Goal: Find specific page/section: Find specific page/section

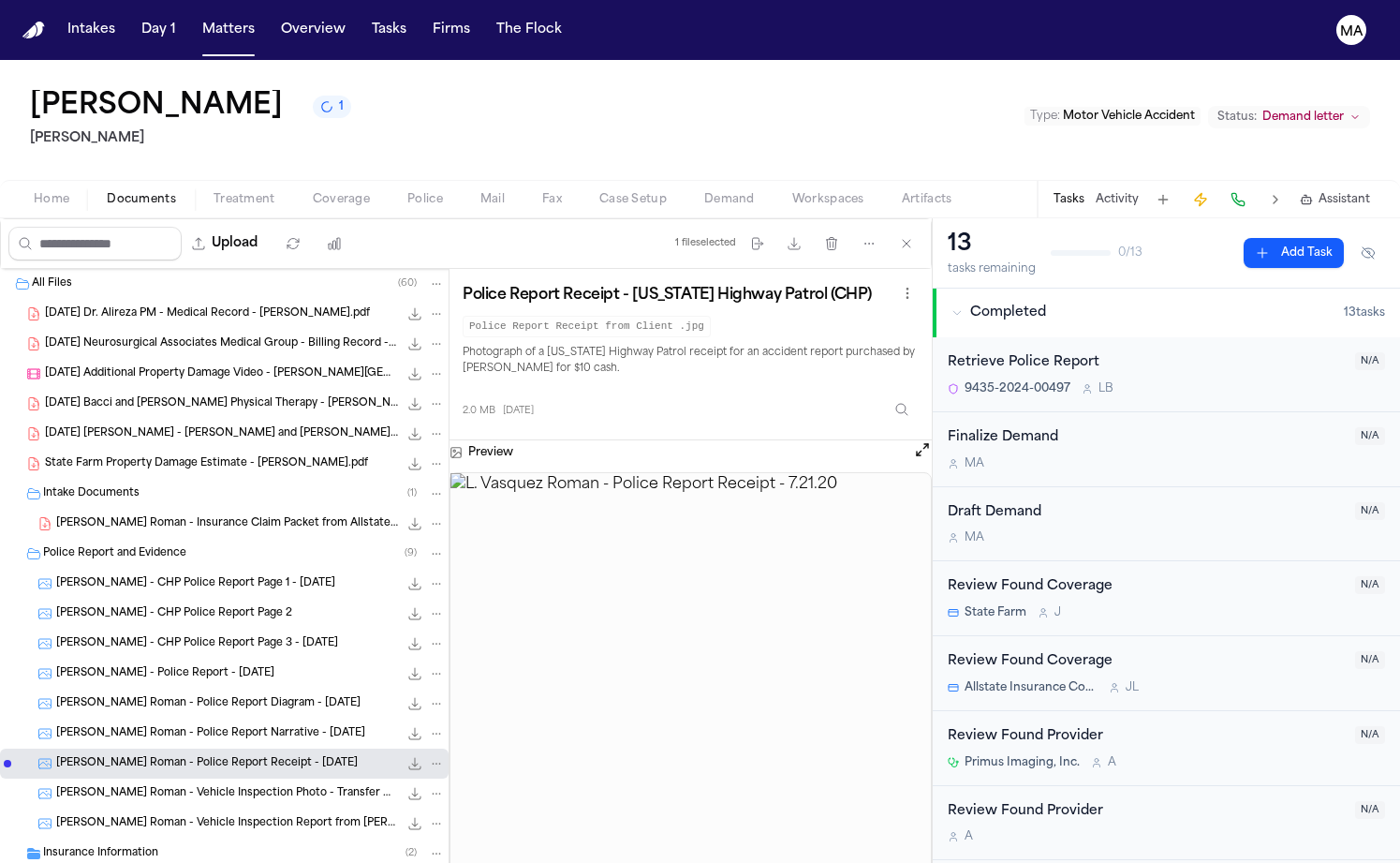
click at [157, 28] on nav "Intakes Day 1 Matters Overview Tasks Firms The Flock MA" at bounding box center [700, 29] width 1400 height 60
click at [195, 23] on button "Matters" at bounding box center [228, 29] width 67 height 33
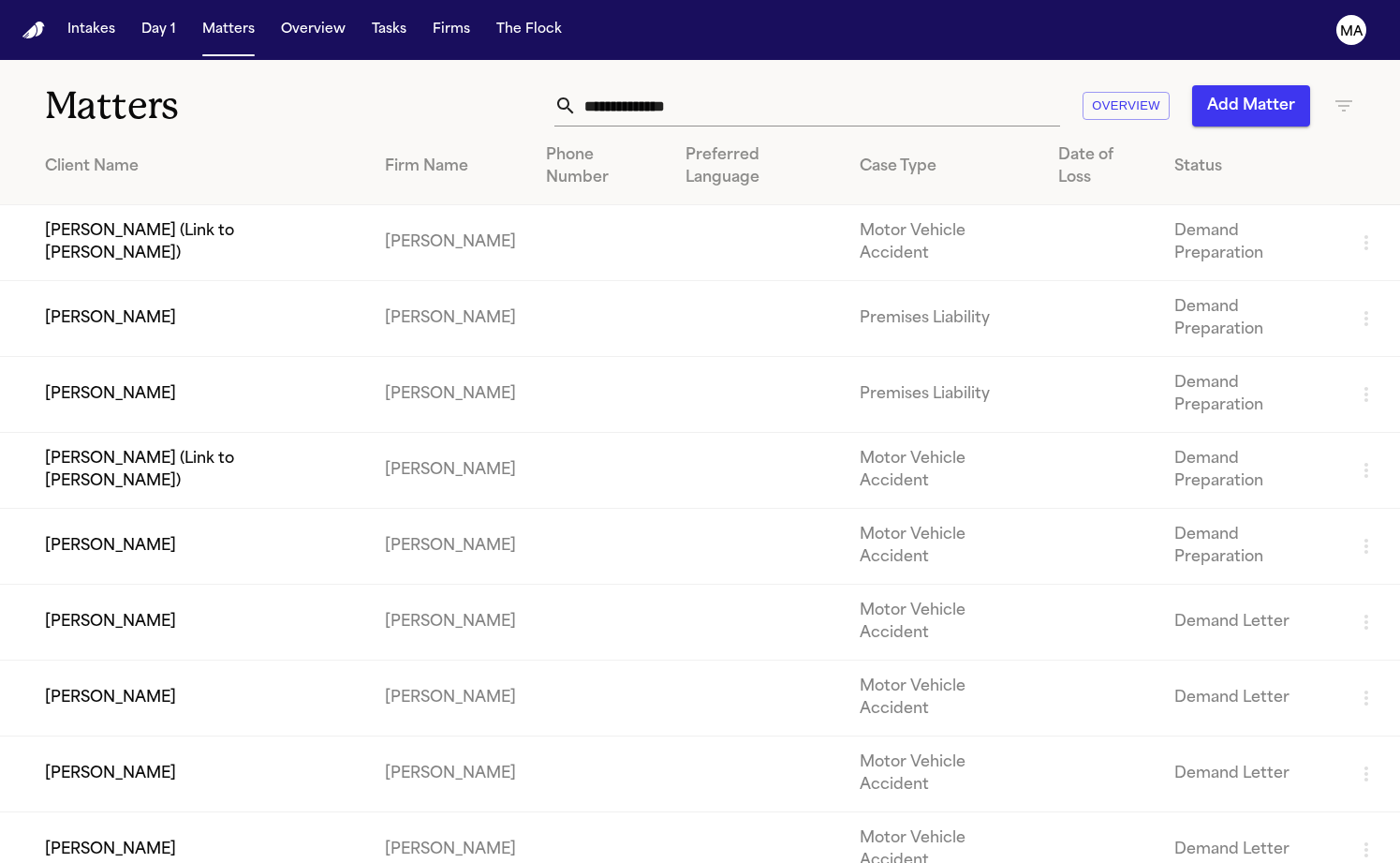
click at [897, 86] on input "text" at bounding box center [818, 105] width 483 height 41
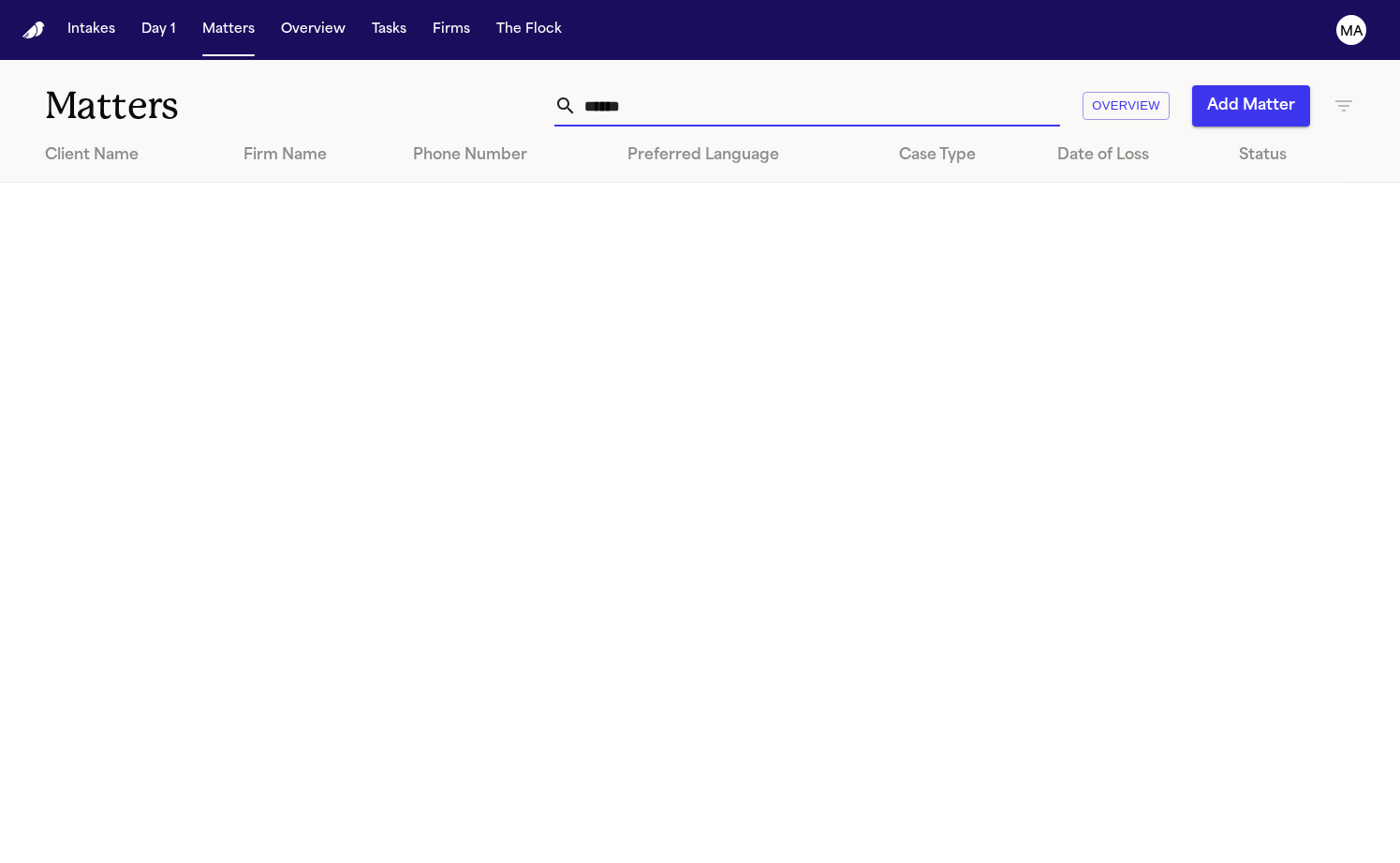
type input "******"
click at [1348, 95] on icon "button" at bounding box center [1344, 106] width 23 height 23
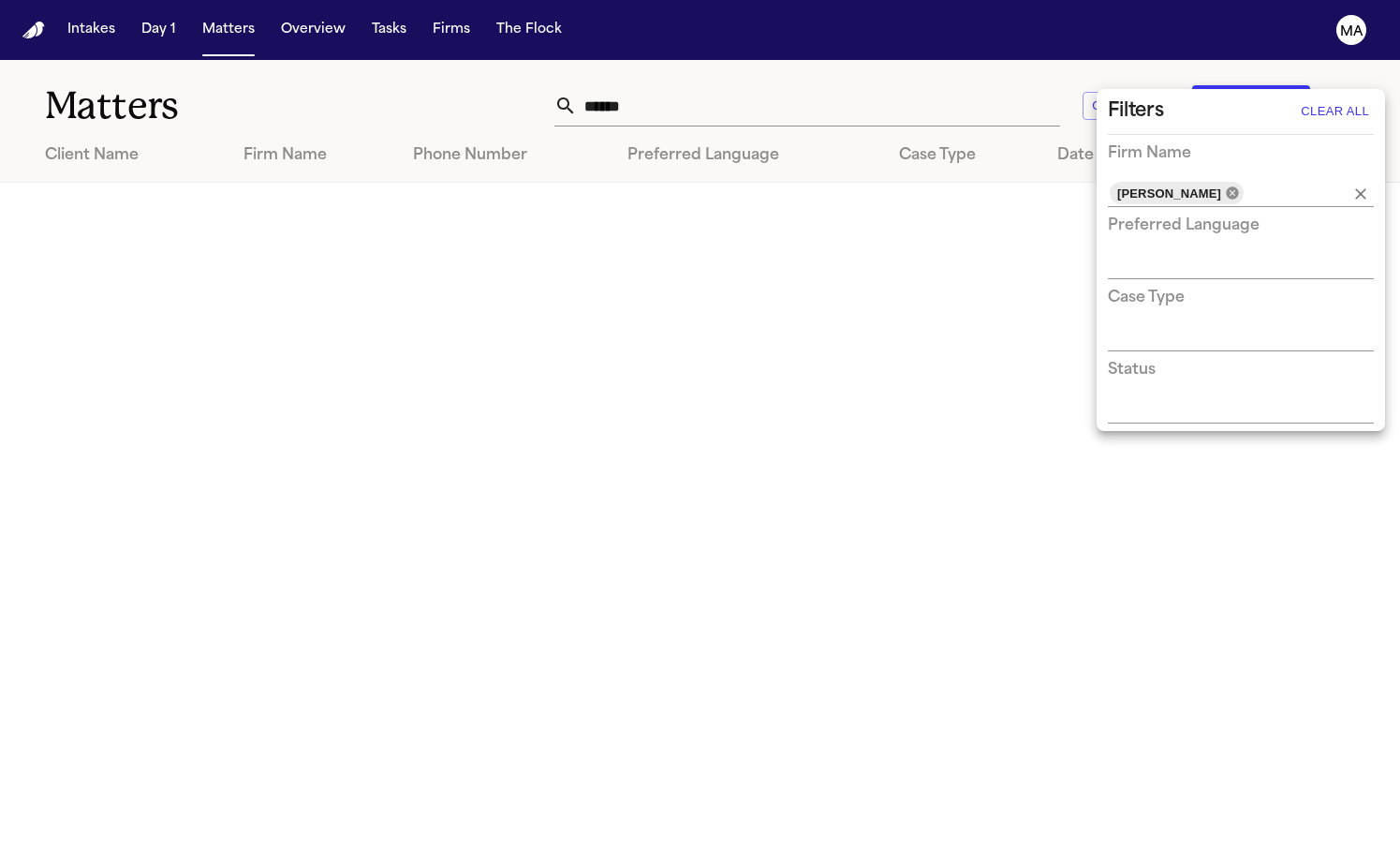
click at [1226, 186] on icon at bounding box center [1232, 192] width 12 height 12
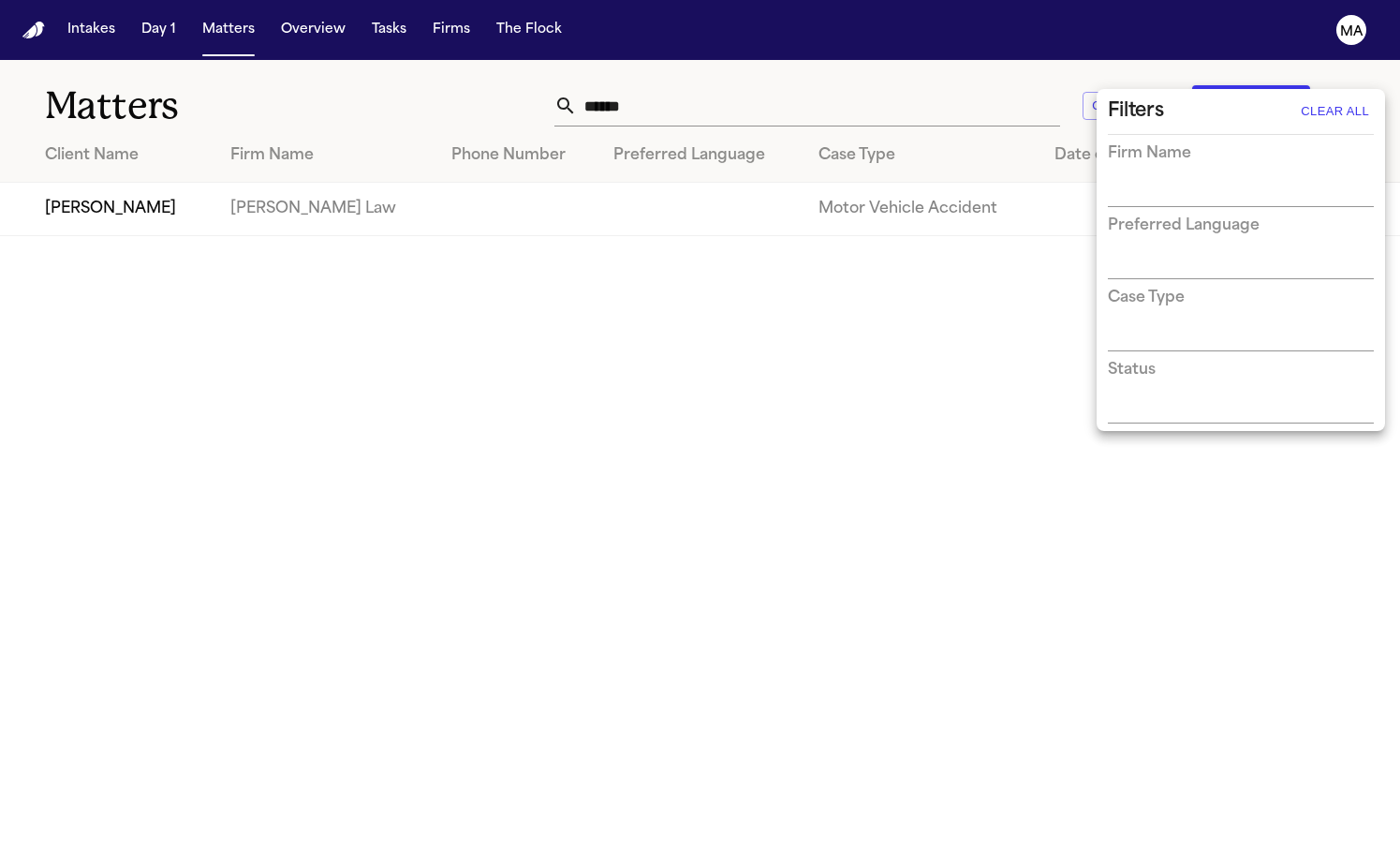
click at [930, 64] on div at bounding box center [700, 432] width 1400 height 863
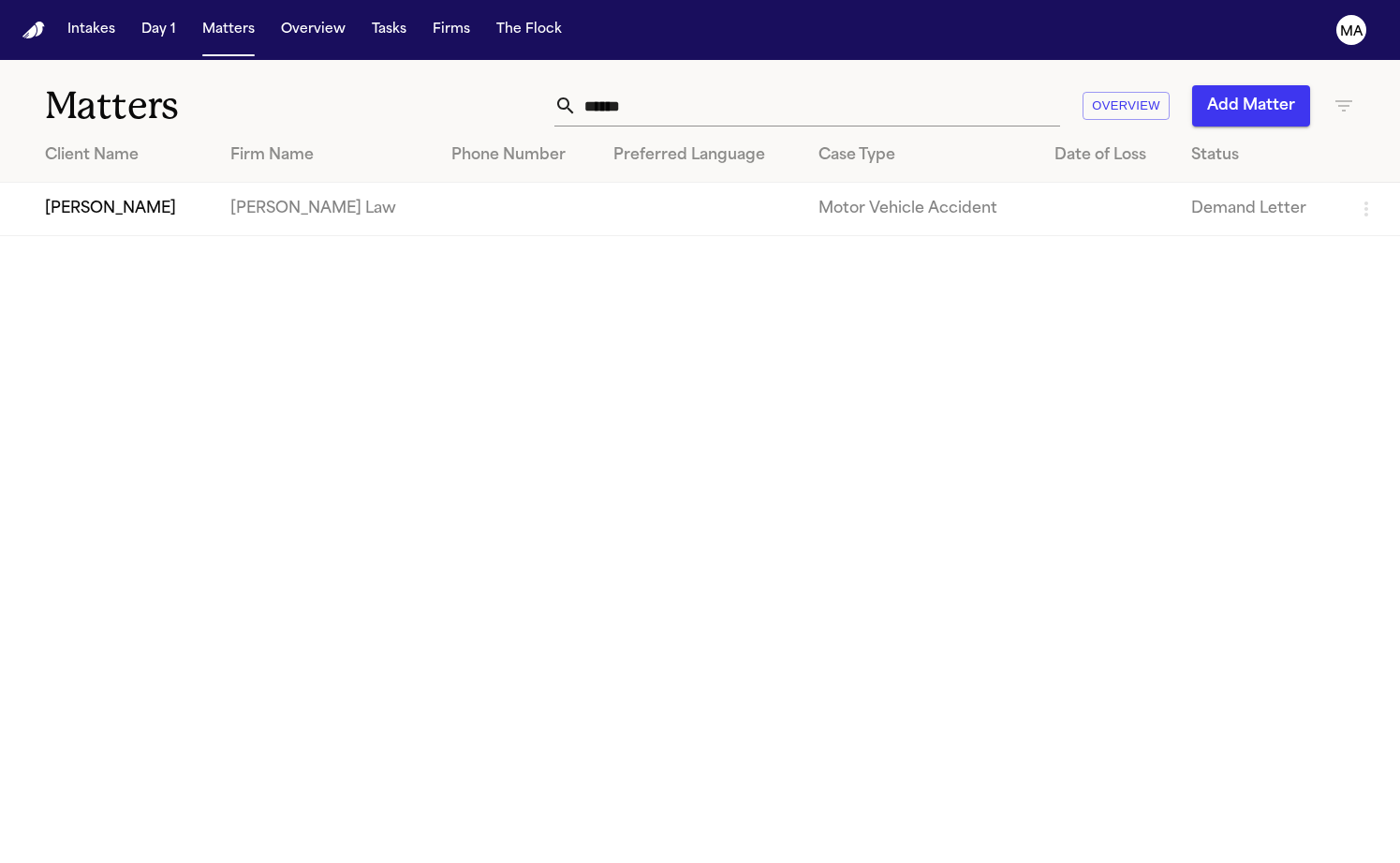
click at [930, 75] on div "Filters Clear All Firm Name Preferred Language Case Type Status" at bounding box center [700, 432] width 1400 height 863
click at [931, 86] on input "******" at bounding box center [818, 105] width 483 height 41
click at [170, 182] on td "[PERSON_NAME]" at bounding box center [107, 209] width 216 height 53
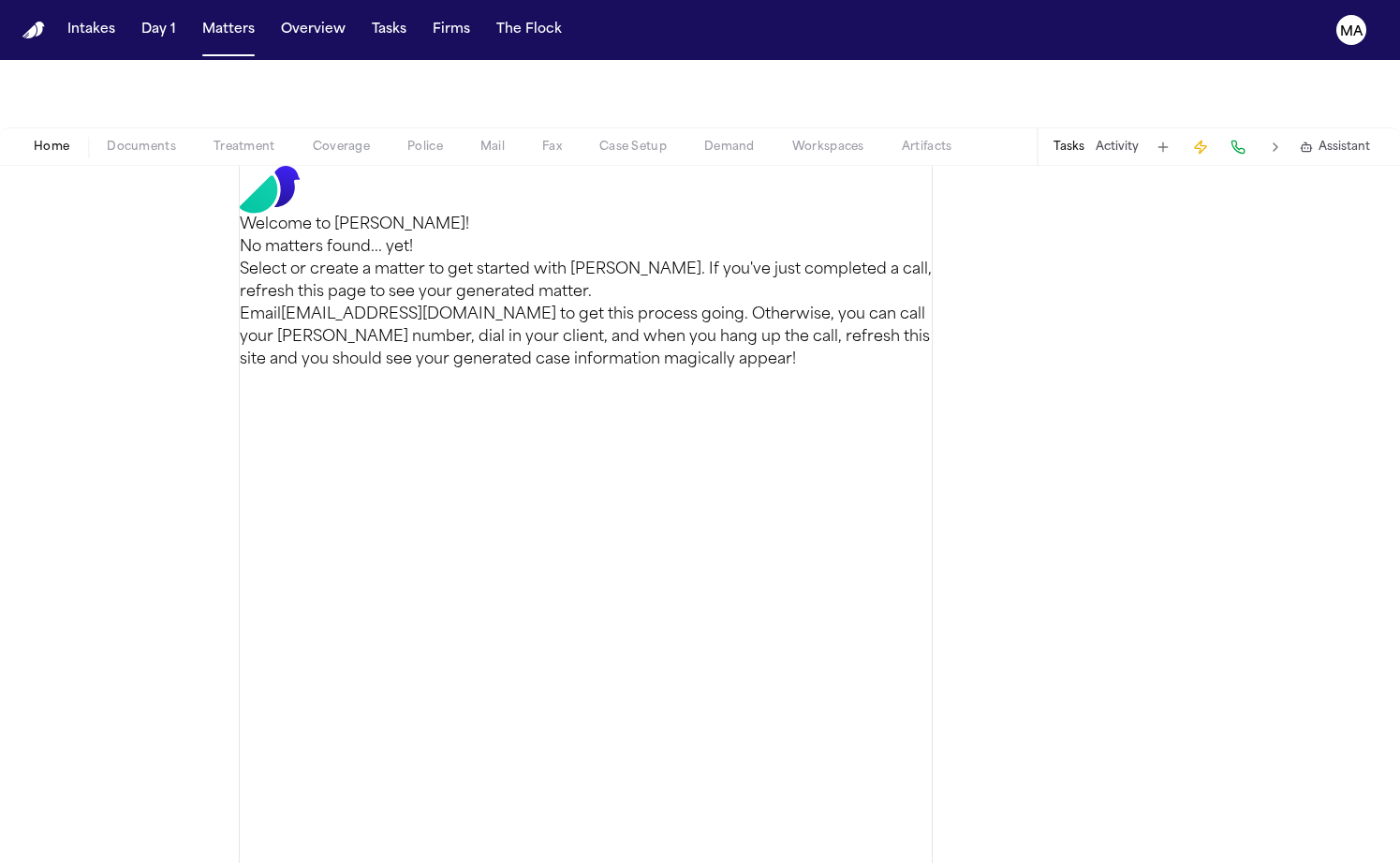
click at [198, 28] on nav "Intakes Day 1 Matters Overview Tasks Firms The Flock MA" at bounding box center [700, 29] width 1400 height 60
click at [274, 13] on button "Overview" at bounding box center [314, 29] width 80 height 33
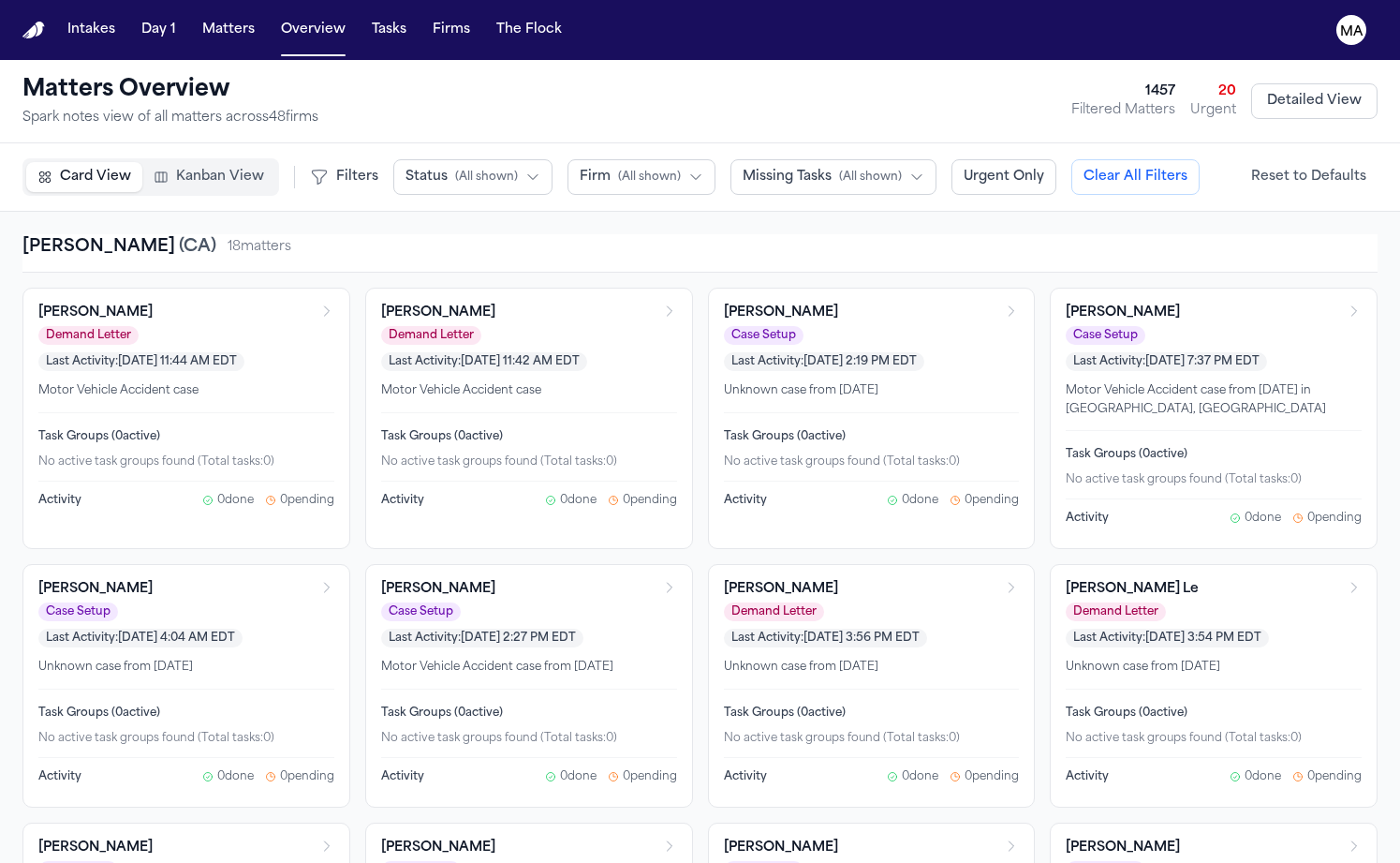
click at [176, 167] on span "Kanban View" at bounding box center [220, 177] width 88 height 19
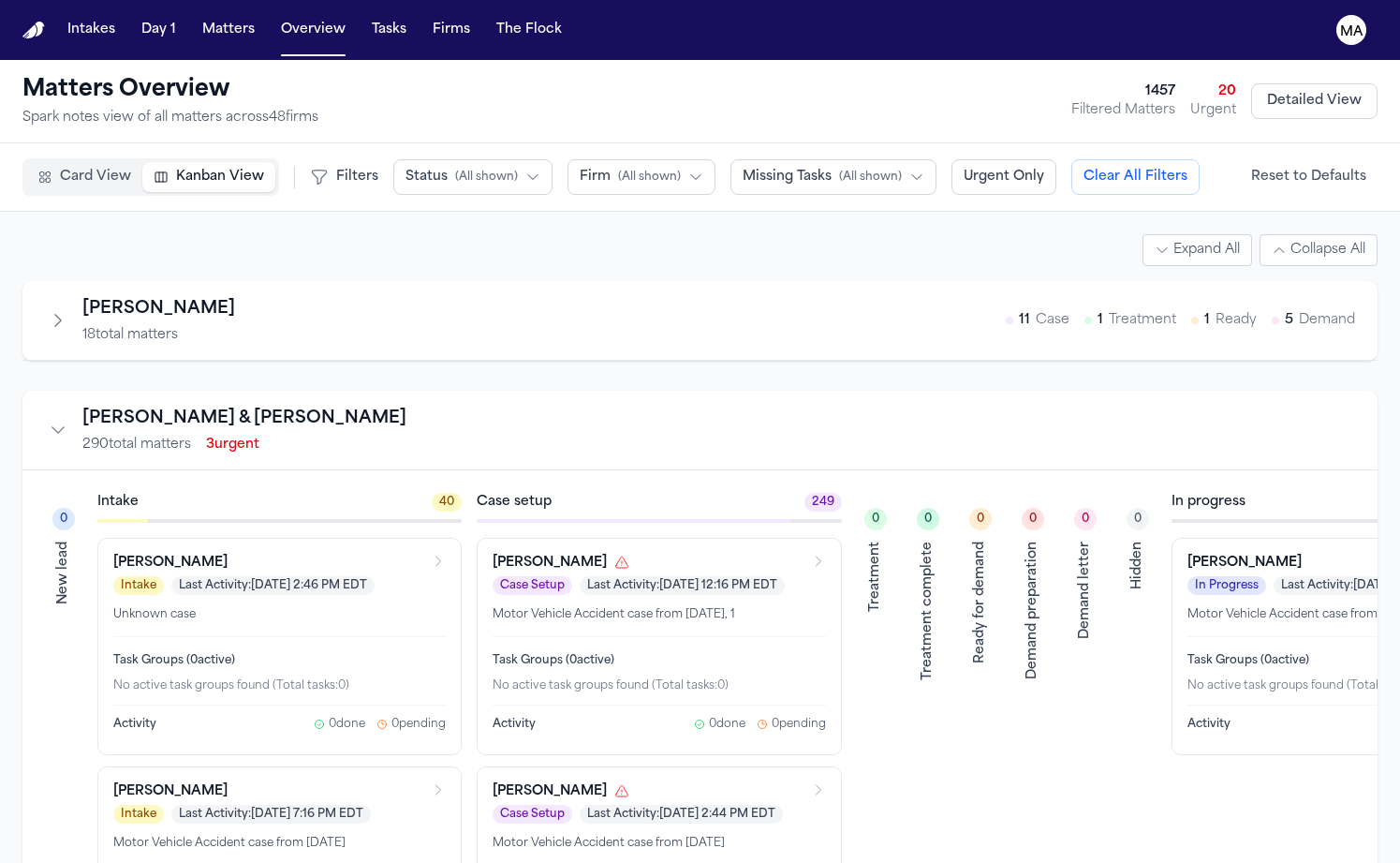
click at [393, 160] on button "Status ( All shown )" at bounding box center [473, 177] width 160 height 35
click at [406, 373] on span "Demand Preparation" at bounding box center [473, 382] width 136 height 19
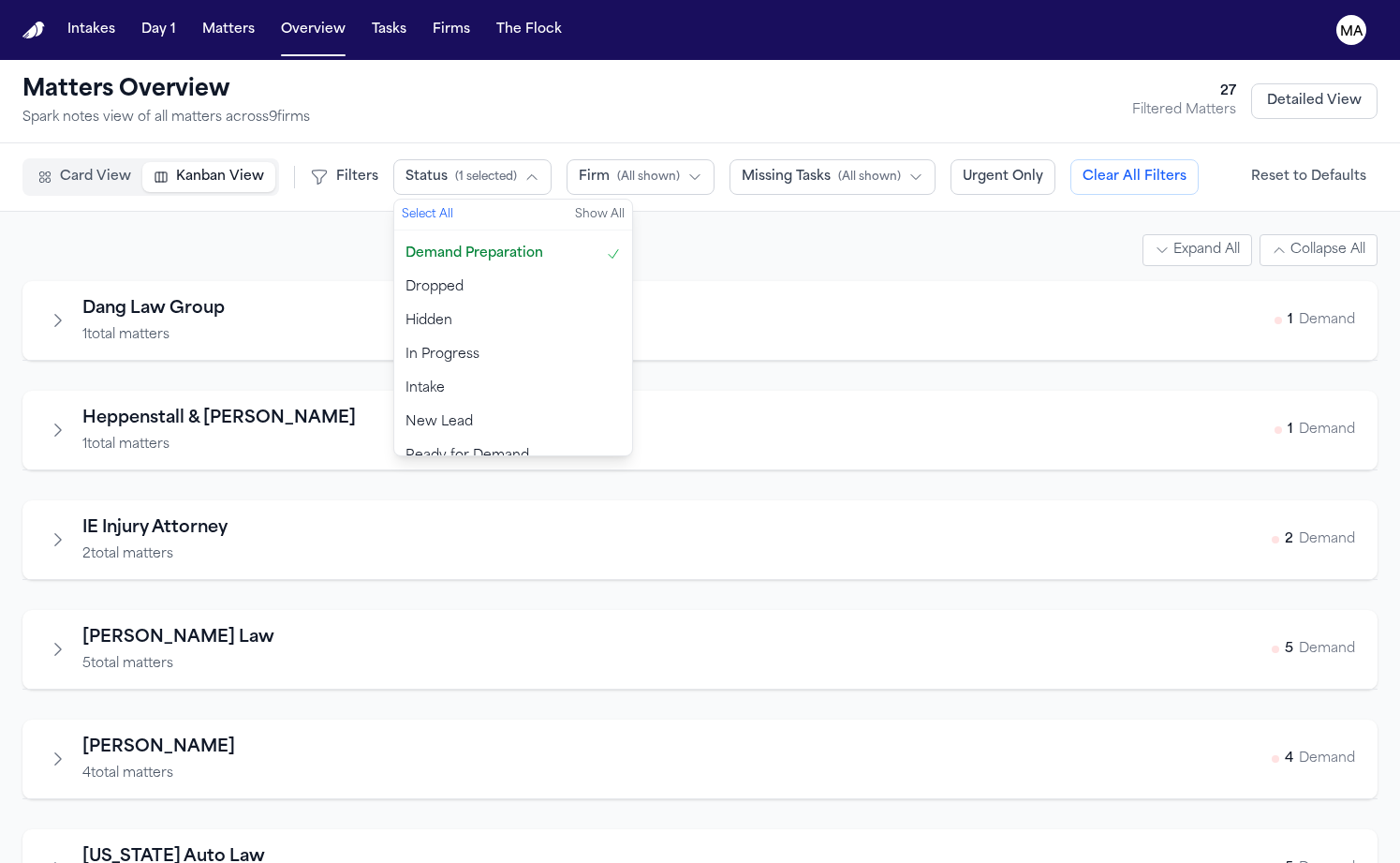
scroll to position [86, 0]
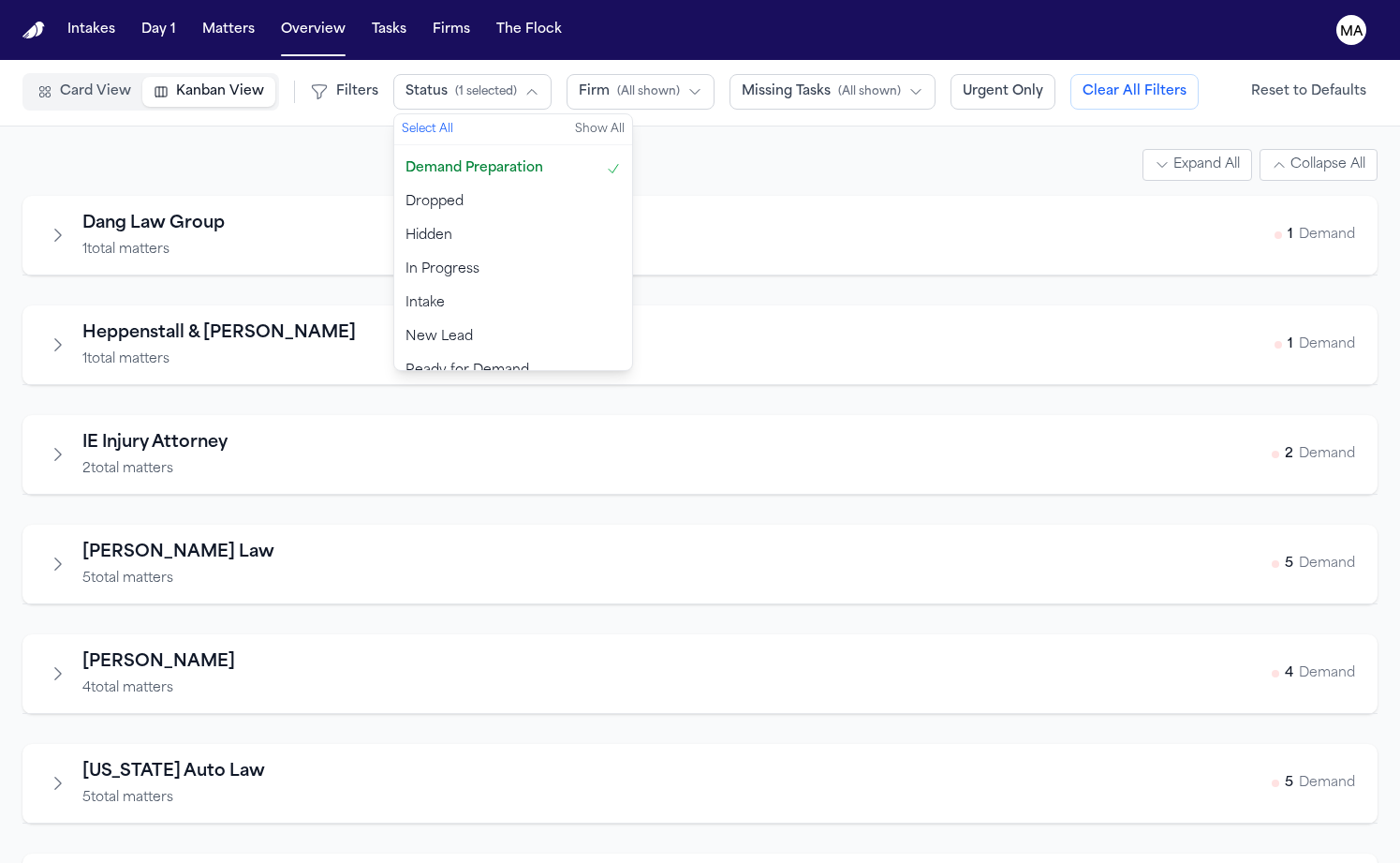
click at [406, 361] on span "Ready for Demand" at bounding box center [468, 371] width 124 height 19
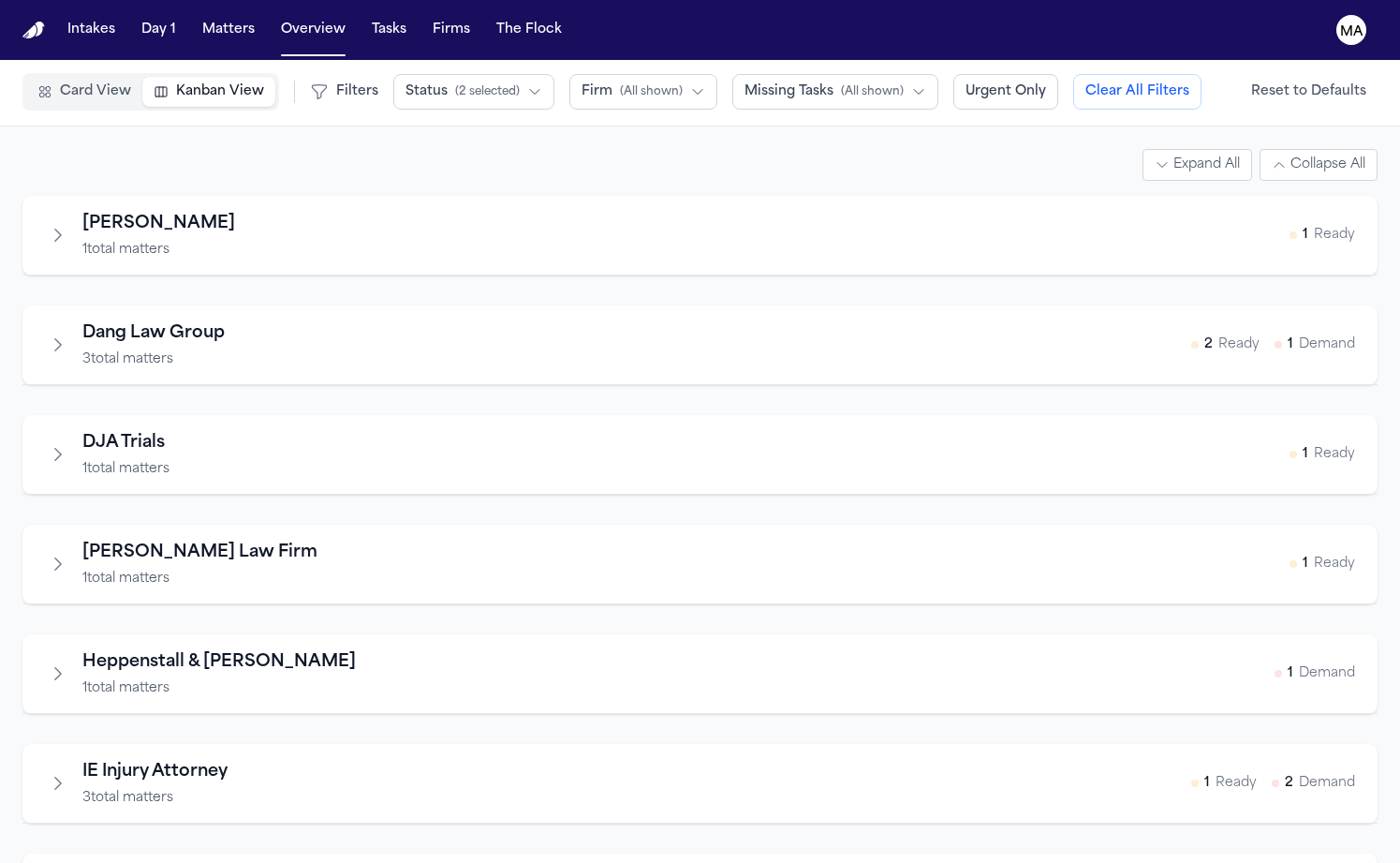
click at [141, 149] on div "Expand All Collapse All" at bounding box center [700, 165] width 1355 height 32
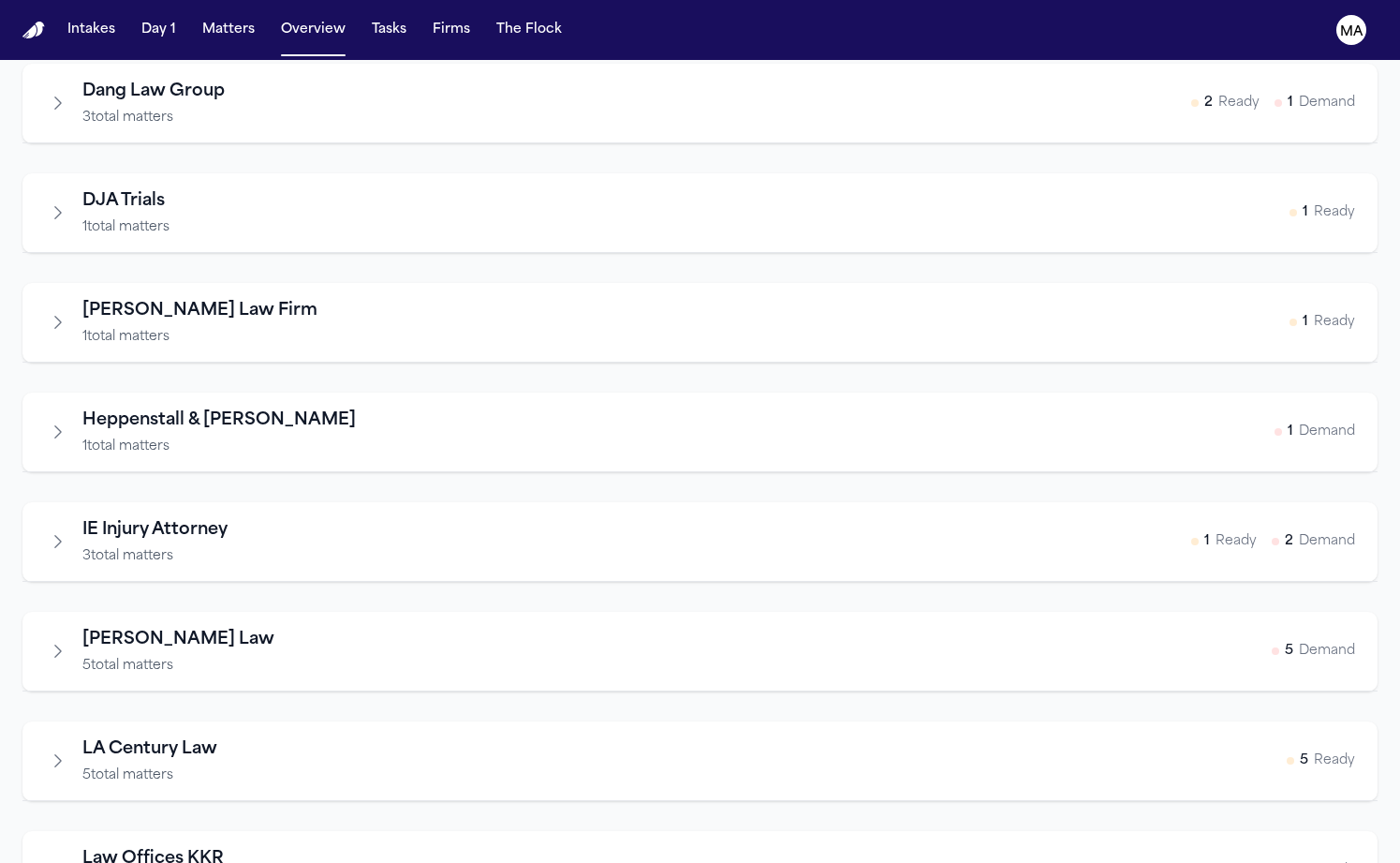
scroll to position [466, 0]
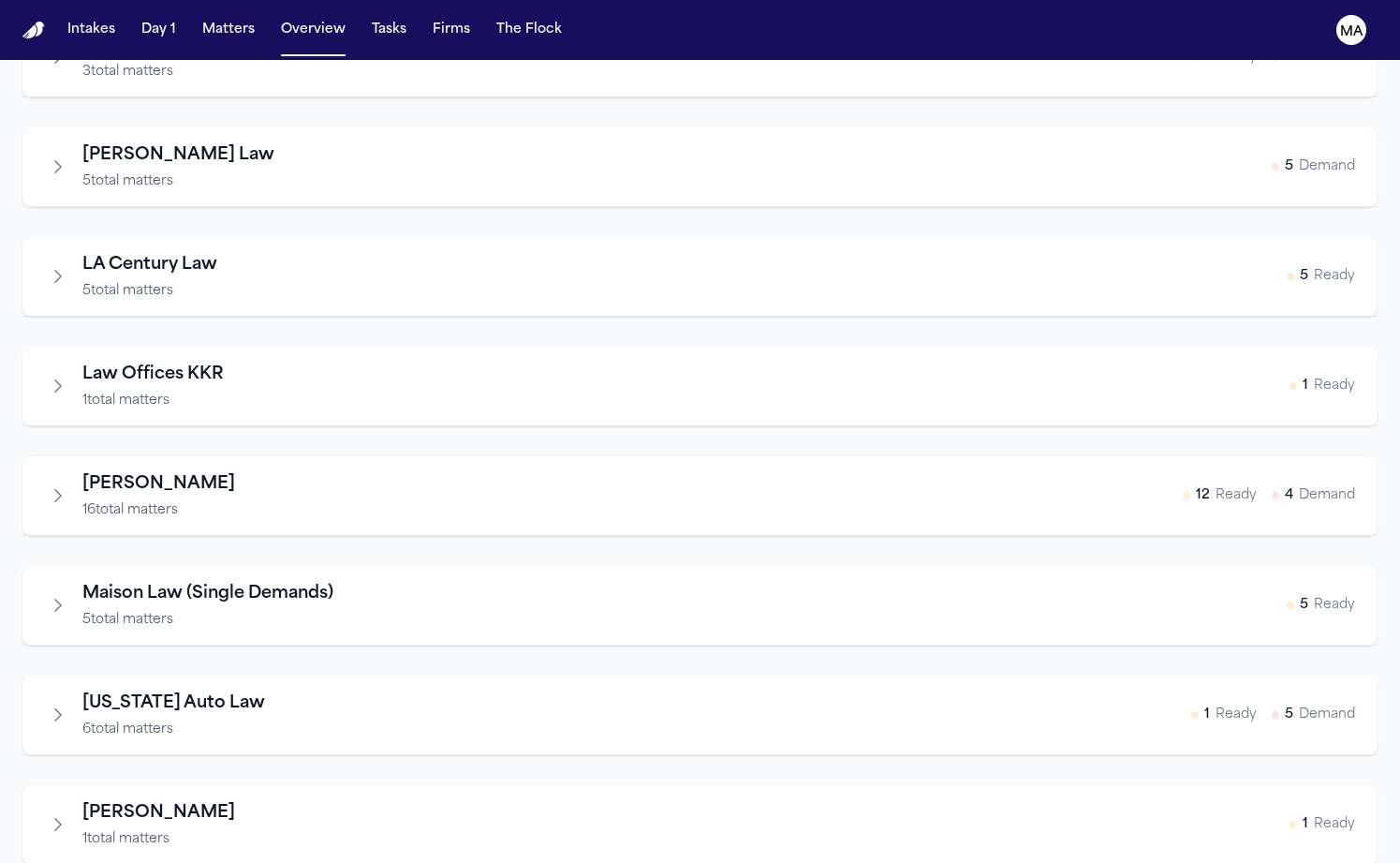
scroll to position [894, 0]
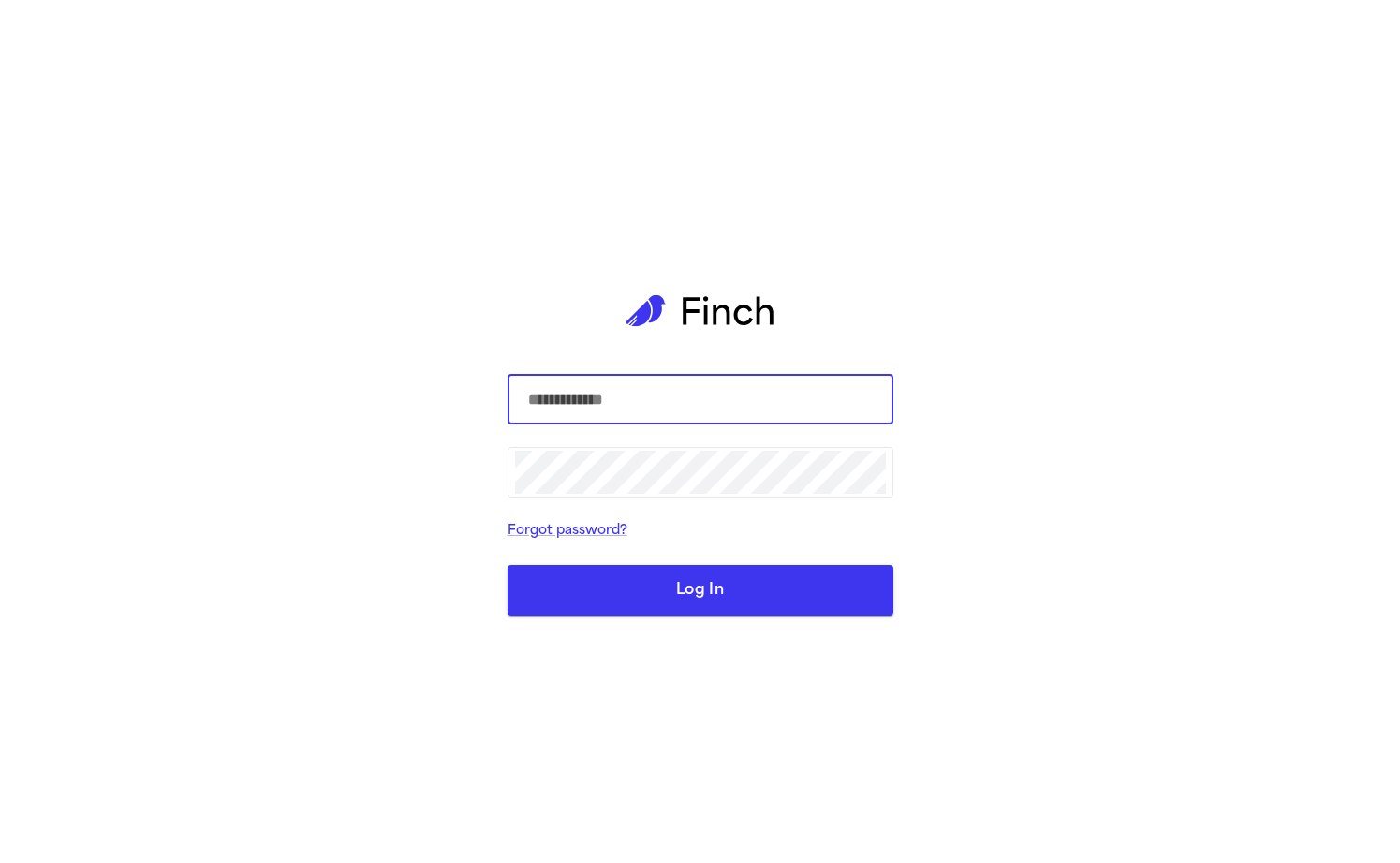
type input "**********"
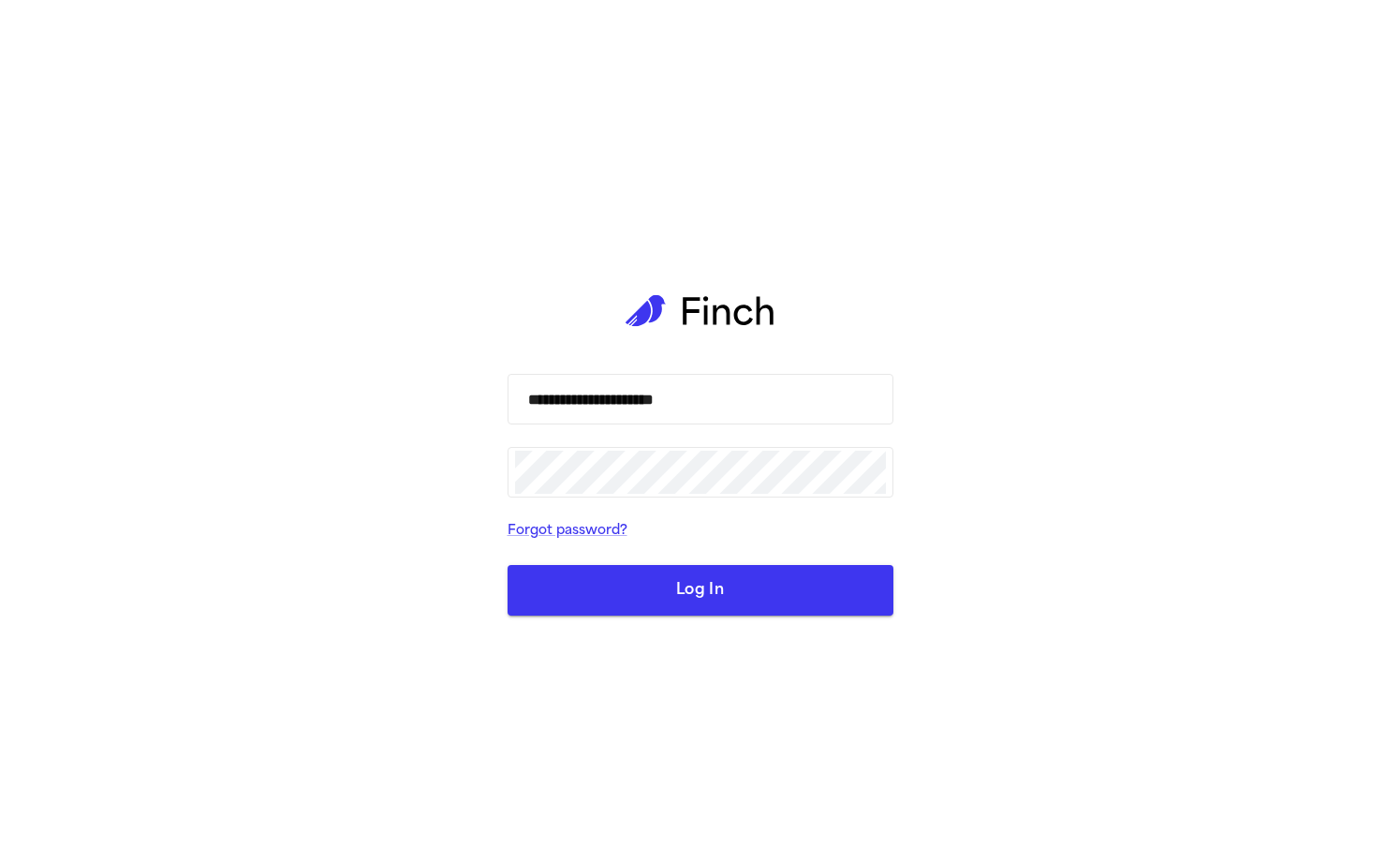
click at [672, 581] on button "Log In" at bounding box center [700, 589] width 386 height 50
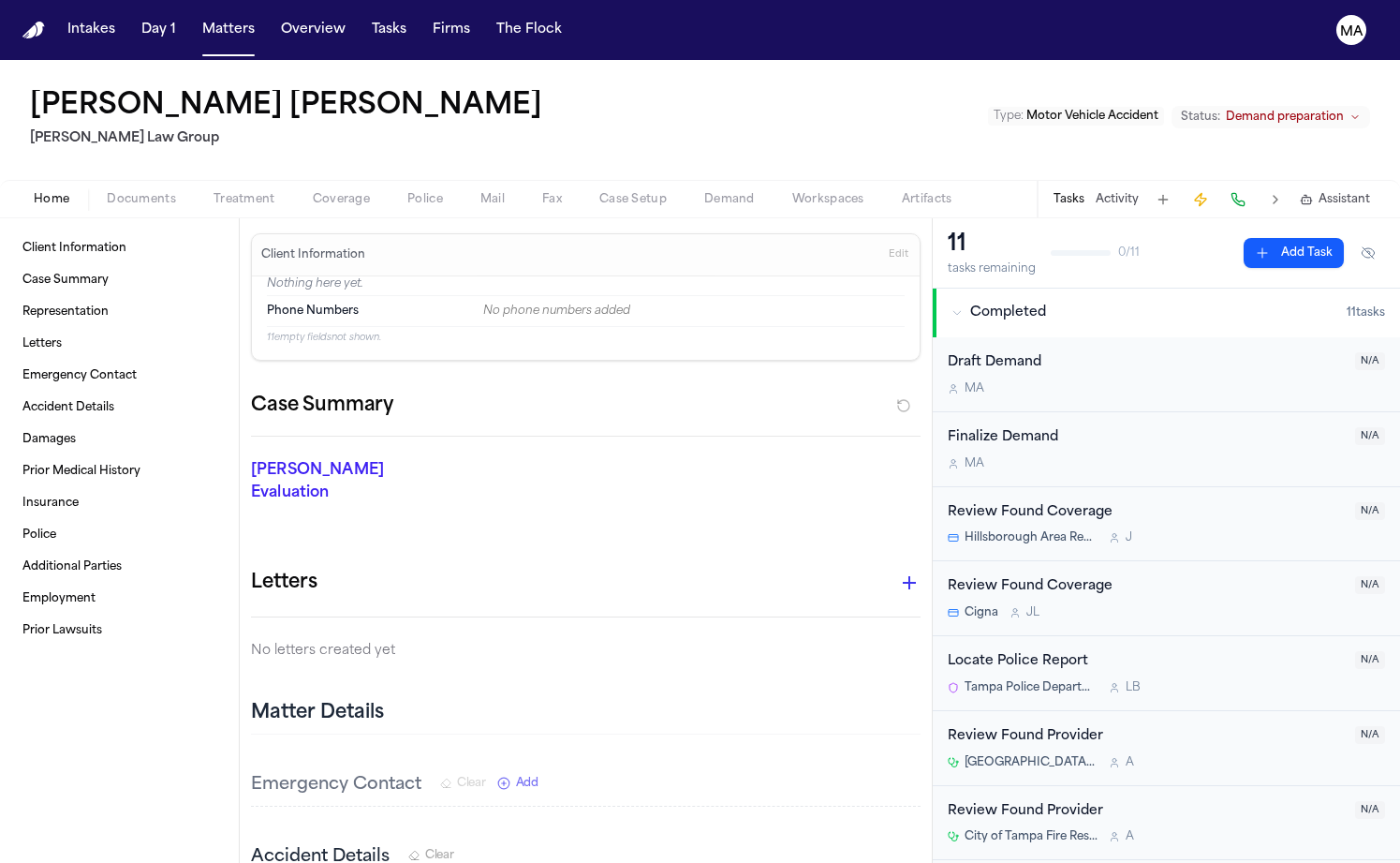
click at [106, 192] on span "Documents" at bounding box center [141, 200] width 69 height 15
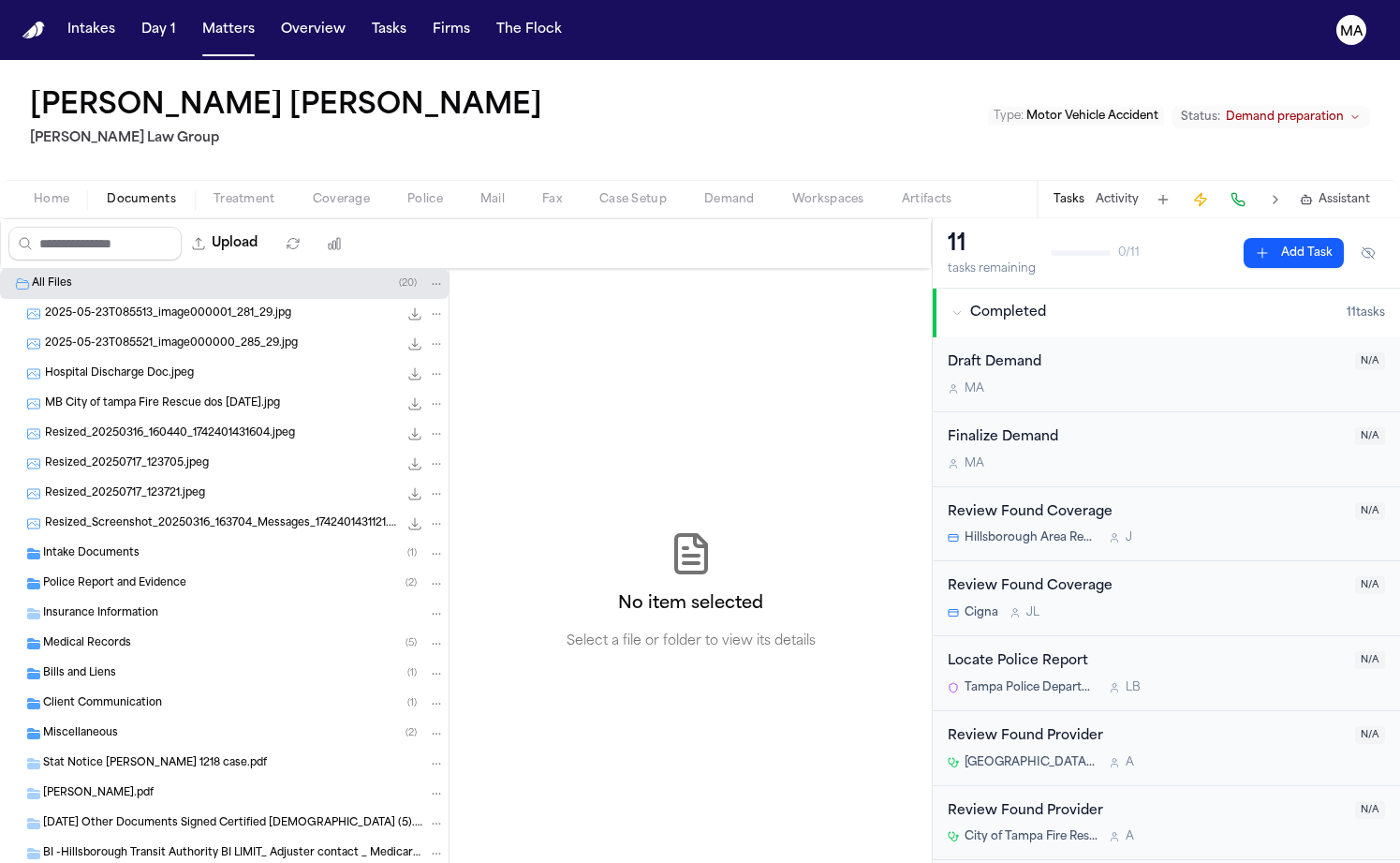
click at [1326, 109] on span "Demand preparation" at bounding box center [1285, 117] width 118 height 15
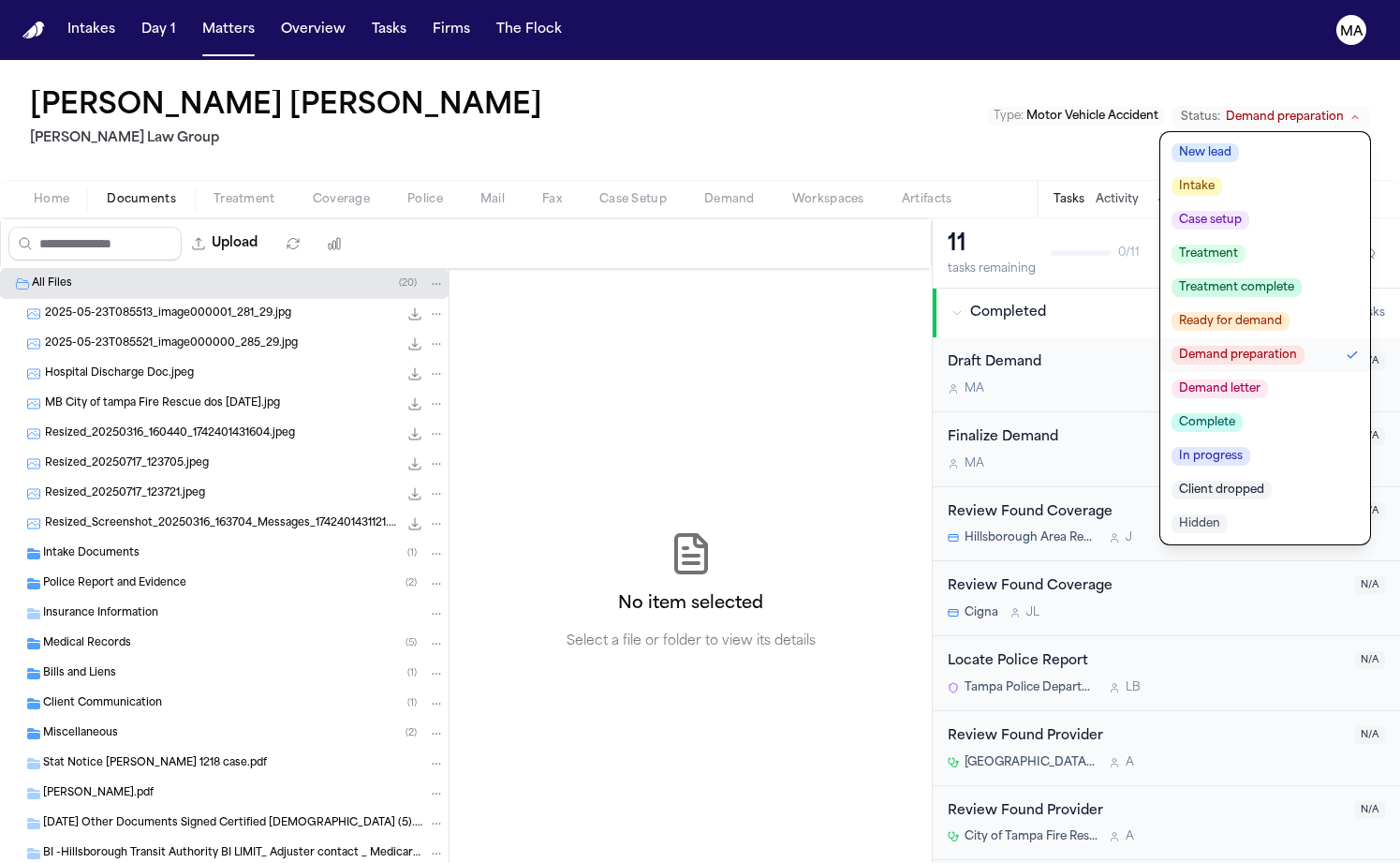
click at [1268, 379] on span "Demand letter" at bounding box center [1219, 389] width 96 height 19
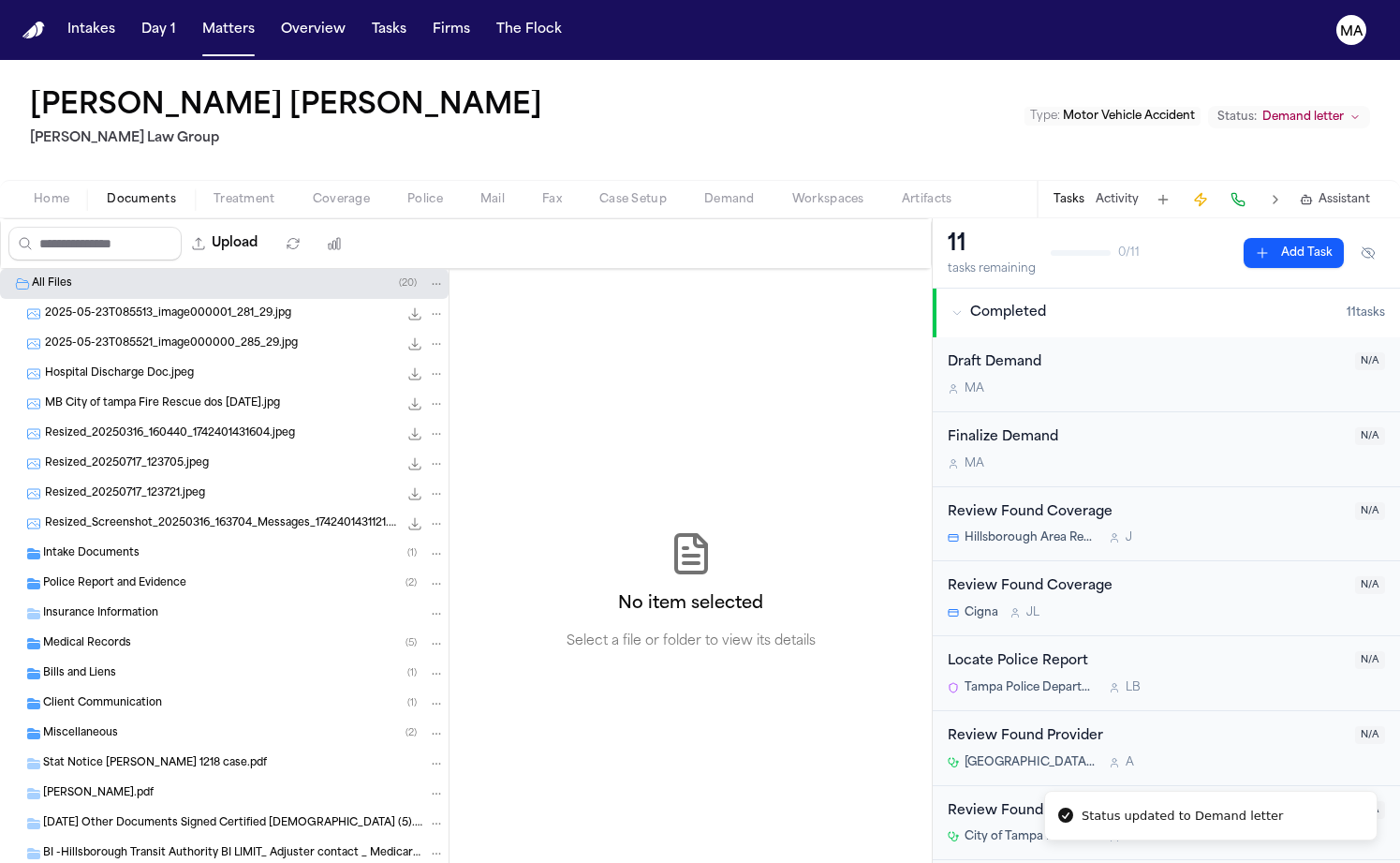
click at [811, 83] on div "[PERSON_NAME] [PERSON_NAME] Law Group Type : Motor Vehicle Accident Status: Dem…" at bounding box center [700, 120] width 1400 height 120
click at [274, 19] on button "Overview" at bounding box center [314, 29] width 80 height 33
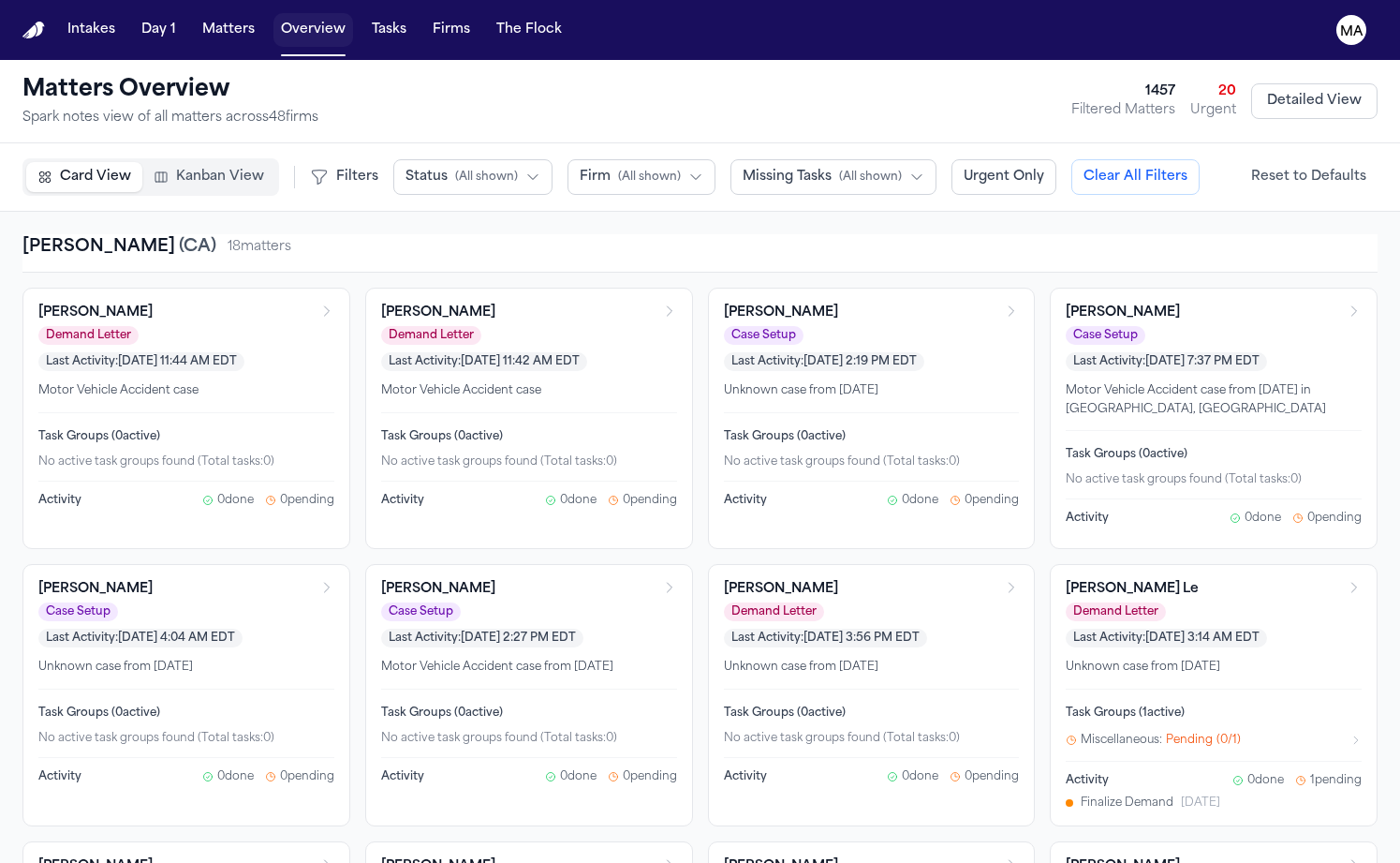
click at [195, 22] on button "Matters" at bounding box center [228, 29] width 67 height 33
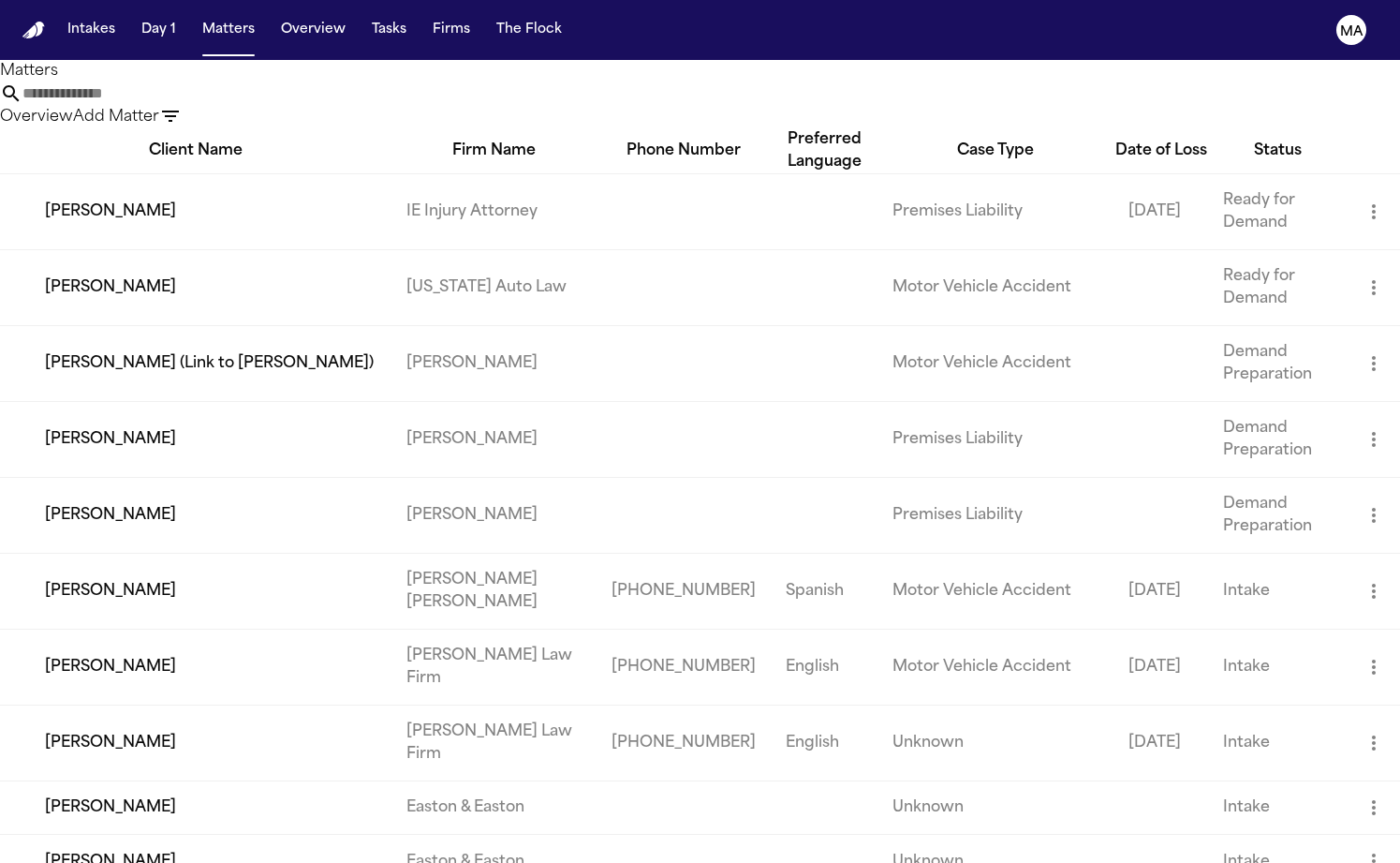
click at [179, 110] on icon "button" at bounding box center [170, 116] width 17 height 11
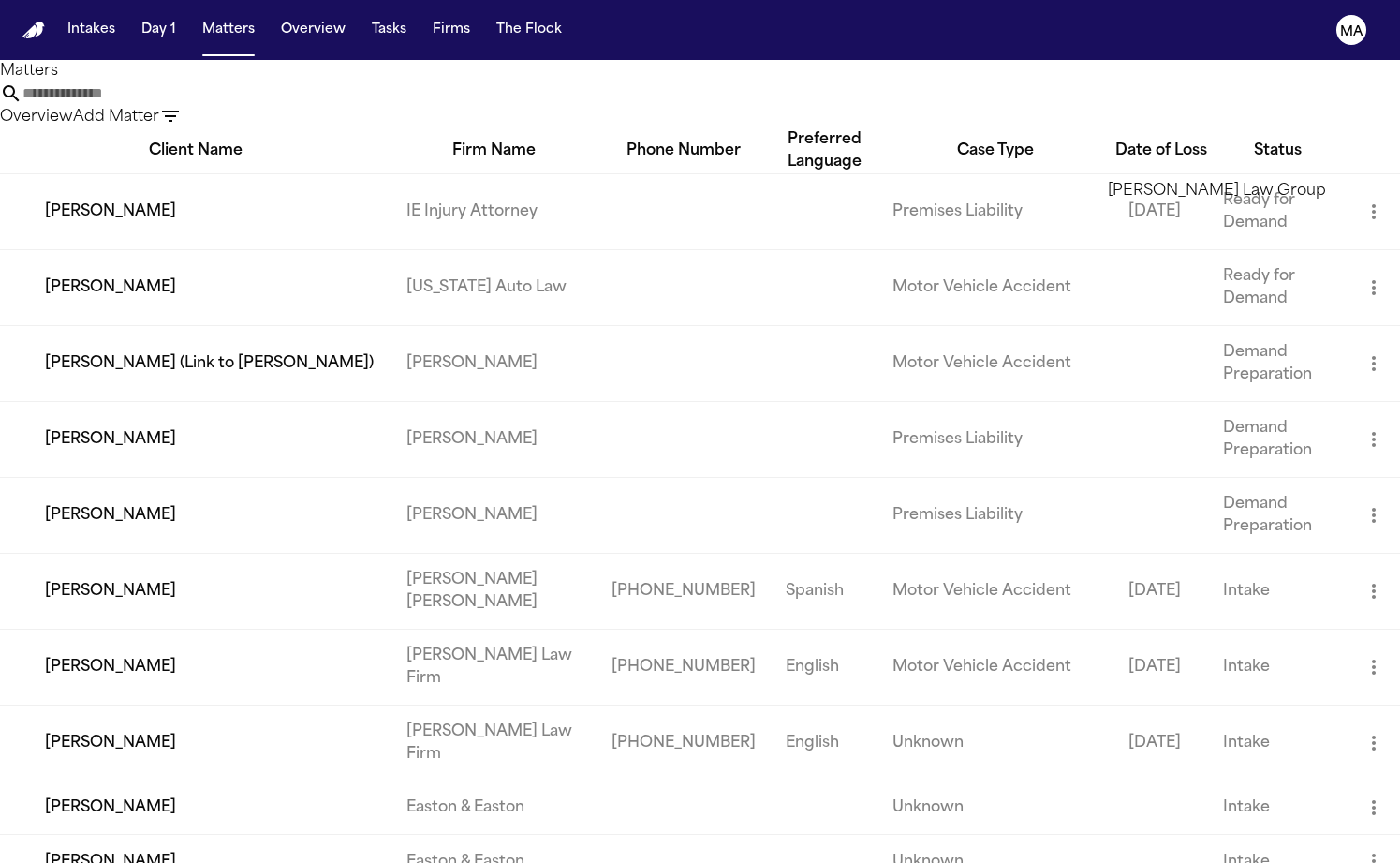
type input "******"
click at [1214, 195] on li "[PERSON_NAME] Law Group" at bounding box center [1241, 191] width 266 height 23
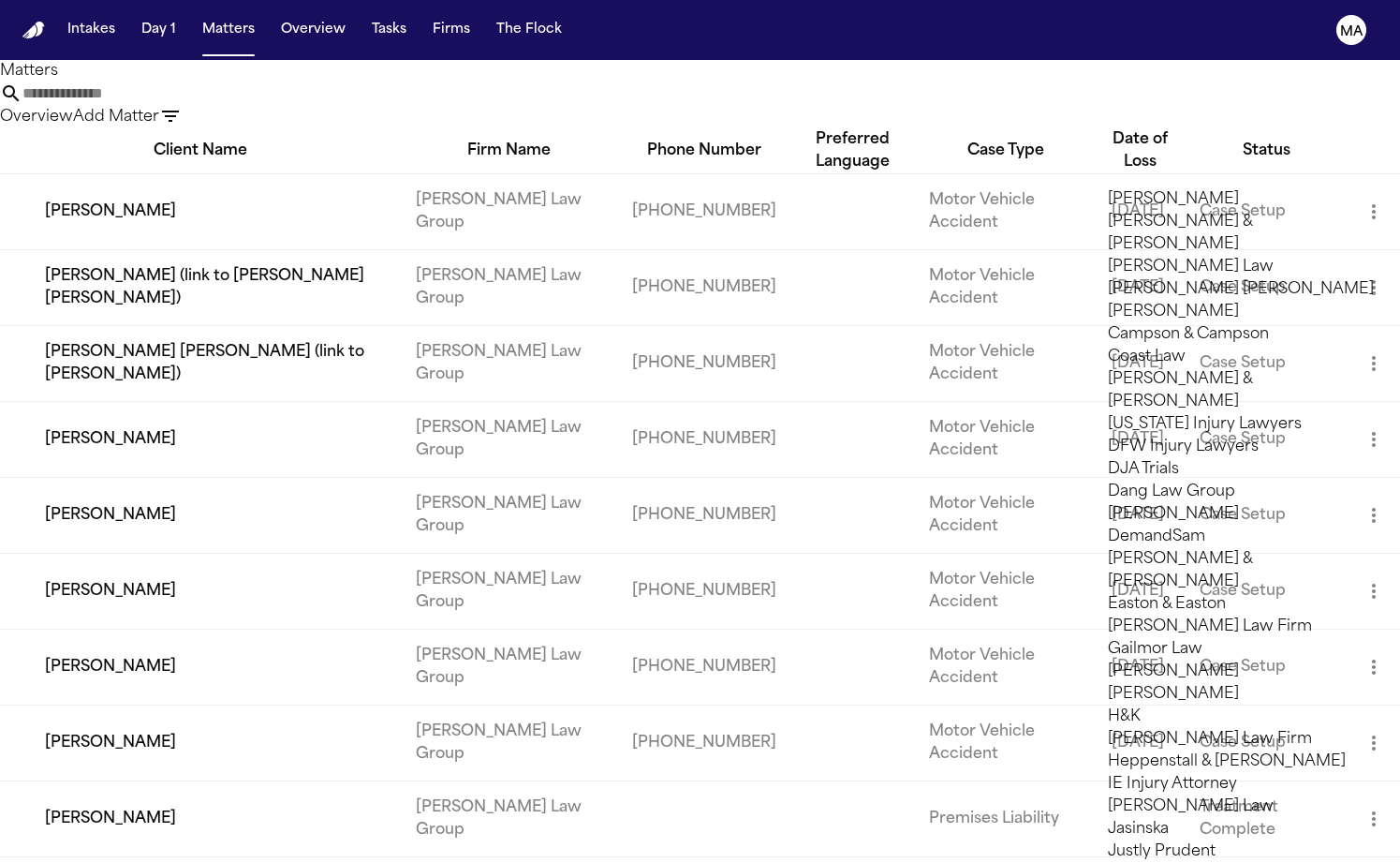
scroll to position [552, 0]
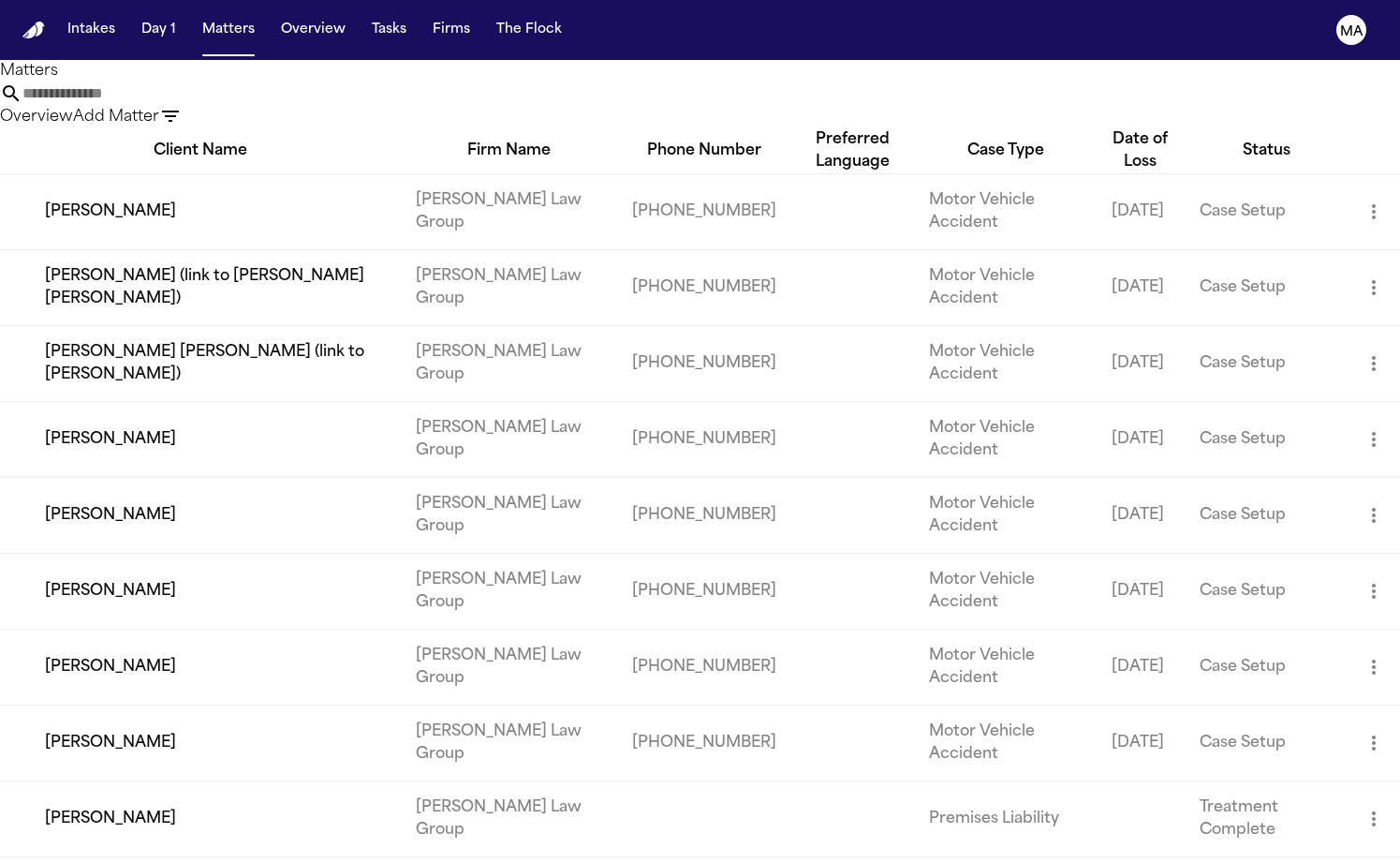
click at [426, 862] on div at bounding box center [700, 863] width 1400 height 0
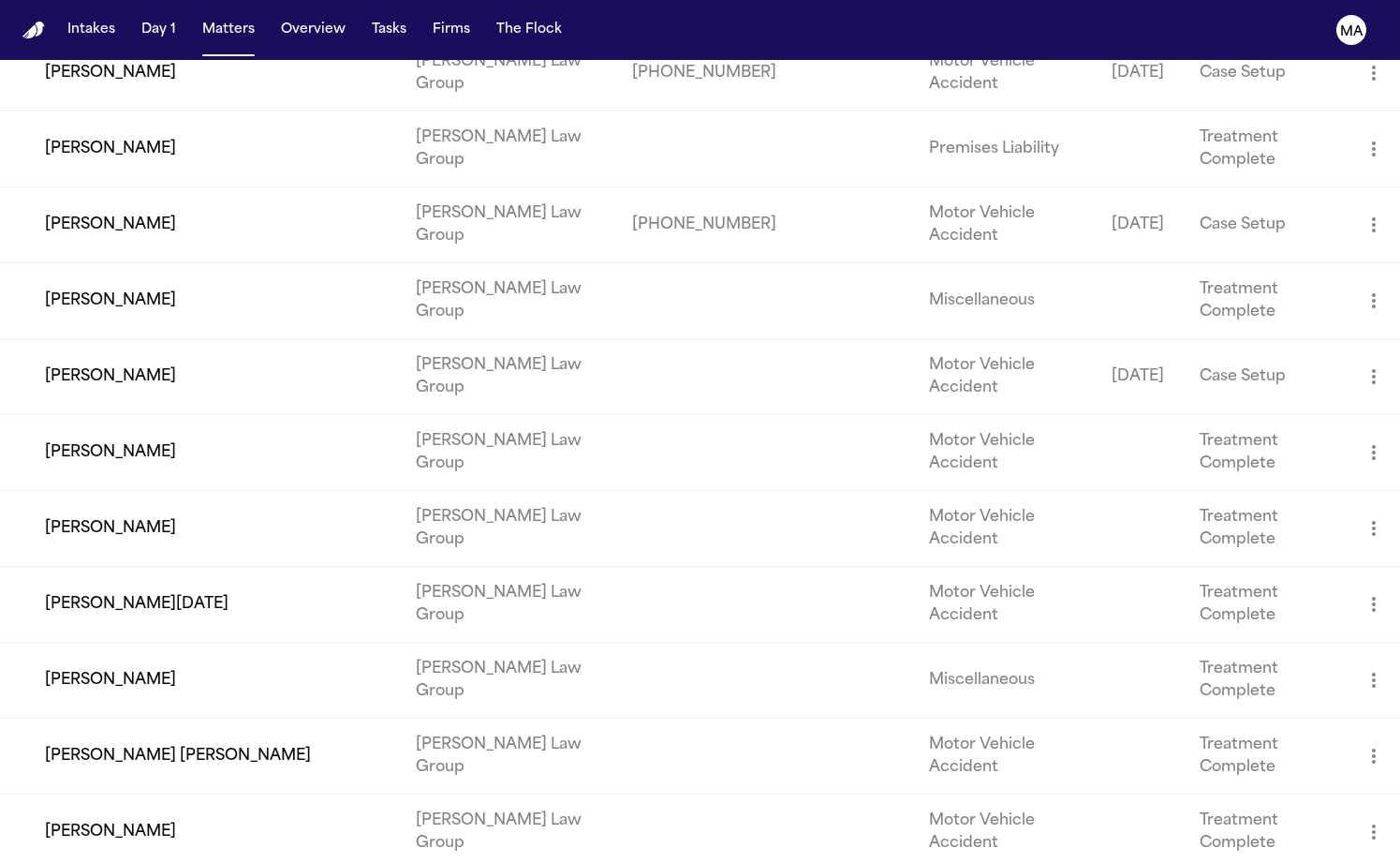
scroll to position [774, 0]
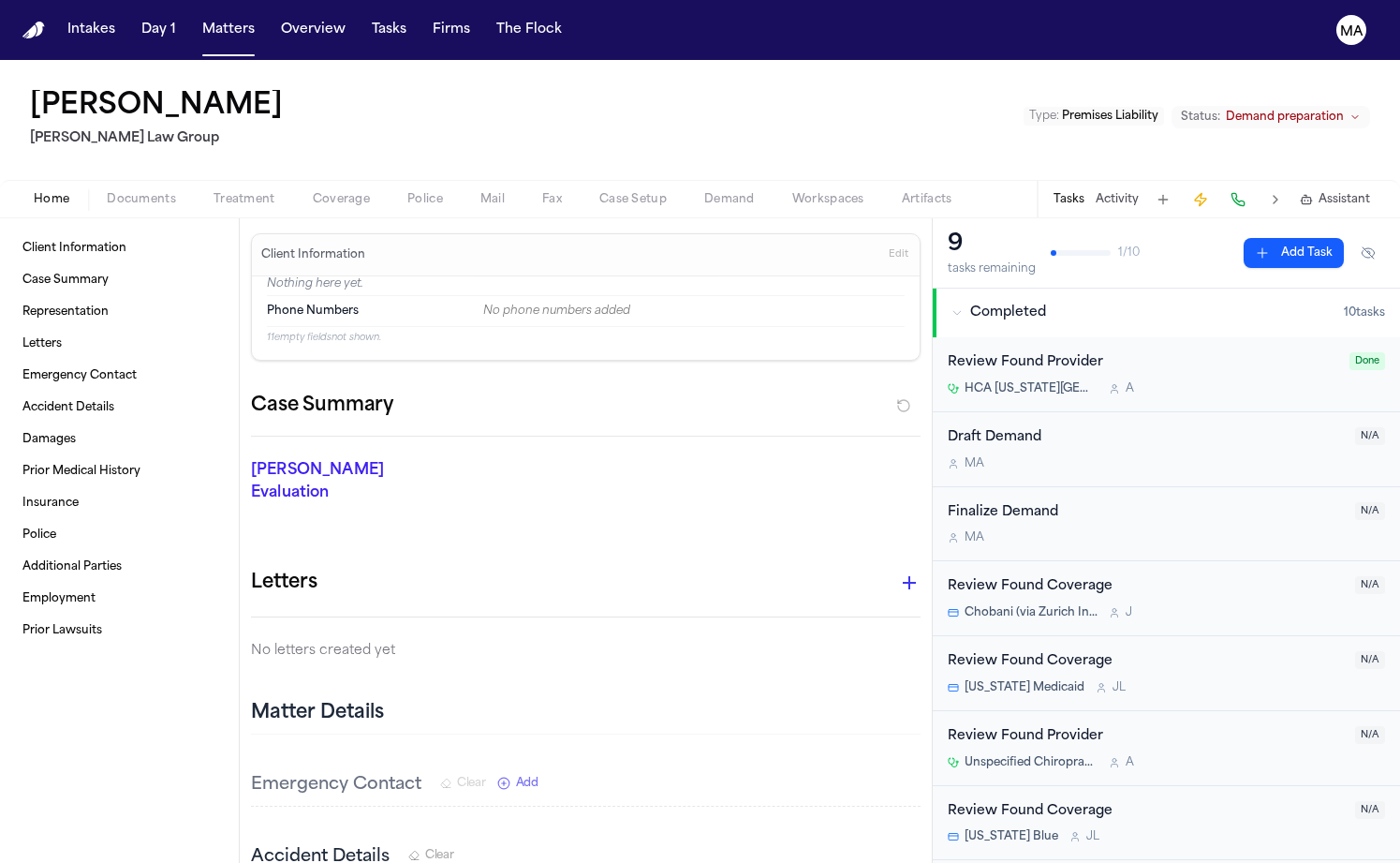
click at [106, 192] on span "Documents" at bounding box center [141, 200] width 69 height 15
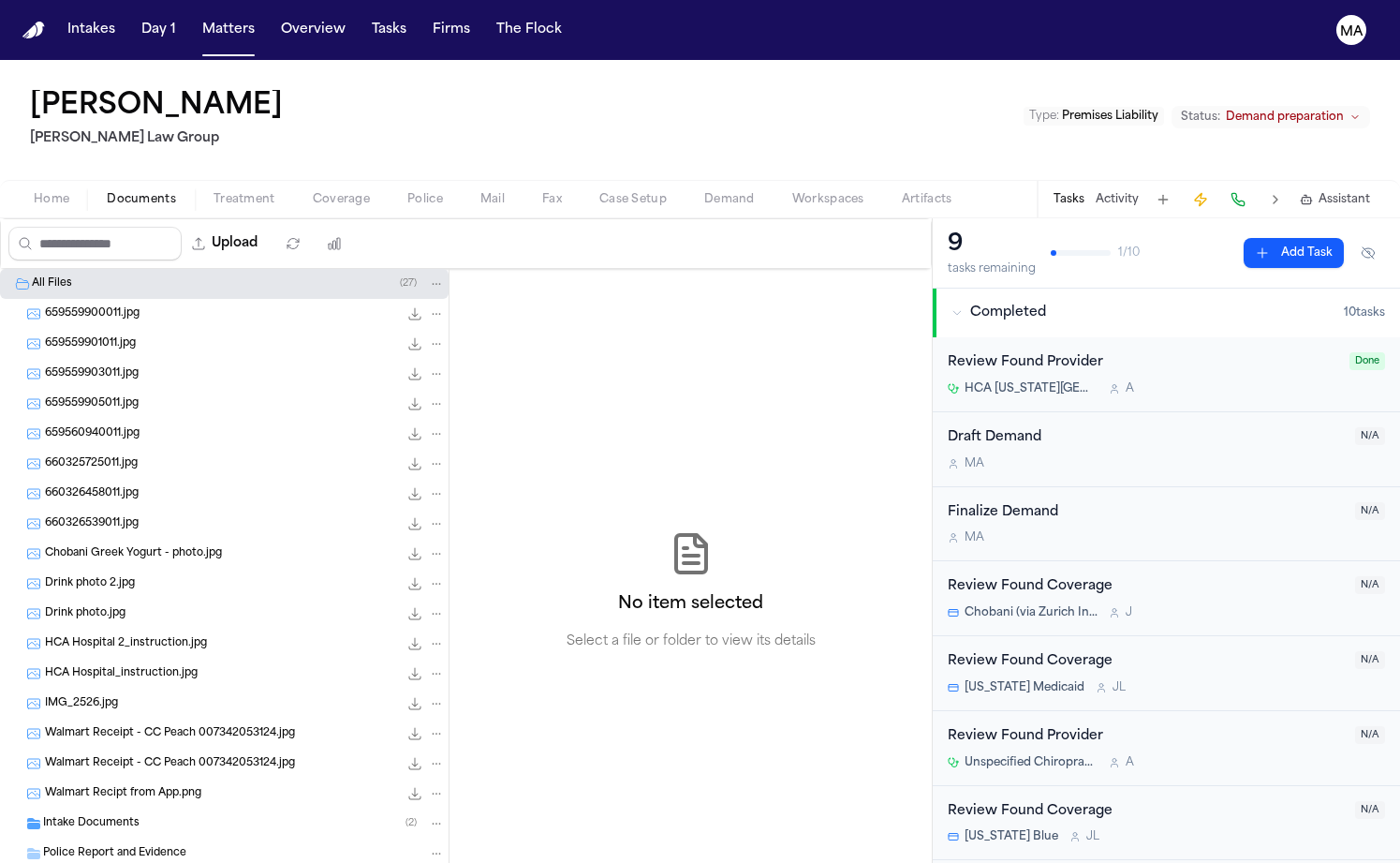
click at [1299, 109] on span "Demand preparation" at bounding box center [1285, 117] width 118 height 15
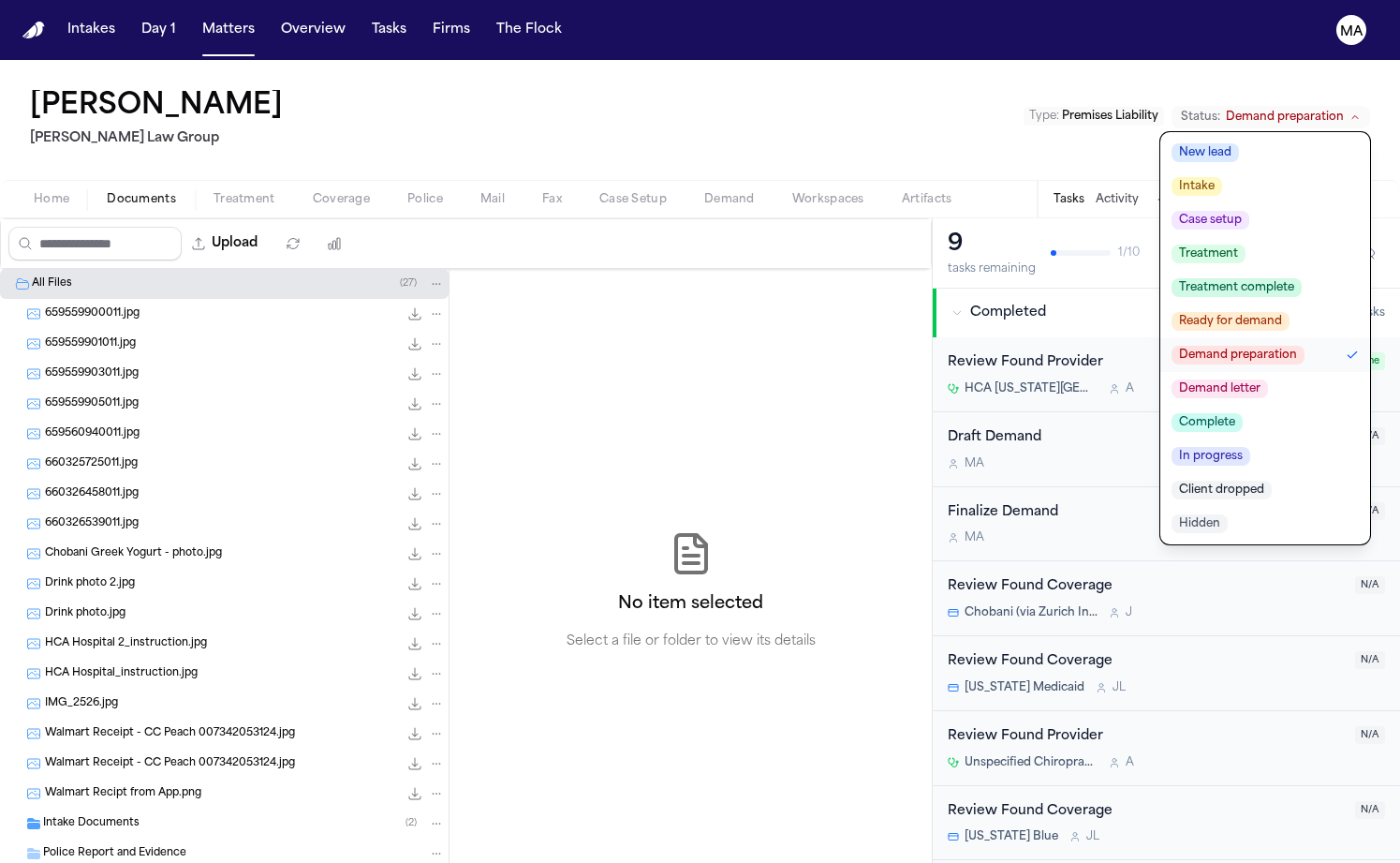
click at [1268, 379] on span "Demand letter" at bounding box center [1219, 389] width 96 height 19
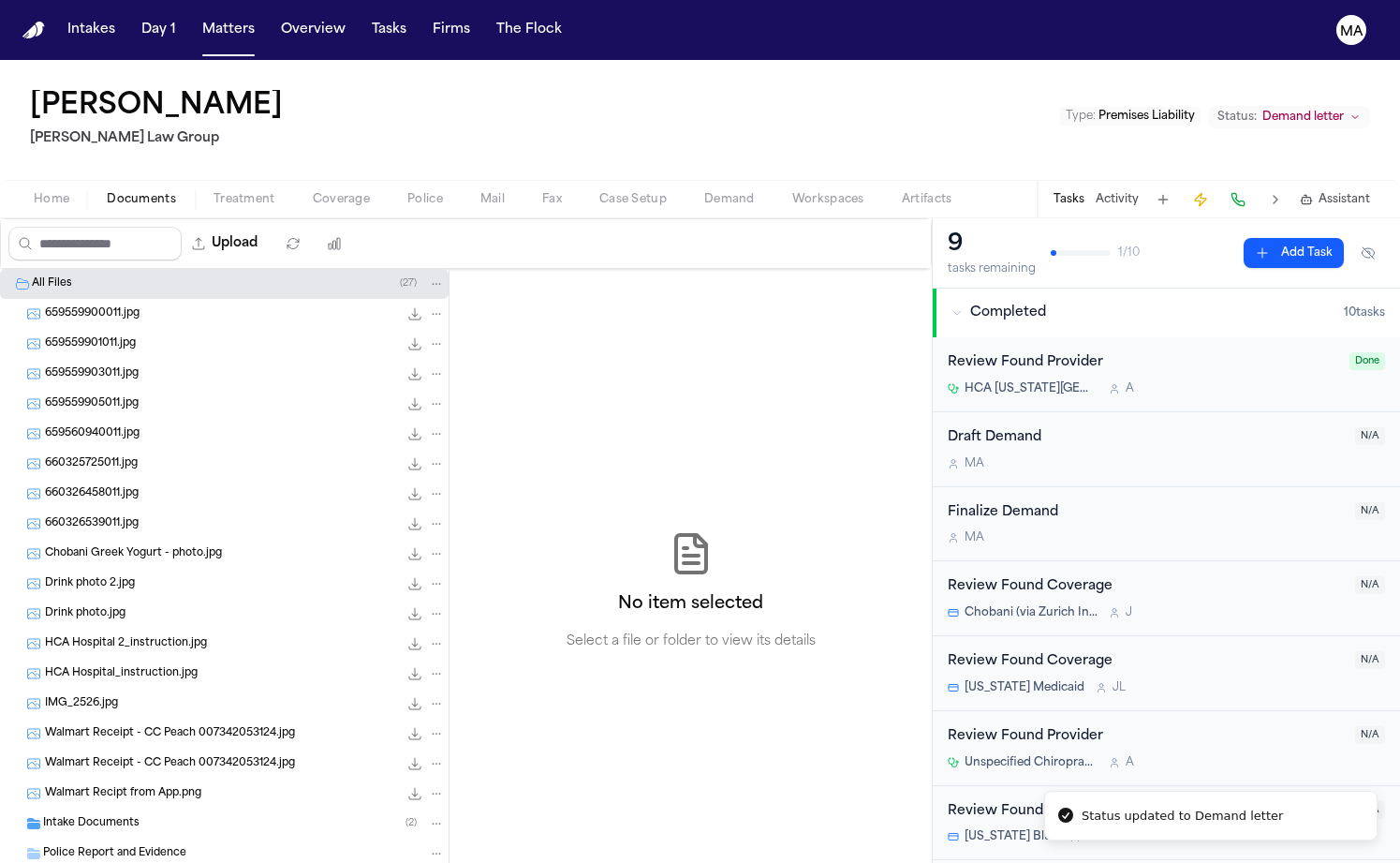
click at [855, 75] on div "[PERSON_NAME] Law Group Type : Premises Liability Status: Demand letter" at bounding box center [700, 120] width 1400 height 120
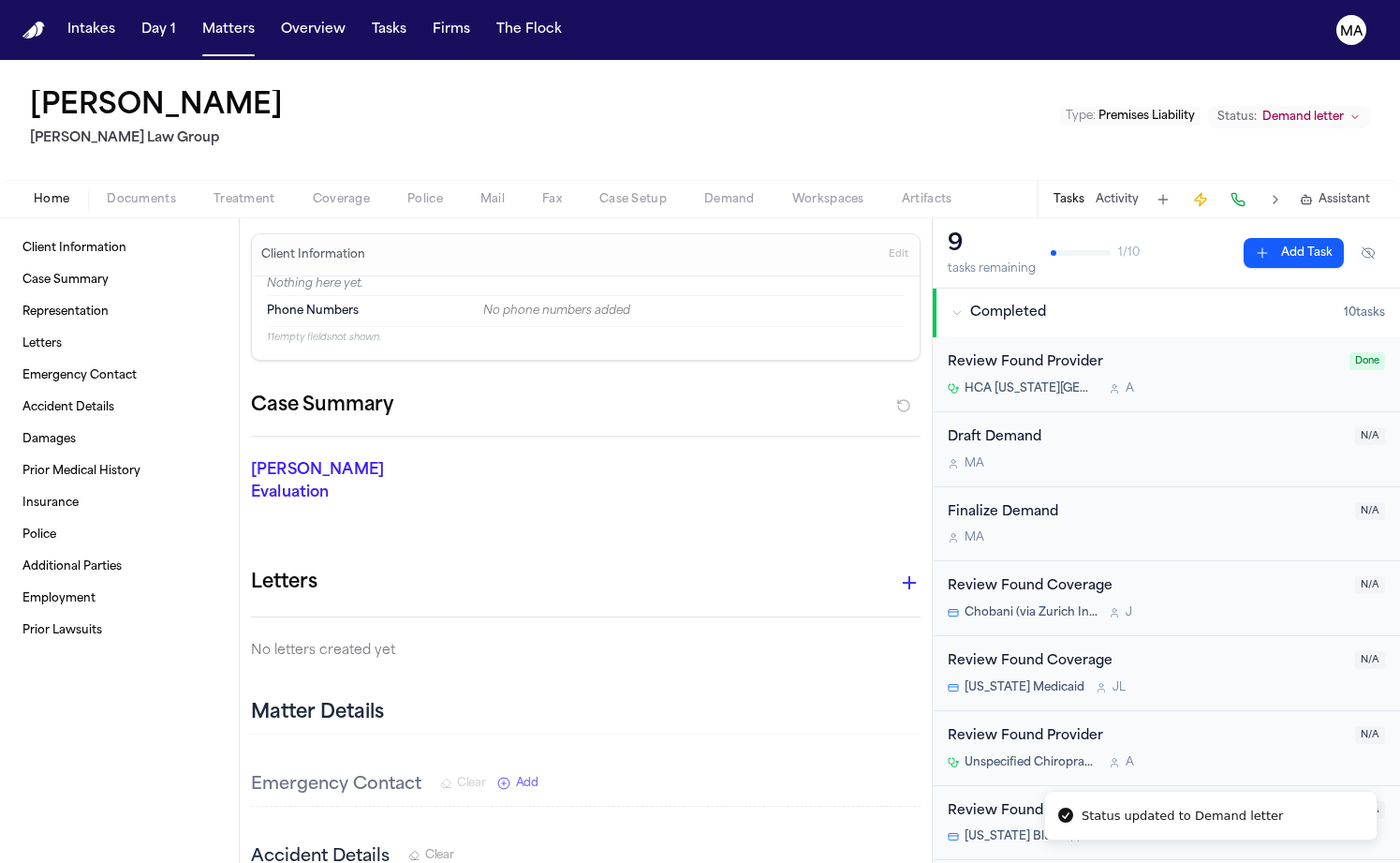
click at [33, 192] on span "Home" at bounding box center [50, 200] width 35 height 15
click at [260, 63] on div "[PERSON_NAME] Law Group Type : Premises Liability Status: Demand letter" at bounding box center [700, 120] width 1400 height 120
click at [195, 23] on button "Matters" at bounding box center [228, 29] width 67 height 33
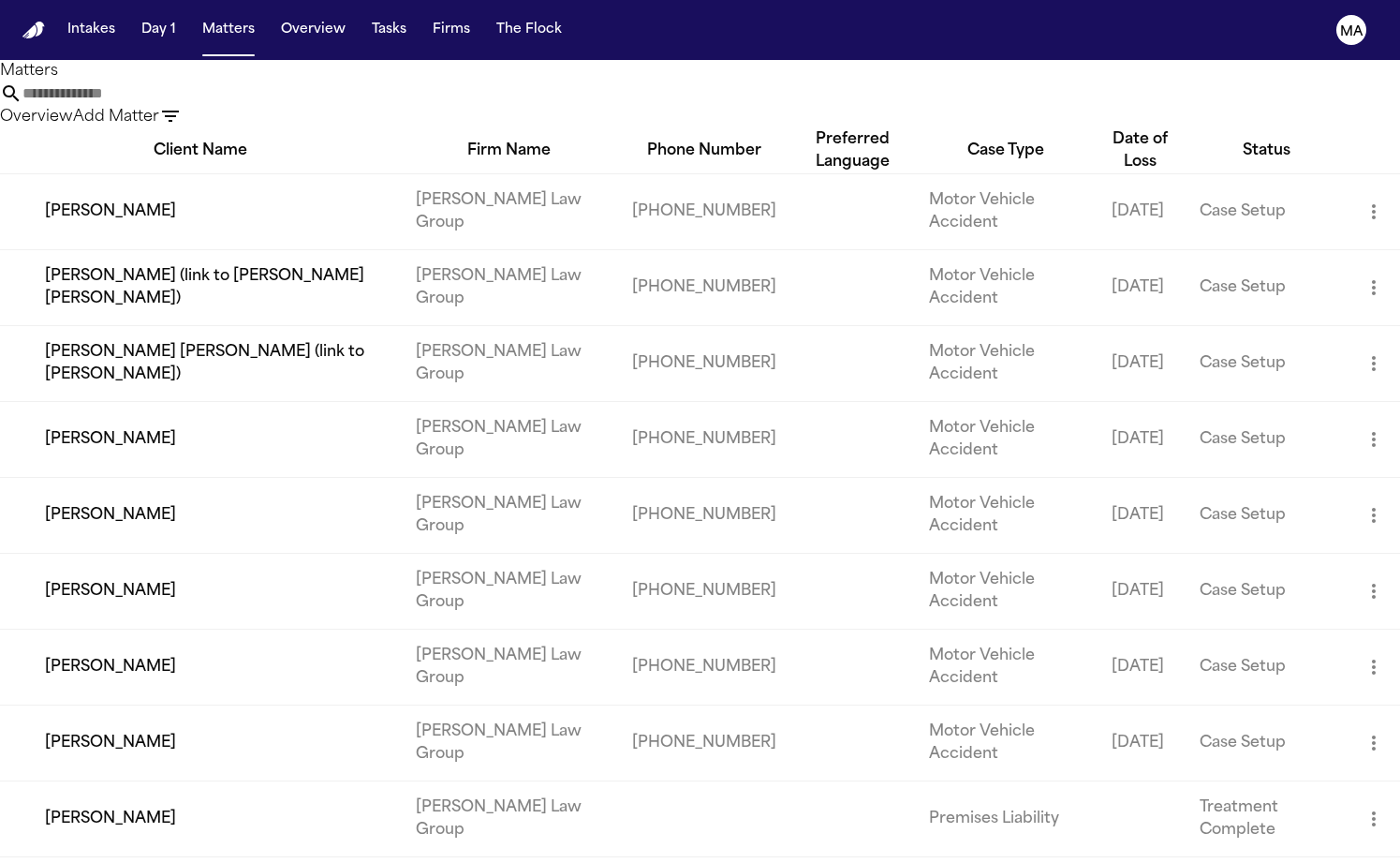
scroll to position [774, 0]
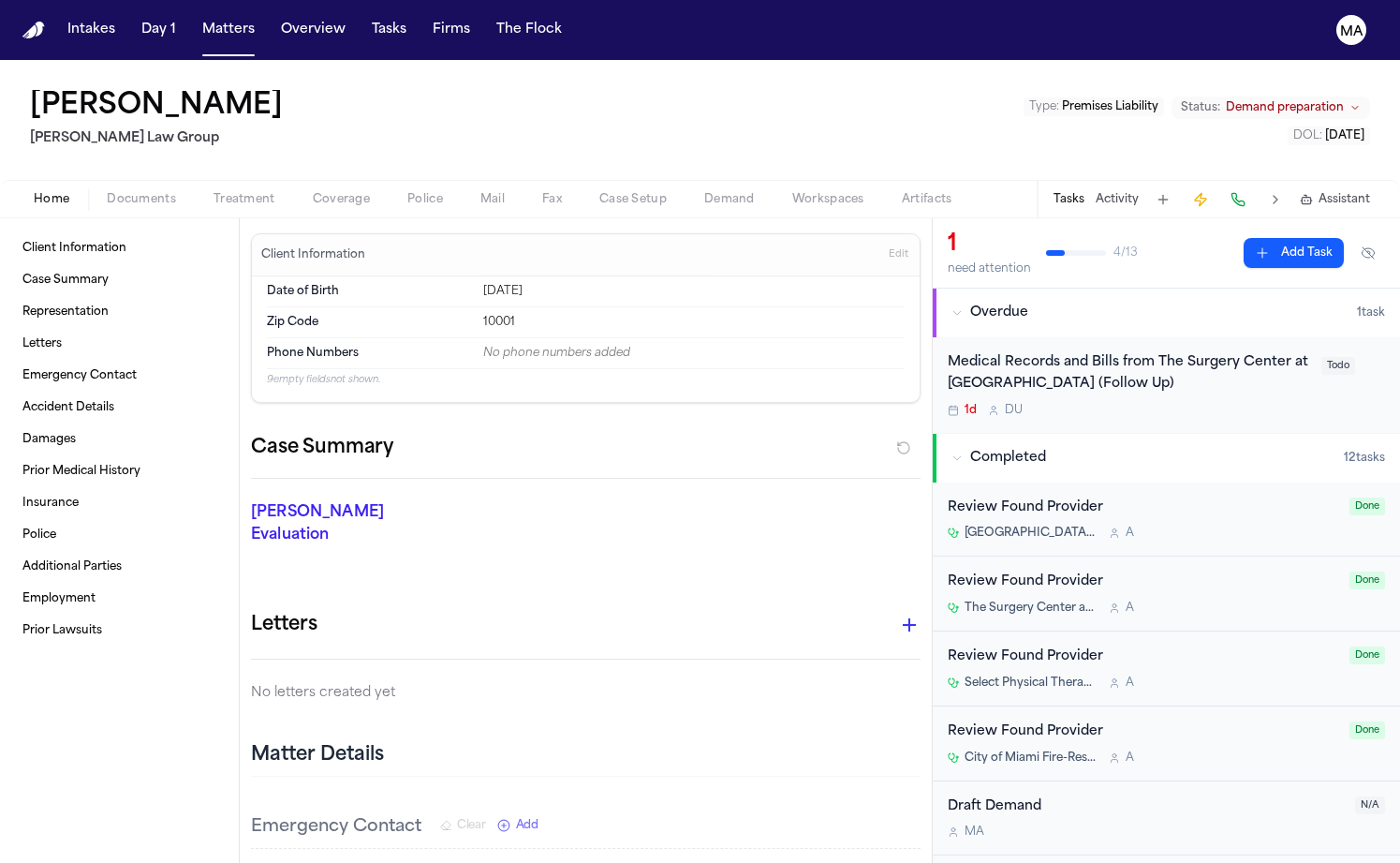
click at [1324, 100] on span "Demand preparation" at bounding box center [1285, 107] width 118 height 15
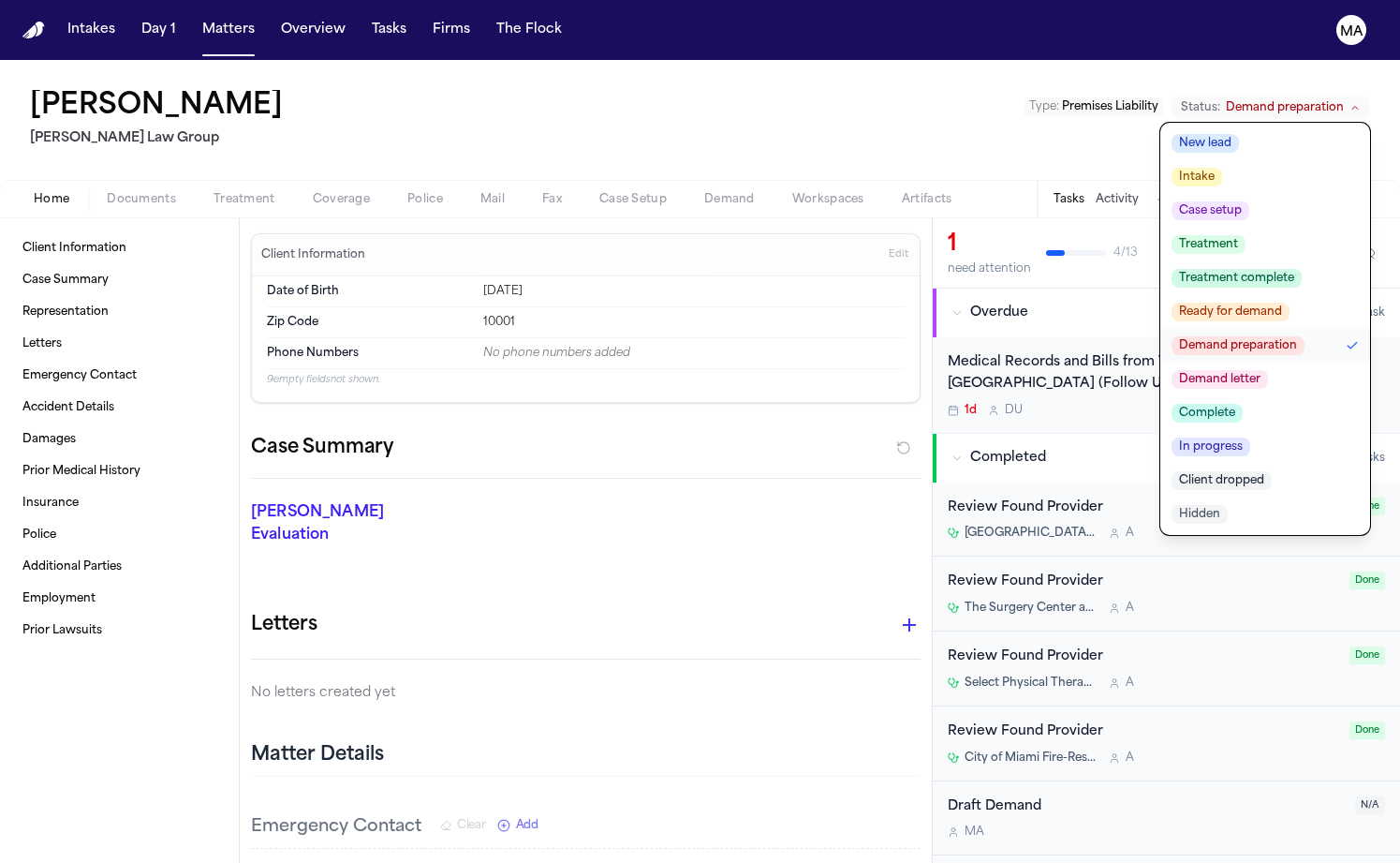
click at [1268, 370] on span "Demand letter" at bounding box center [1219, 379] width 96 height 19
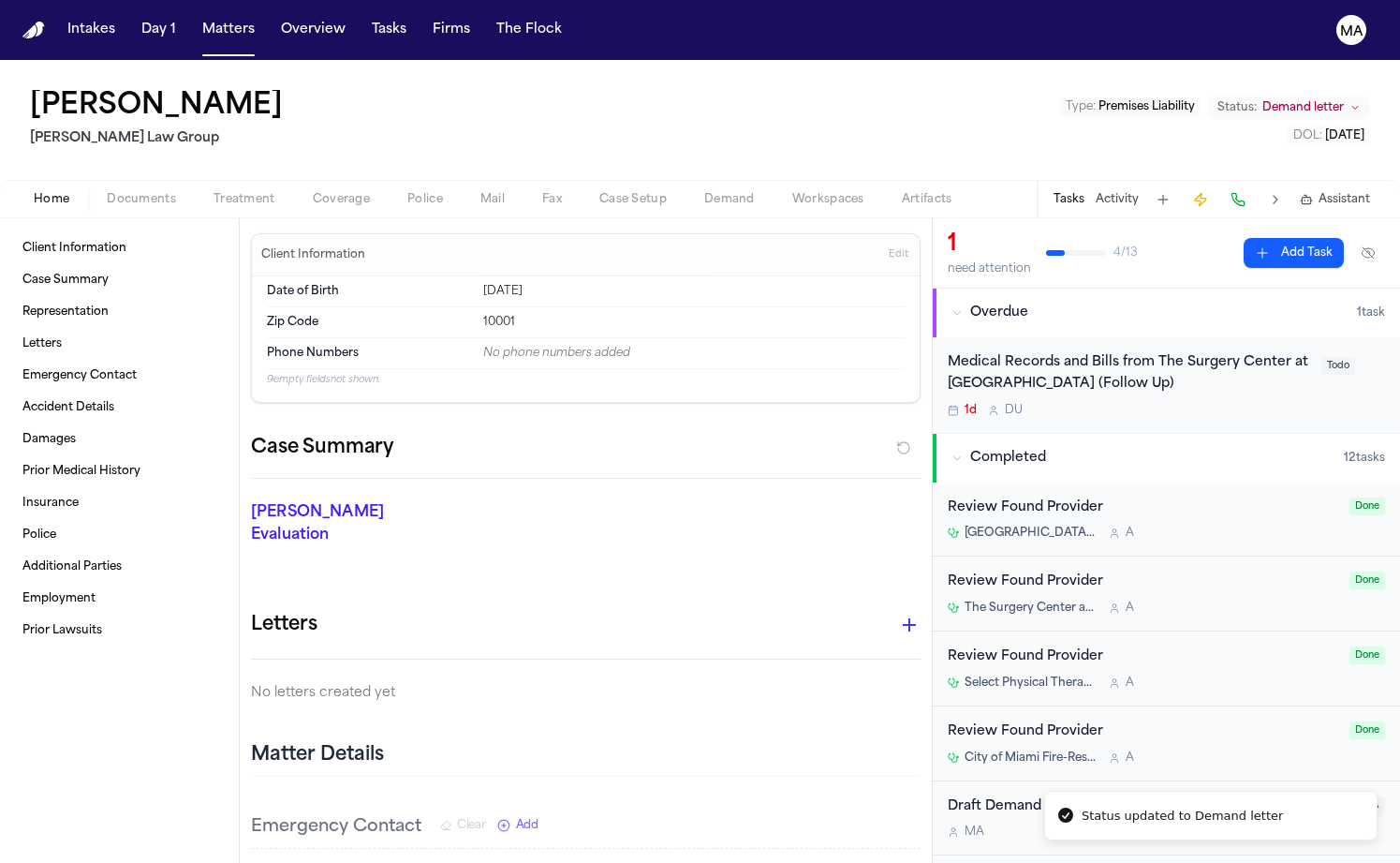
click at [810, 62] on div "[PERSON_NAME] Law Group Type : Premises Liability Status: Demand letter DOL : […" at bounding box center [700, 120] width 1400 height 120
click at [195, 13] on button "Matters" at bounding box center [228, 29] width 67 height 33
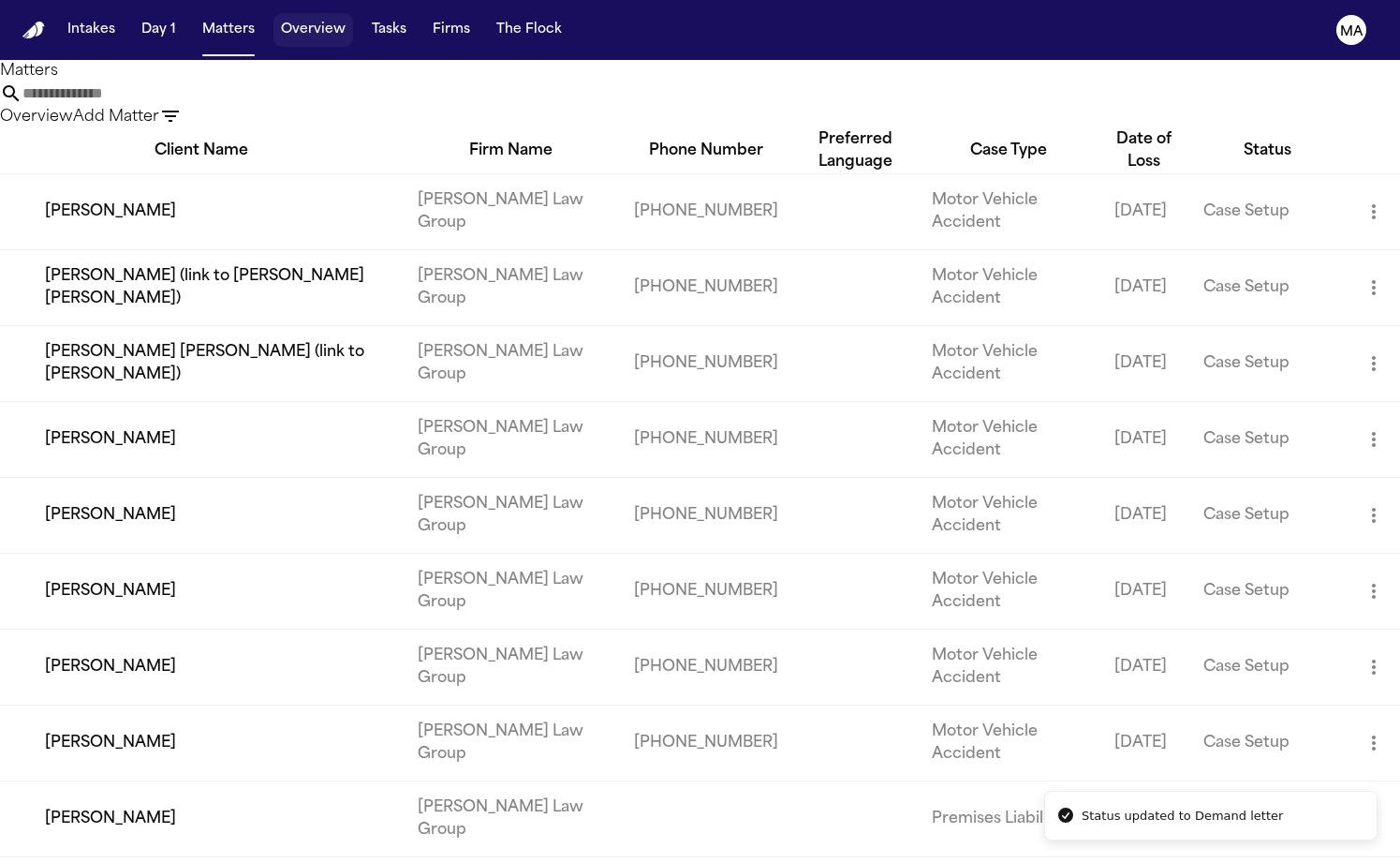
click at [274, 19] on button "Overview" at bounding box center [314, 29] width 80 height 33
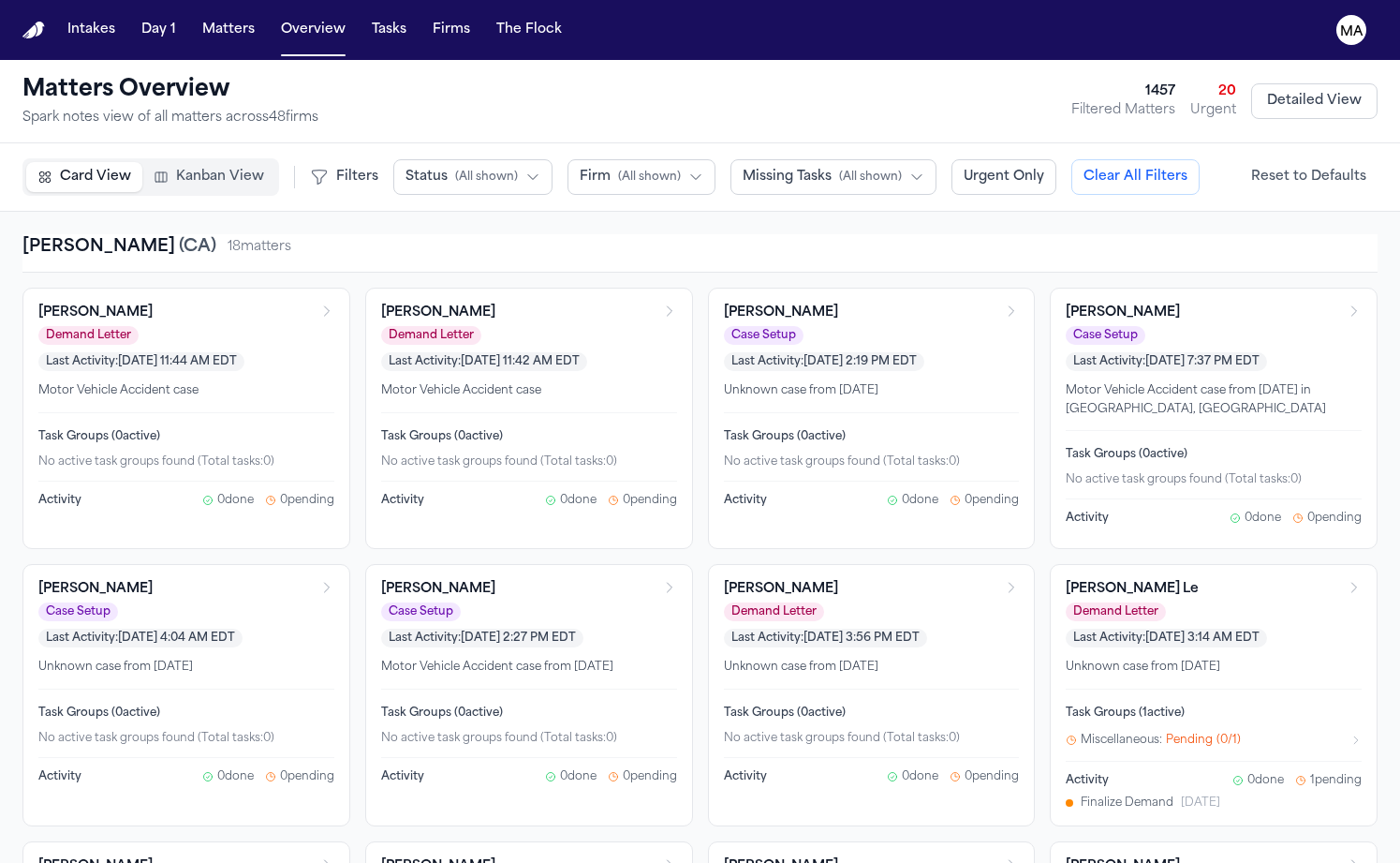
click at [176, 167] on span "Kanban View" at bounding box center [220, 177] width 88 height 19
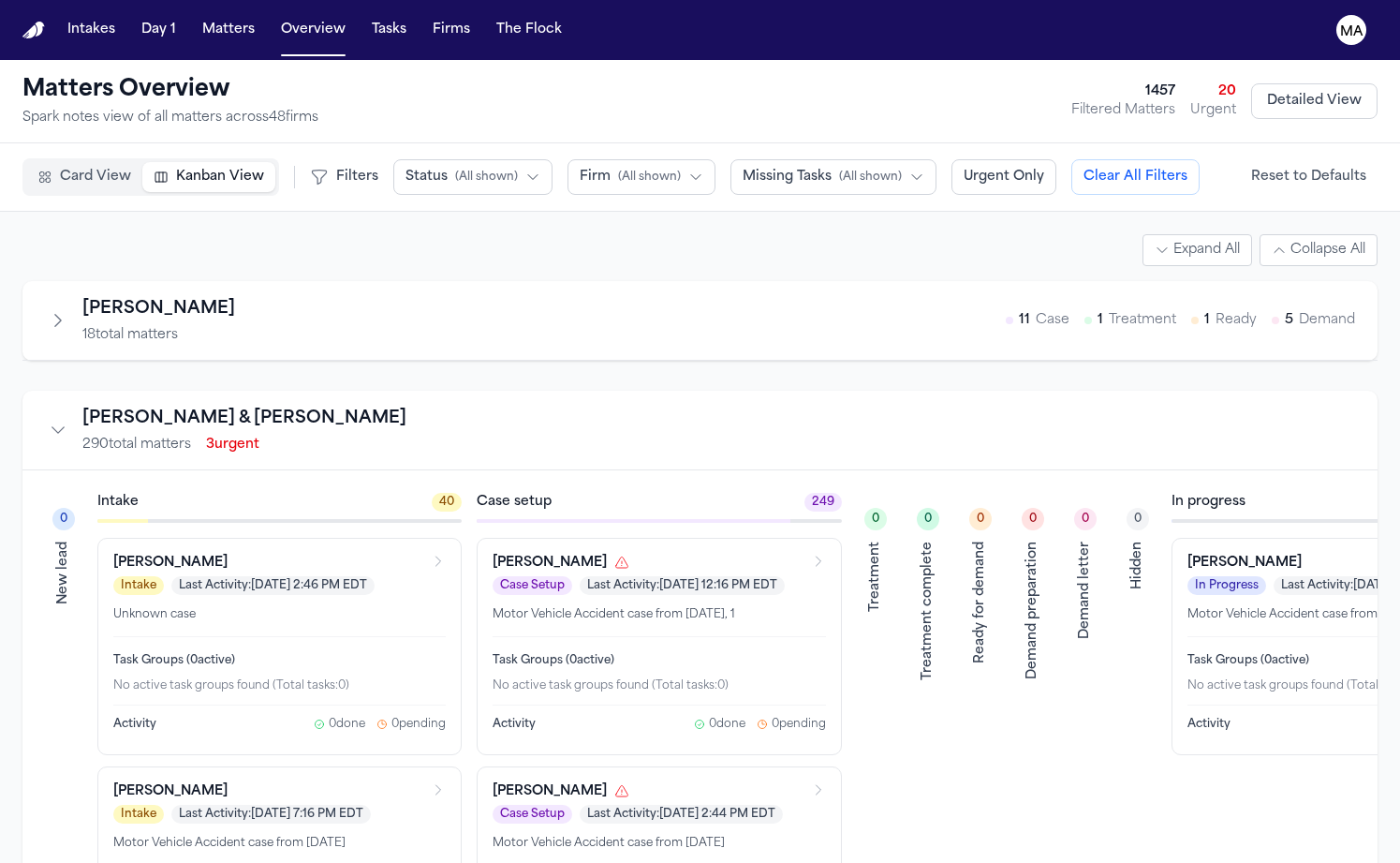
click at [455, 169] on span "( All shown )" at bounding box center [487, 177] width 63 height 15
click at [406, 373] on span "Demand Preparation" at bounding box center [473, 382] width 136 height 19
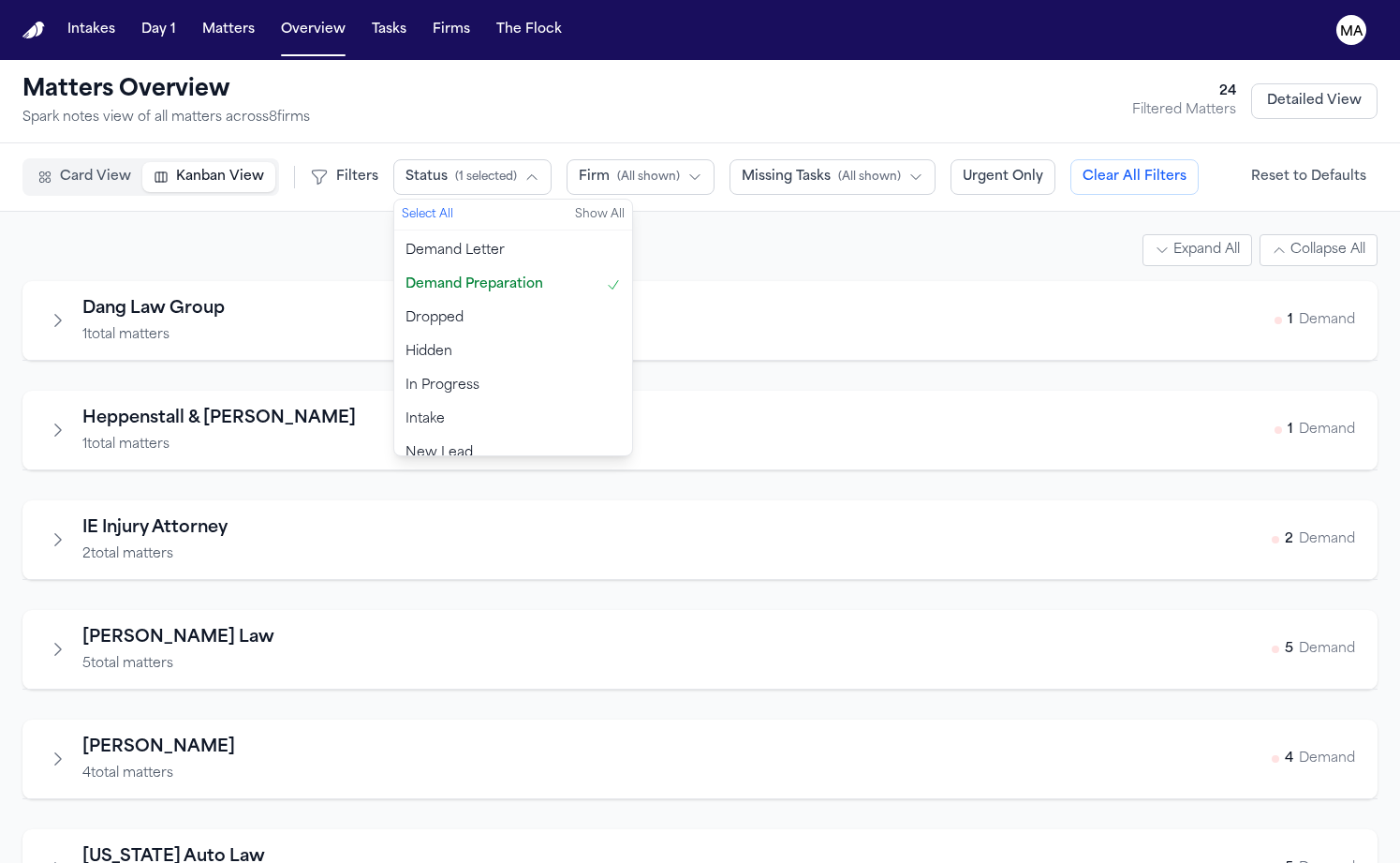
scroll to position [101, 0]
click at [406, 474] on span "Ready for Demand" at bounding box center [468, 484] width 124 height 19
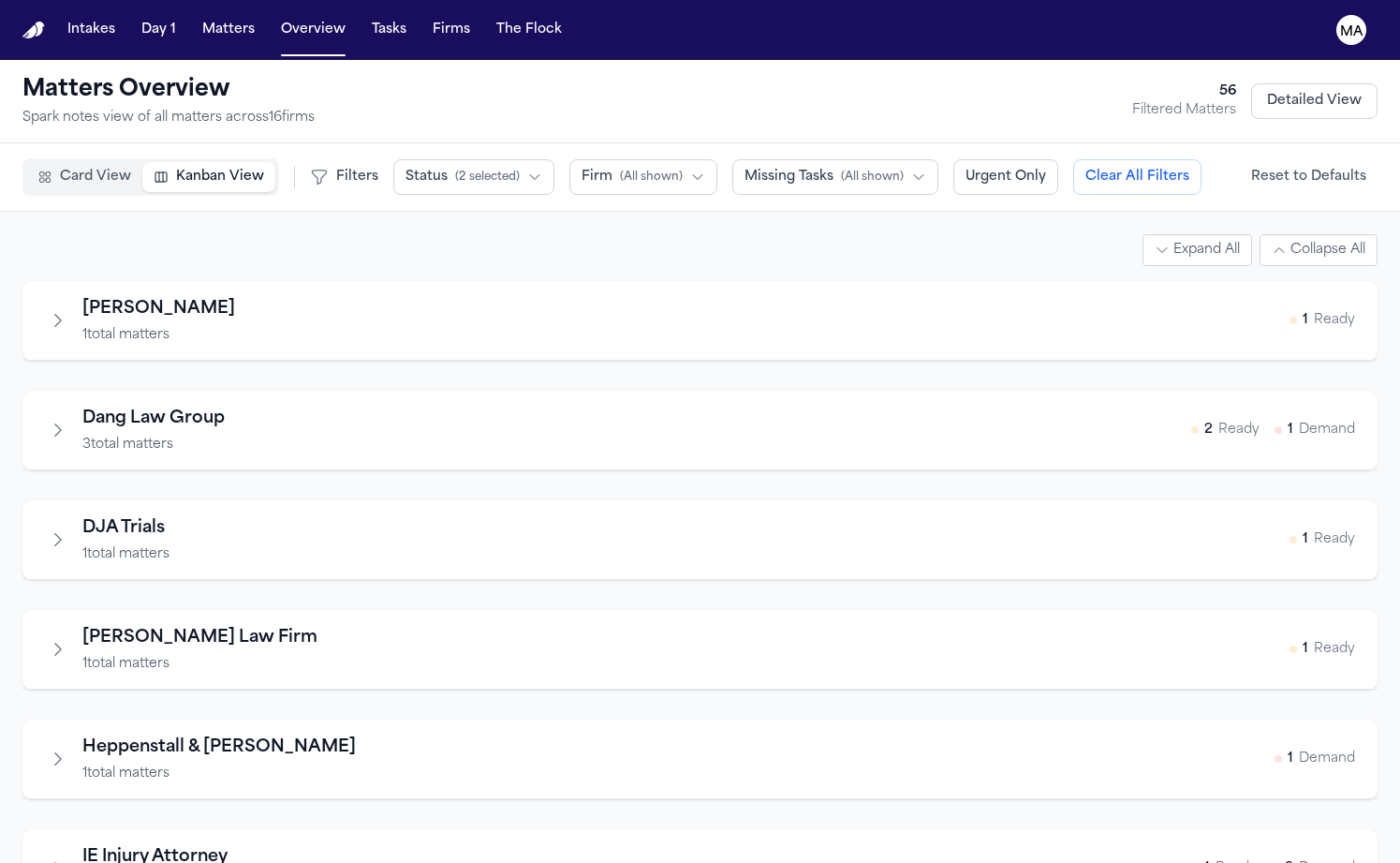
click at [116, 234] on div "Expand All Collapse All" at bounding box center [700, 250] width 1355 height 32
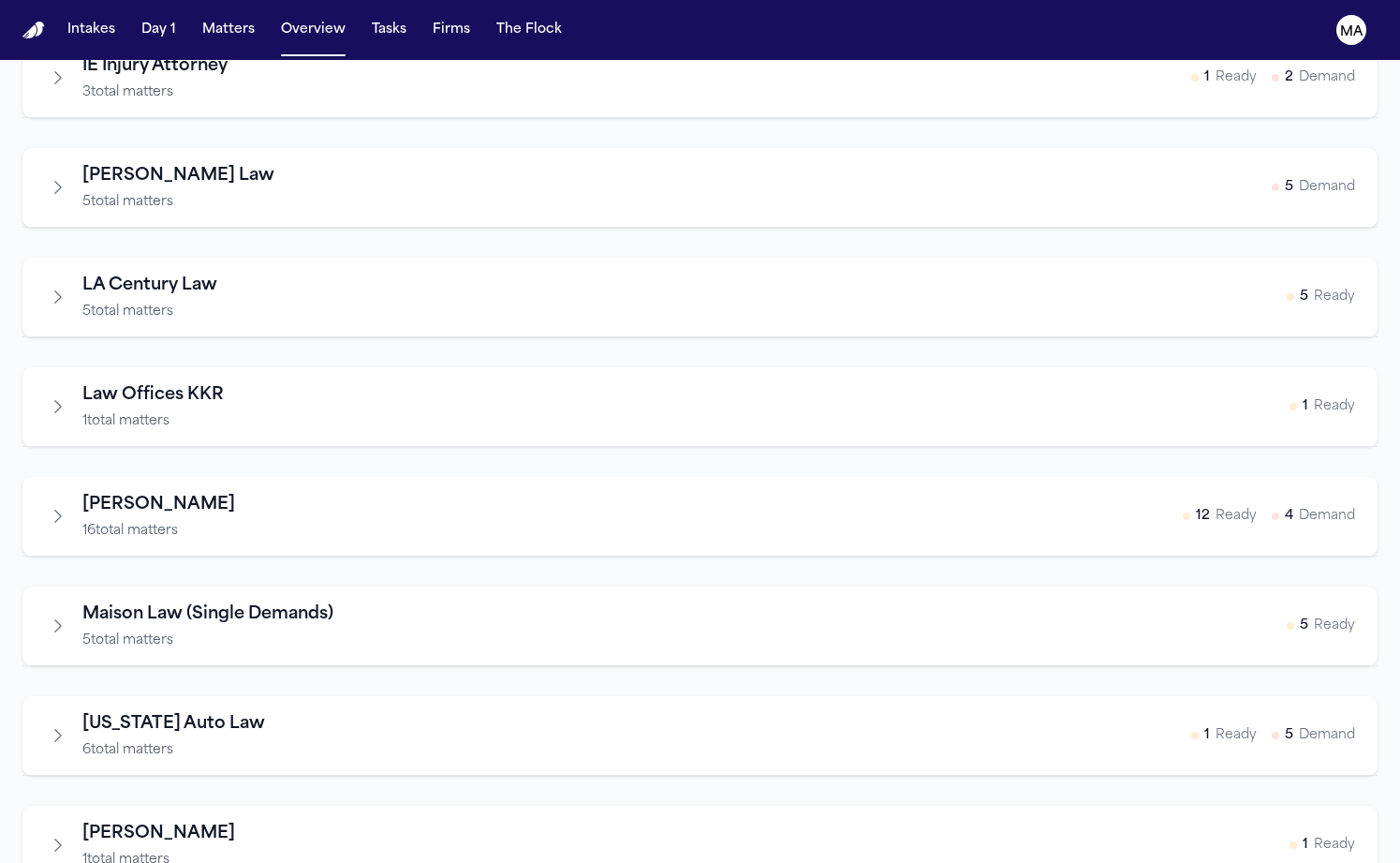
scroll to position [805, 0]
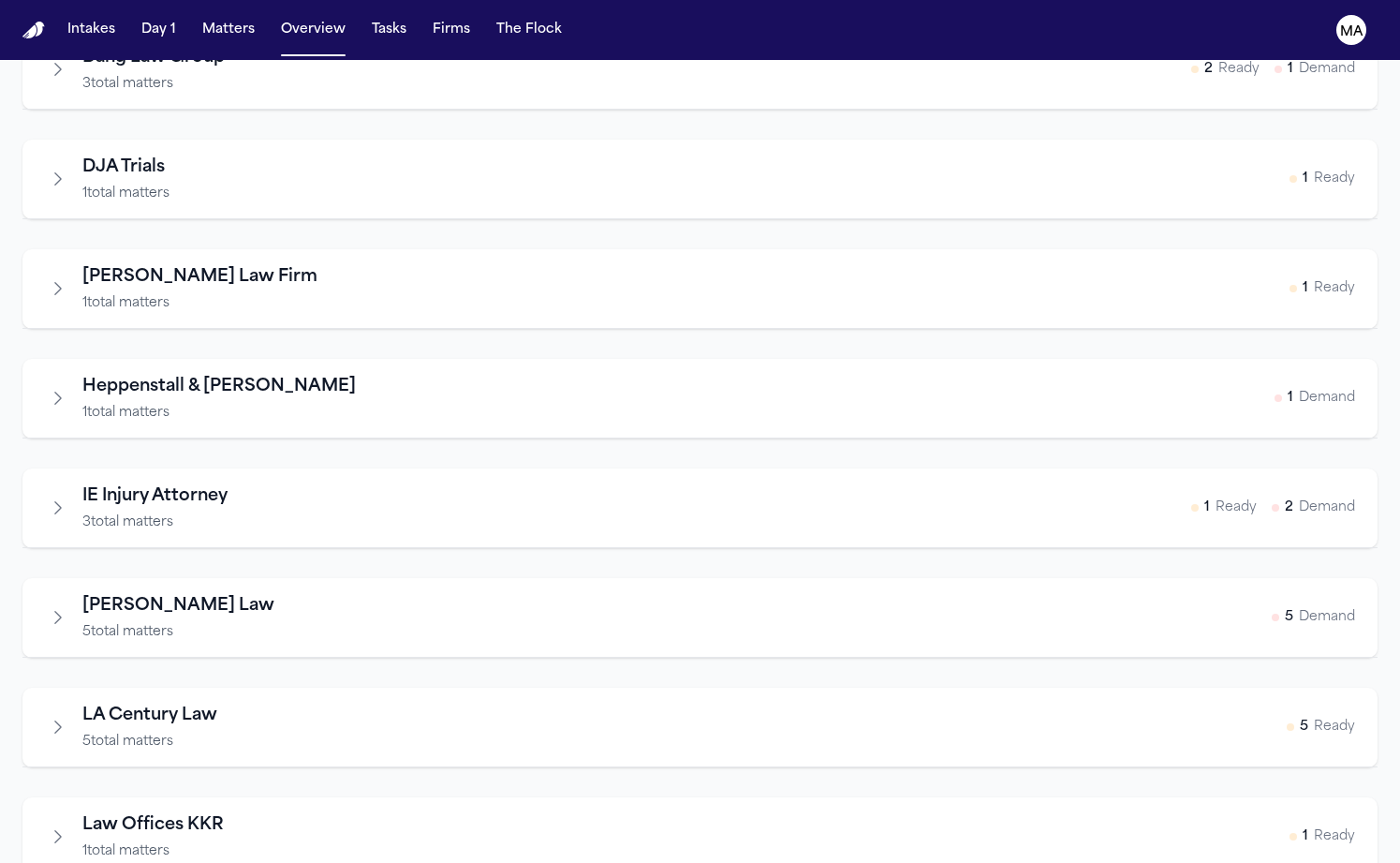
scroll to position [531, 0]
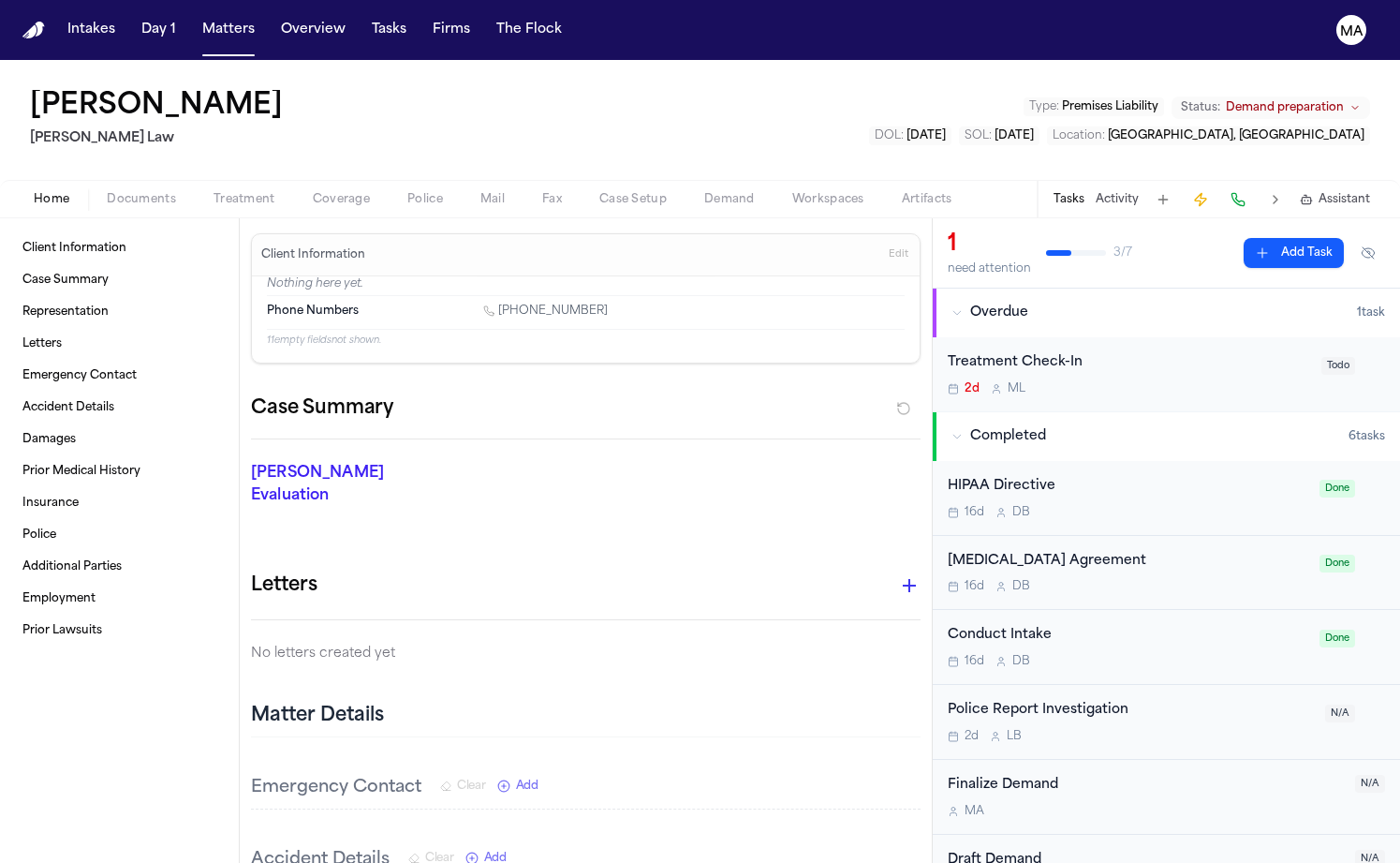
click at [106, 192] on span "Documents" at bounding box center [141, 200] width 69 height 15
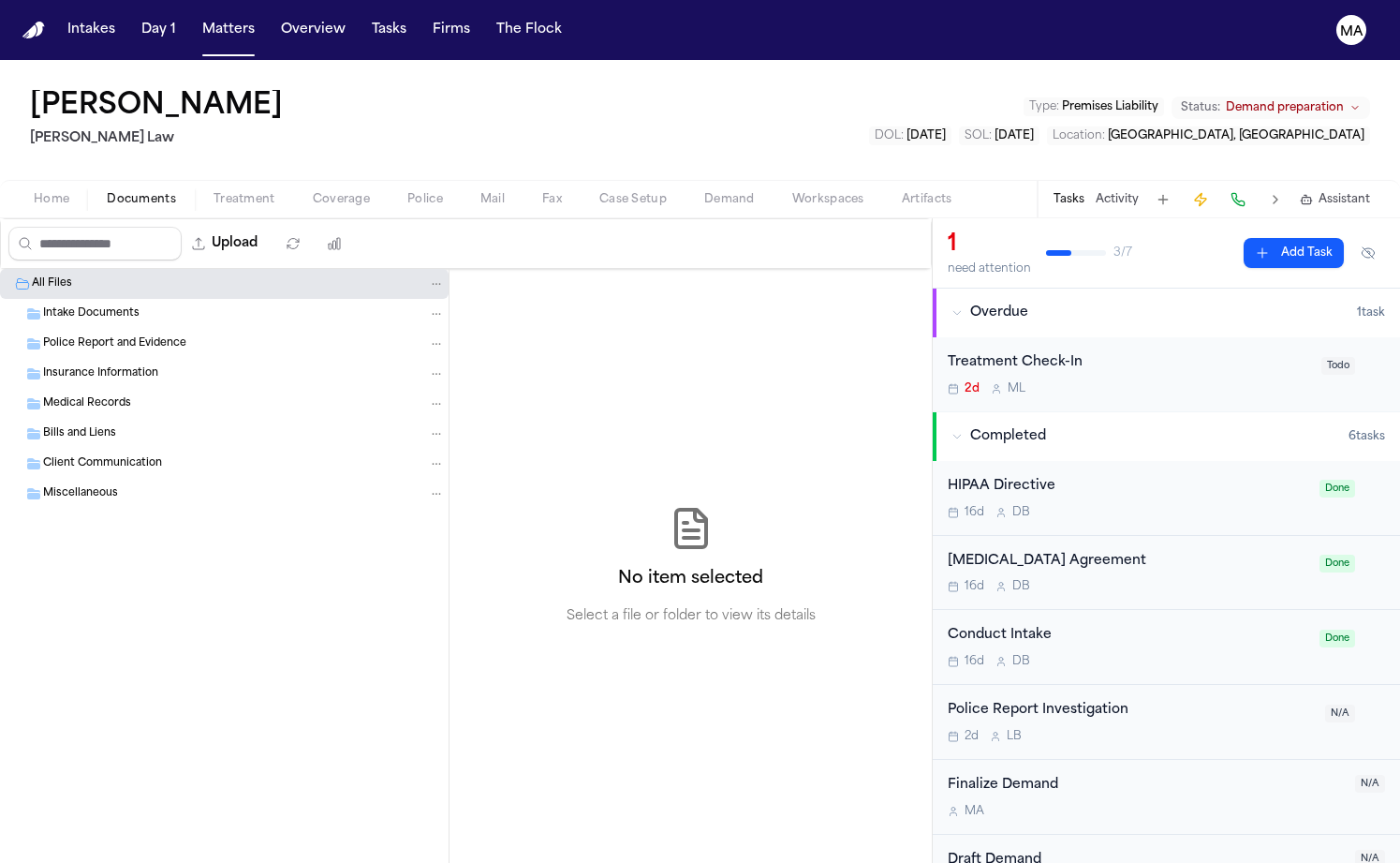
click at [538, 269] on div "No item selected Select a file or folder to view its details" at bounding box center [690, 566] width 482 height 594
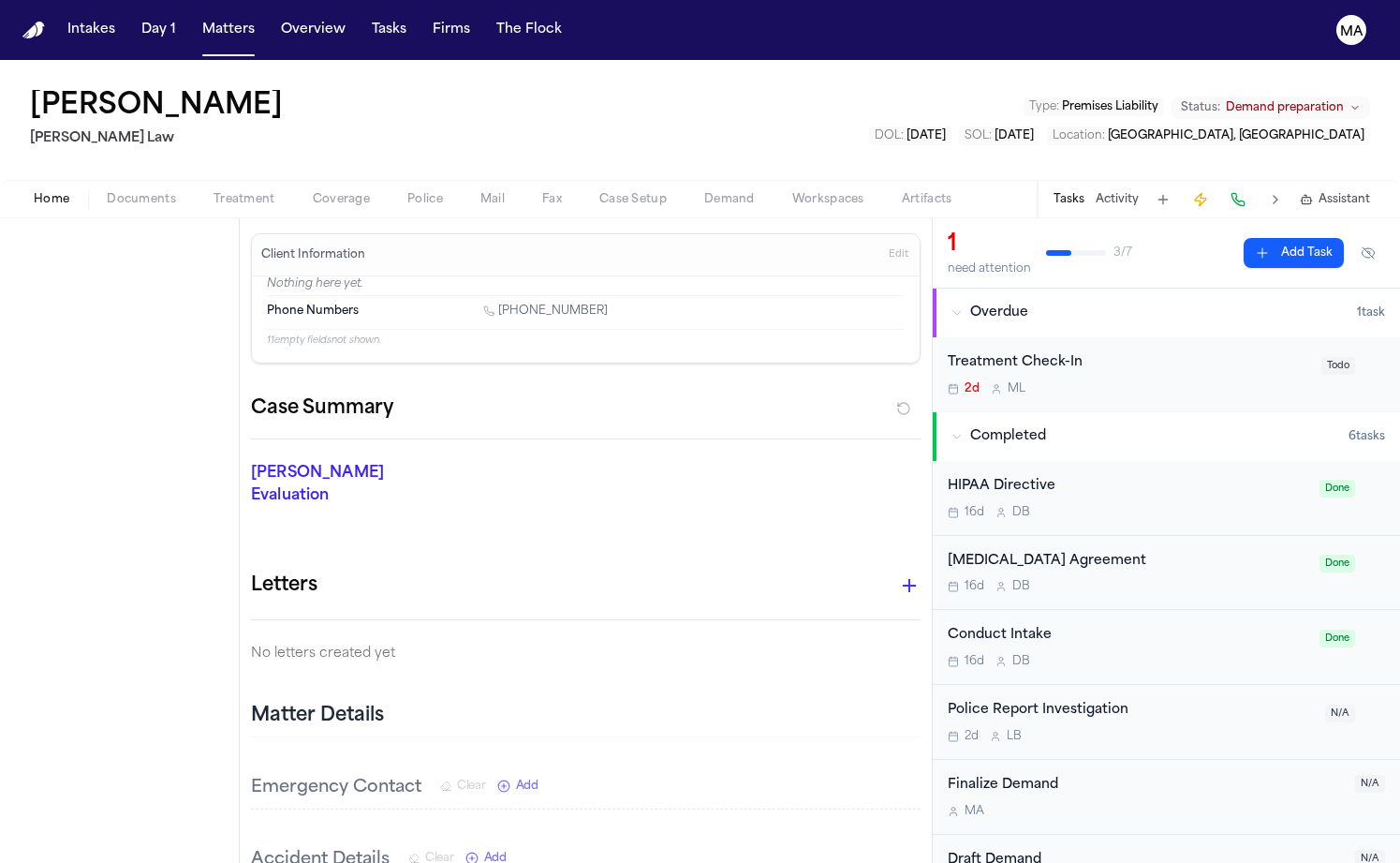
click at [39, 192] on span "Home" at bounding box center [50, 200] width 35 height 15
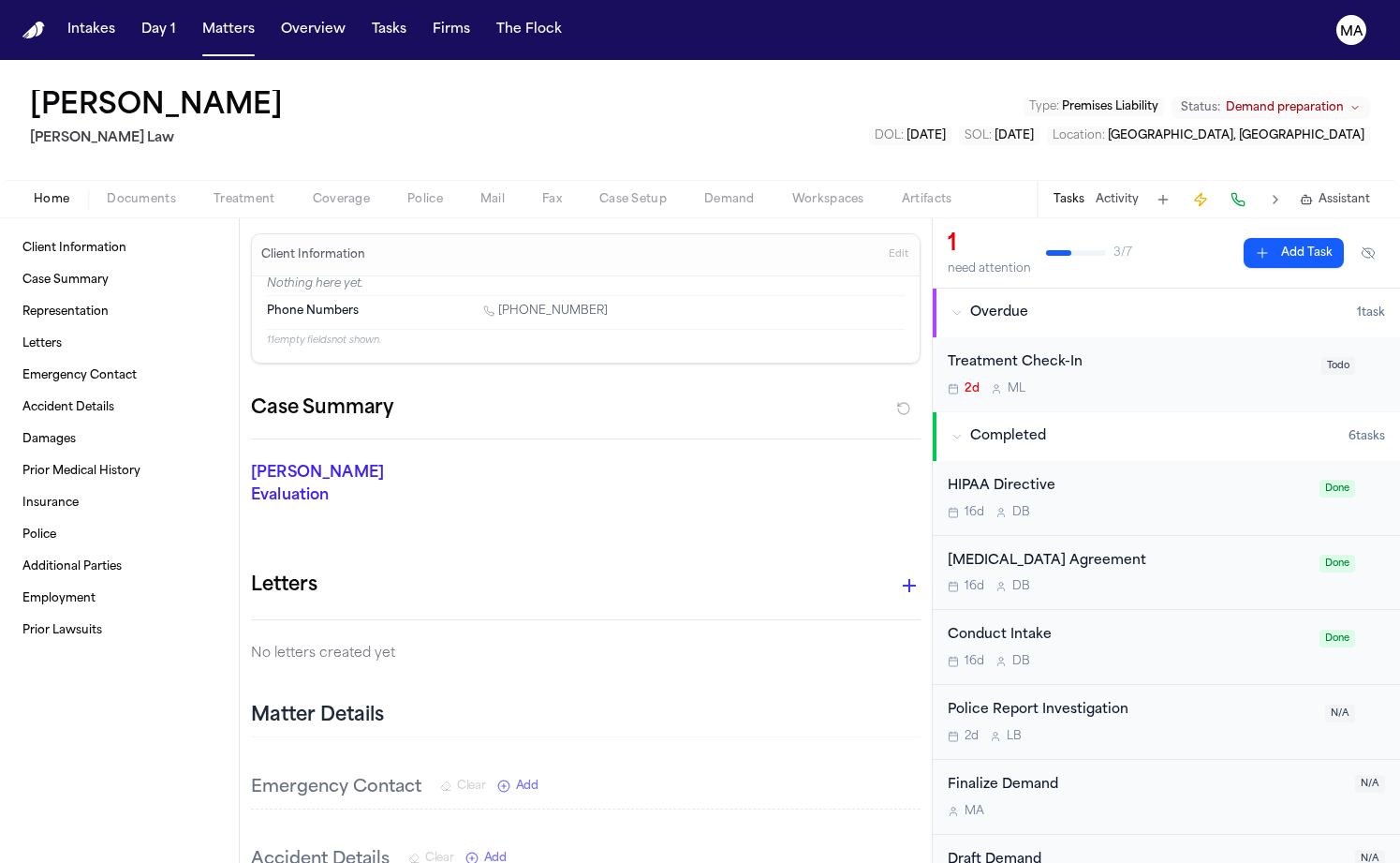
click at [67, 564] on div "Client Information Case Summary Representation Letters Emergency Contact Accide…" at bounding box center [119, 541] width 239 height 644
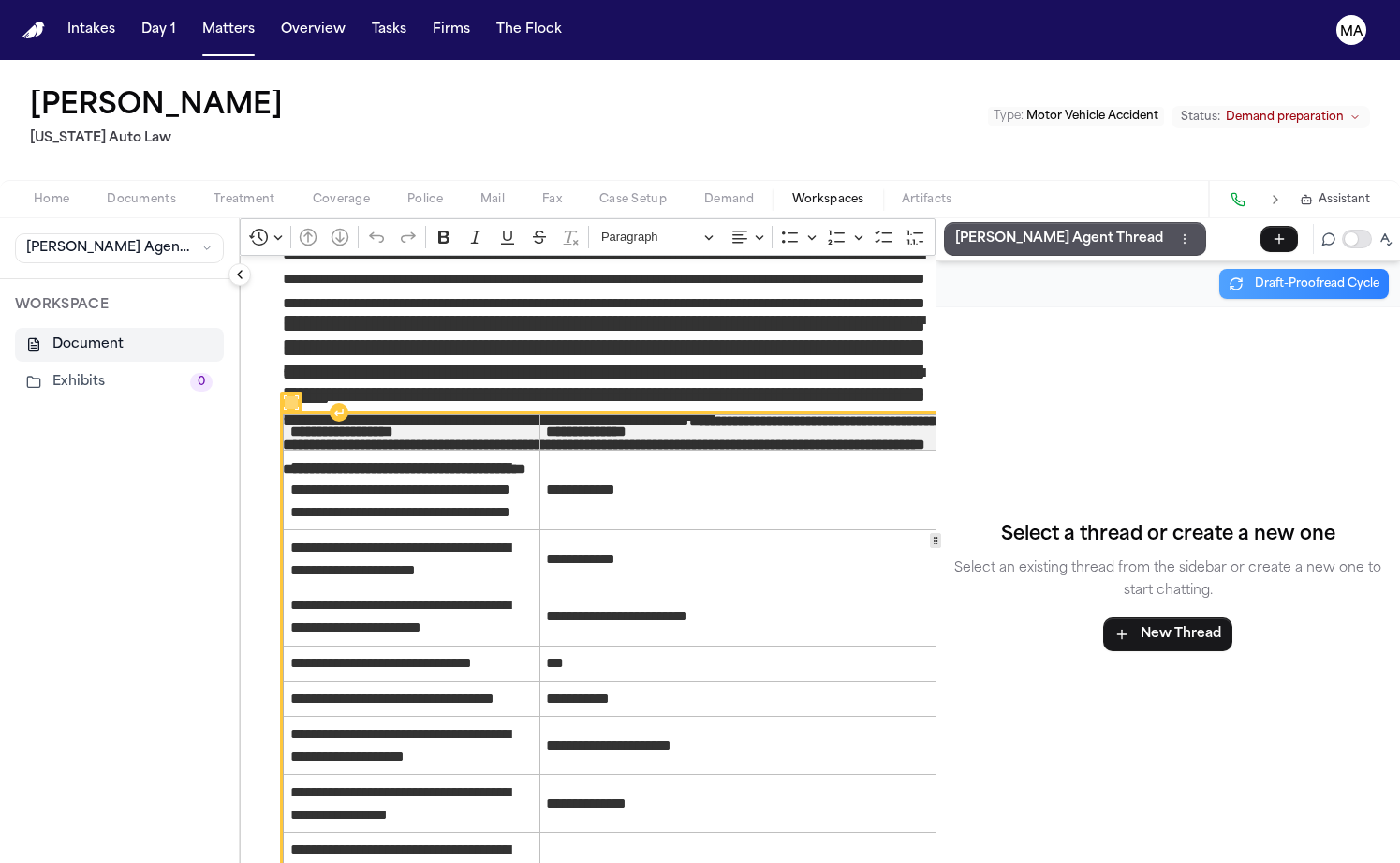
scroll to position [1306, 0]
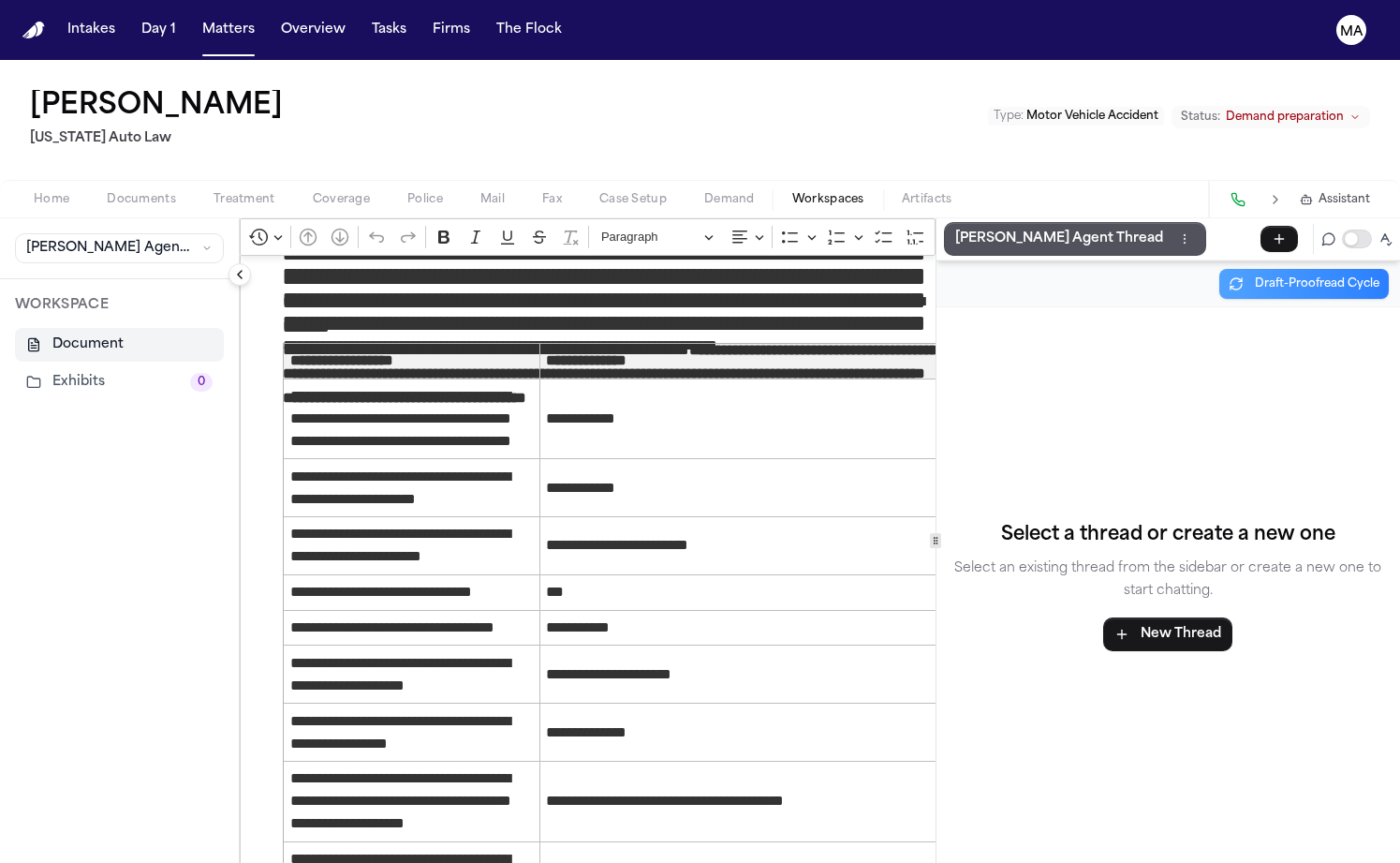
click at [944, 222] on button "Finch Agent Thread" at bounding box center [1075, 239] width 262 height 33
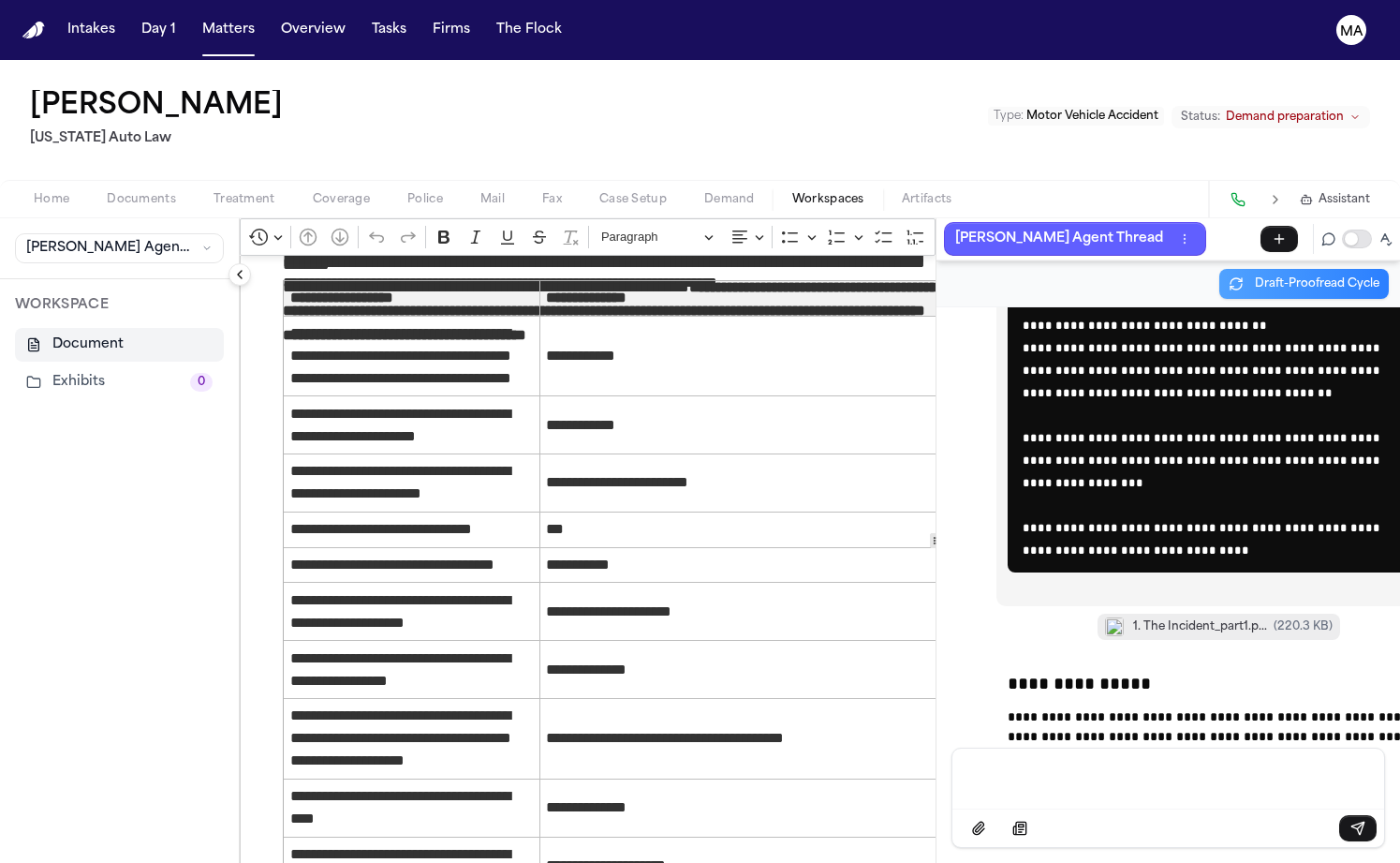
scroll to position [1415, 0]
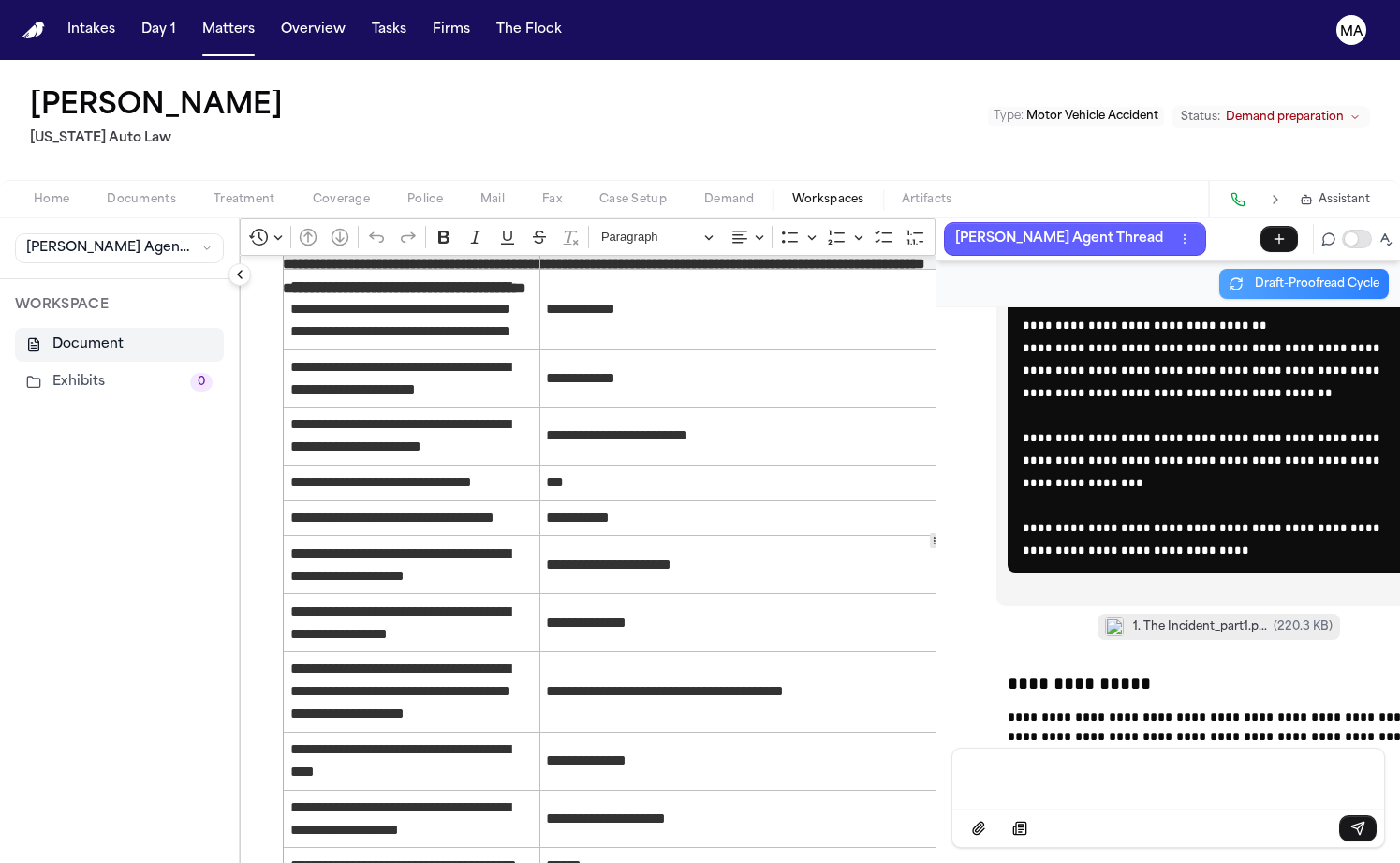
click at [975, 786] on p "Message input" at bounding box center [1168, 777] width 387 height 19
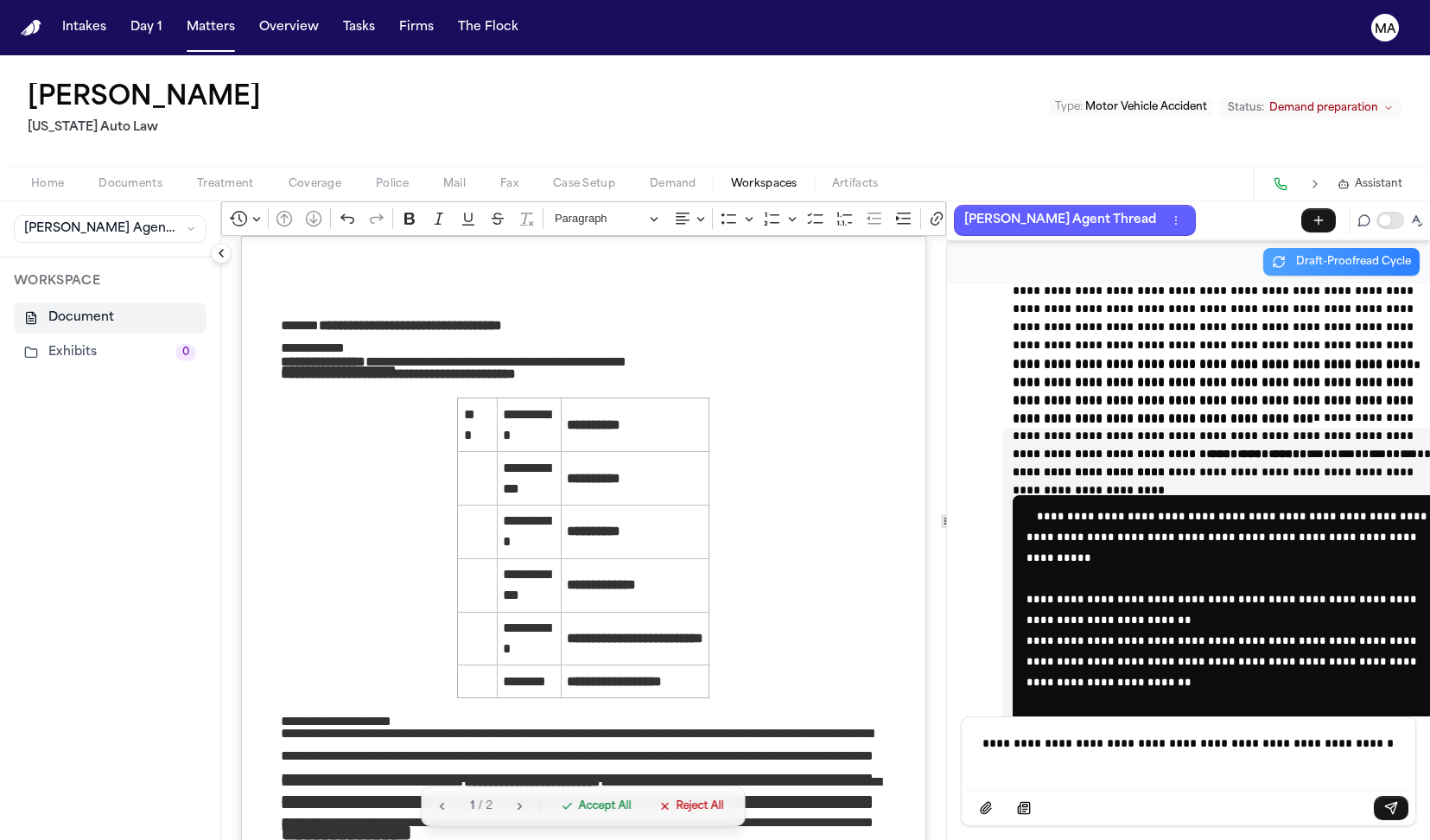
scroll to position [40336, 0]
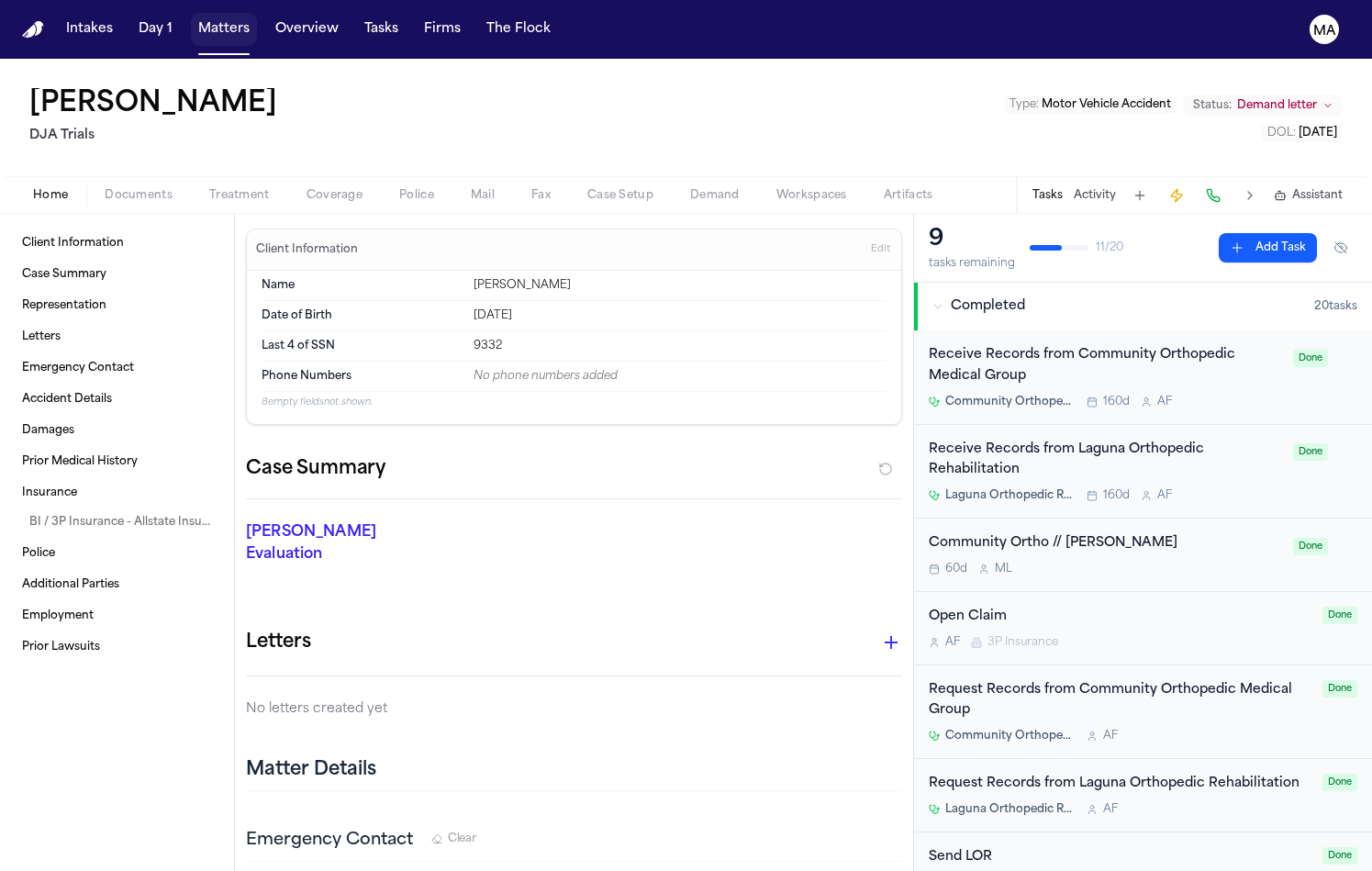
click at [191, 16] on button "Matters" at bounding box center [224, 29] width 66 height 33
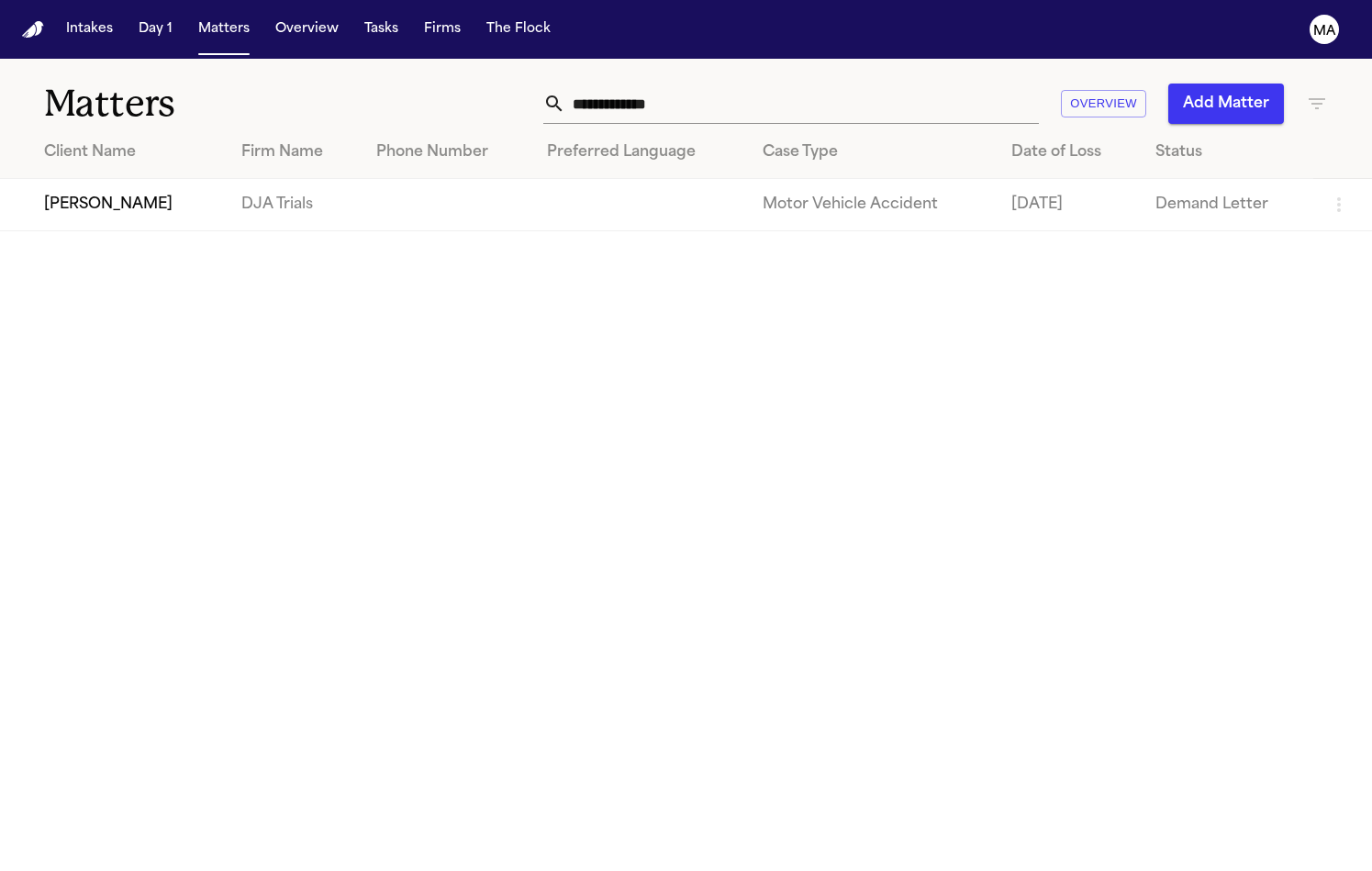
click at [920, 84] on input "**********" at bounding box center [802, 103] width 473 height 40
drag, startPoint x: 940, startPoint y: 76, endPoint x: 748, endPoint y: 91, distance: 192.6
click at [751, 91] on div "**********" at bounding box center [865, 103] width 926 height 40
click at [298, 297] on main "**********" at bounding box center [686, 465] width 1372 height 812
click at [123, 179] on td "[PERSON_NAME]" at bounding box center [113, 205] width 226 height 52
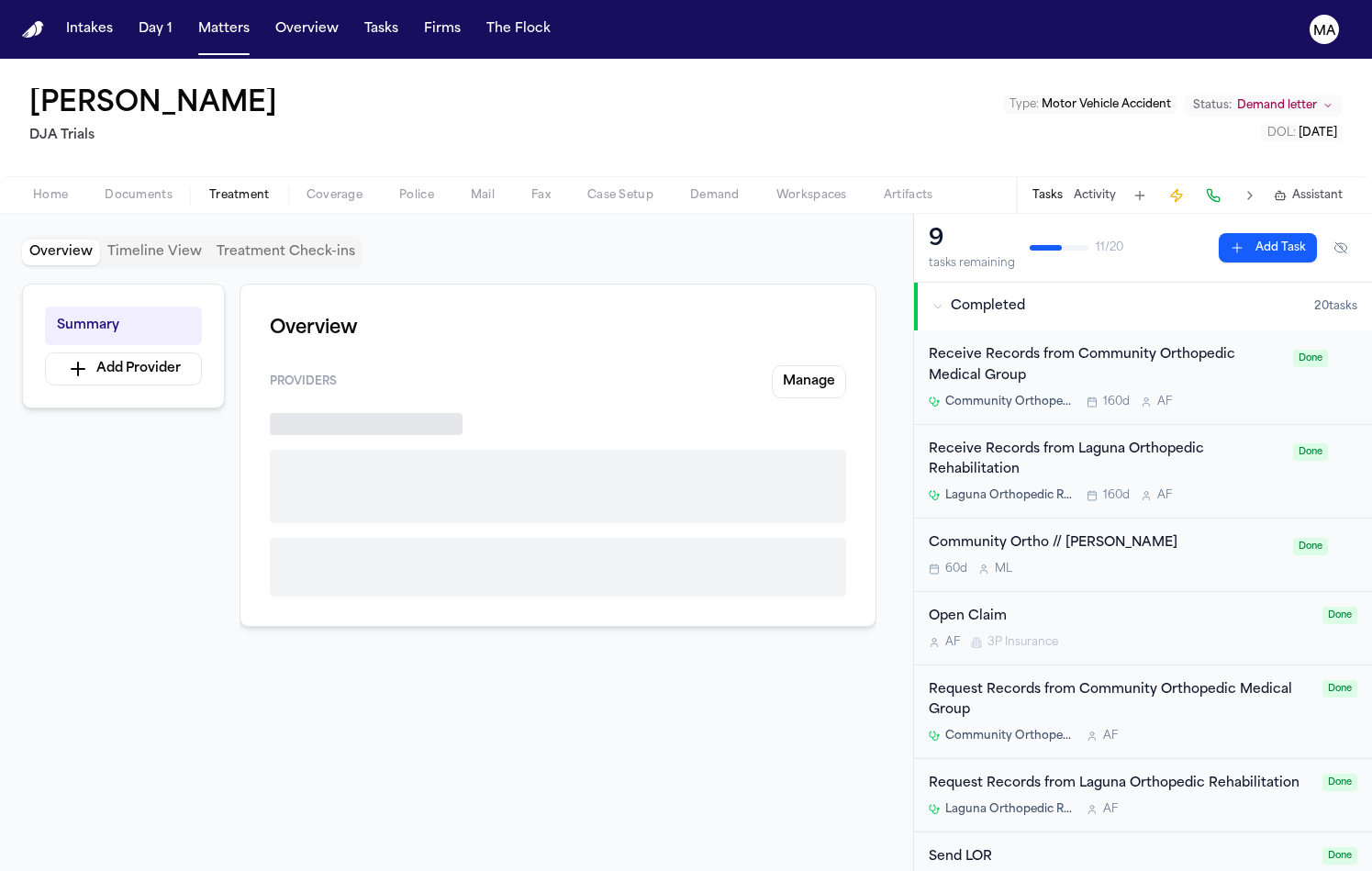
click at [210, 188] on span "Treatment" at bounding box center [239, 196] width 61 height 15
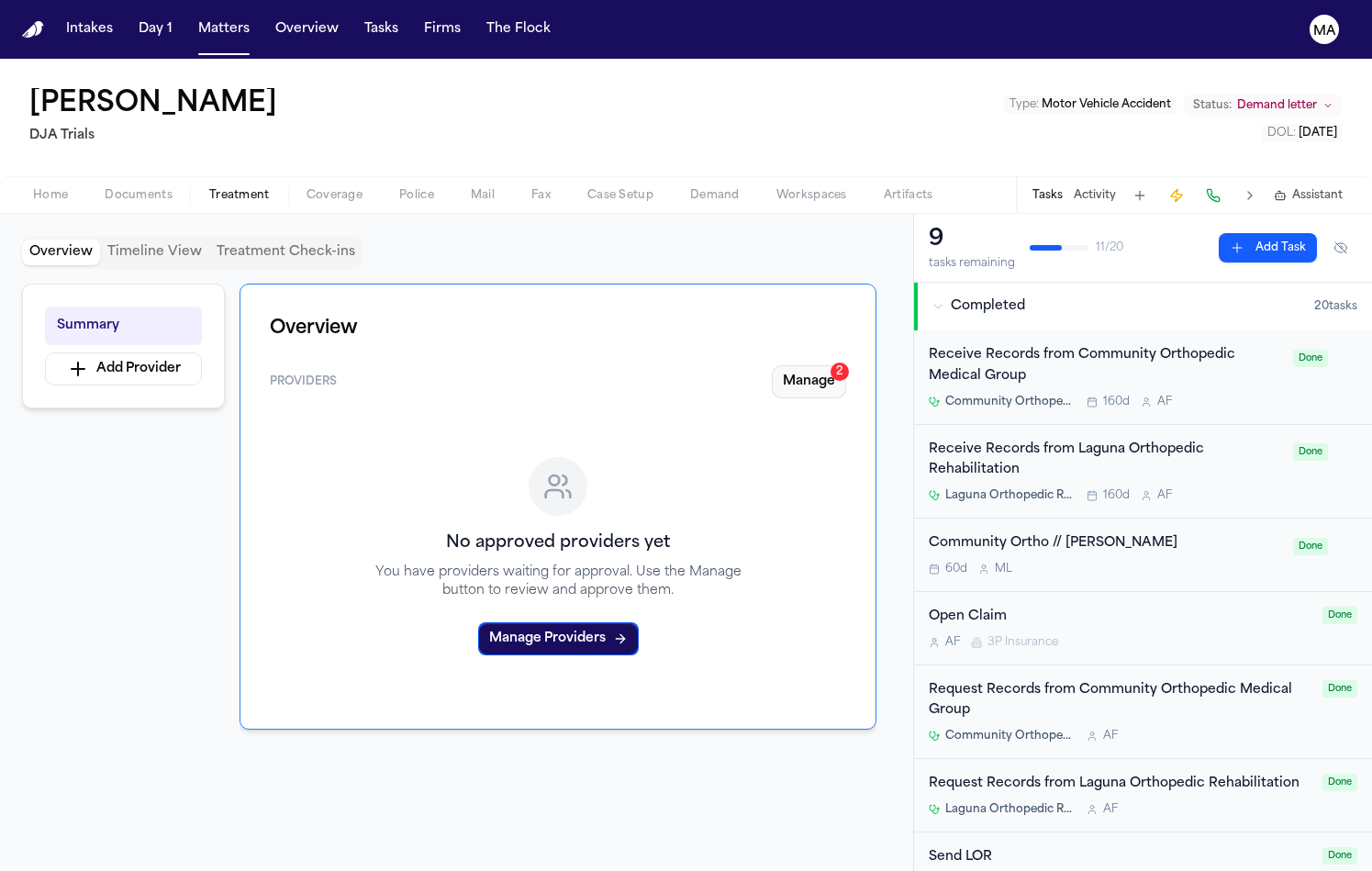
click at [847, 365] on button "Manage 2" at bounding box center [809, 381] width 75 height 33
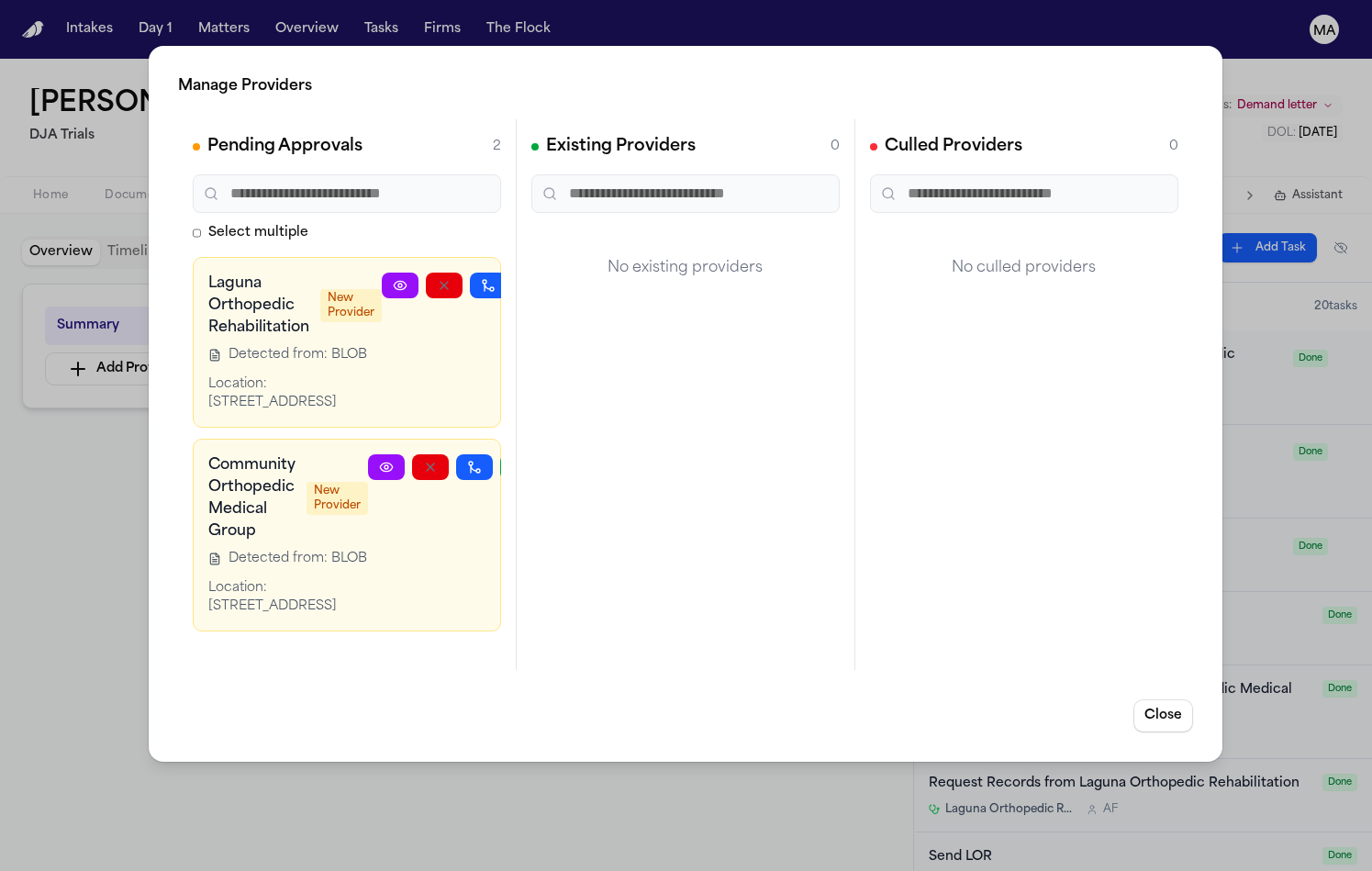
click at [334, 41] on div "Manage Providers Pending Approvals 2 Select multiple Laguna Orthopedic Rehabili…" at bounding box center [686, 435] width 1372 height 871
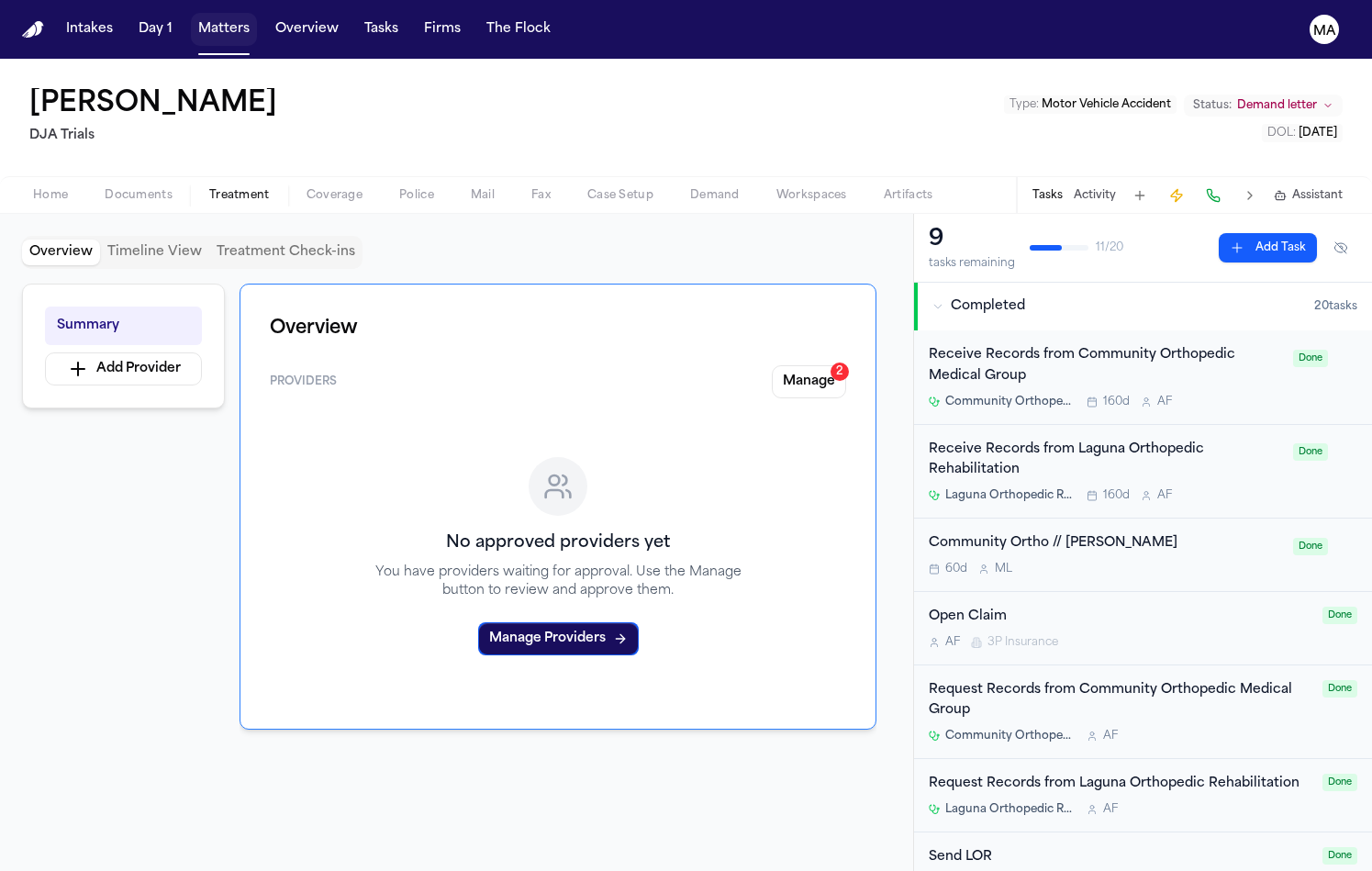
click at [191, 15] on button "Matters" at bounding box center [224, 29] width 66 height 33
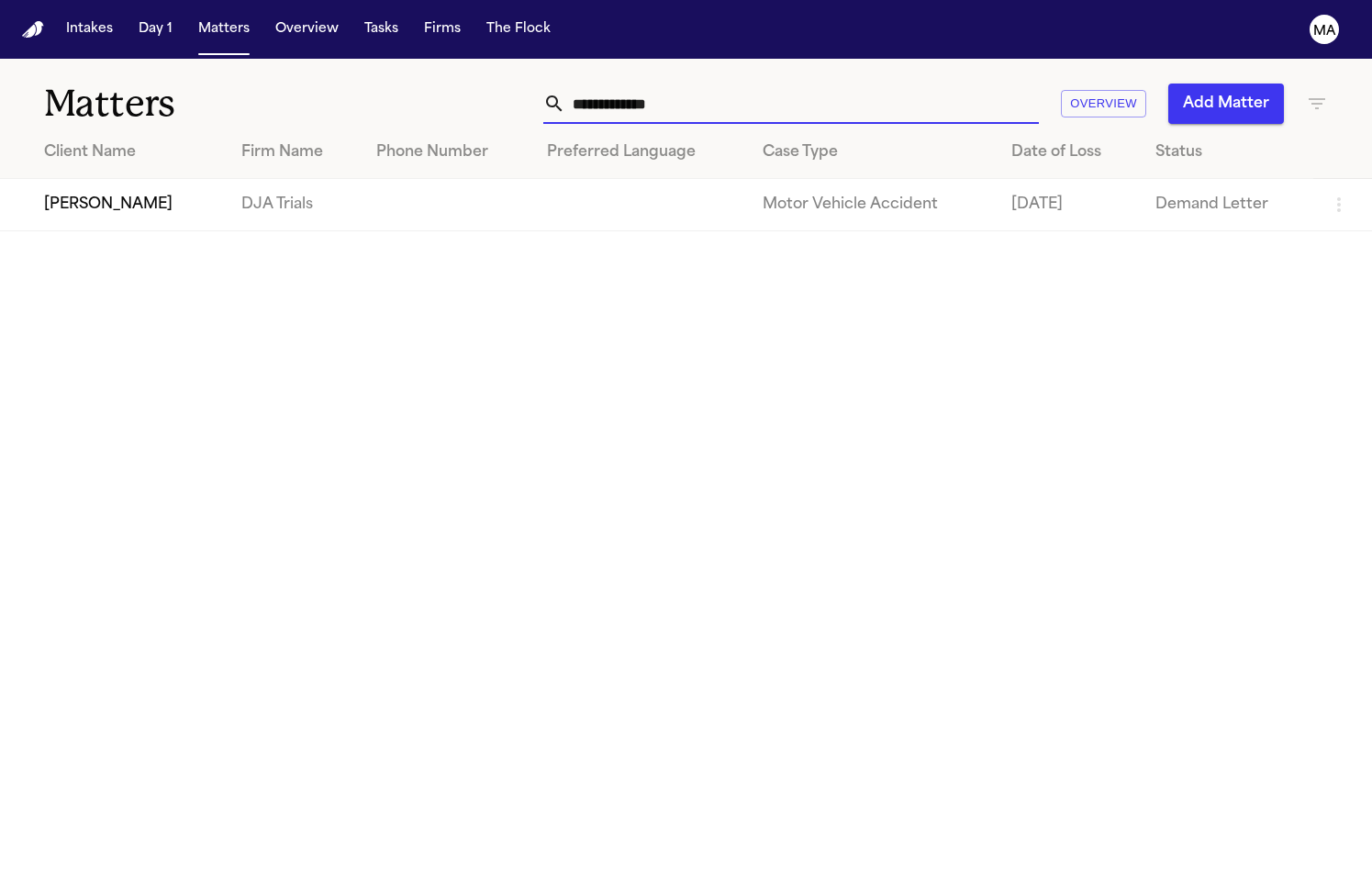
drag, startPoint x: 922, startPoint y: 71, endPoint x: 760, endPoint y: 76, distance: 162.1
click at [761, 84] on div "**********" at bounding box center [865, 103] width 926 height 40
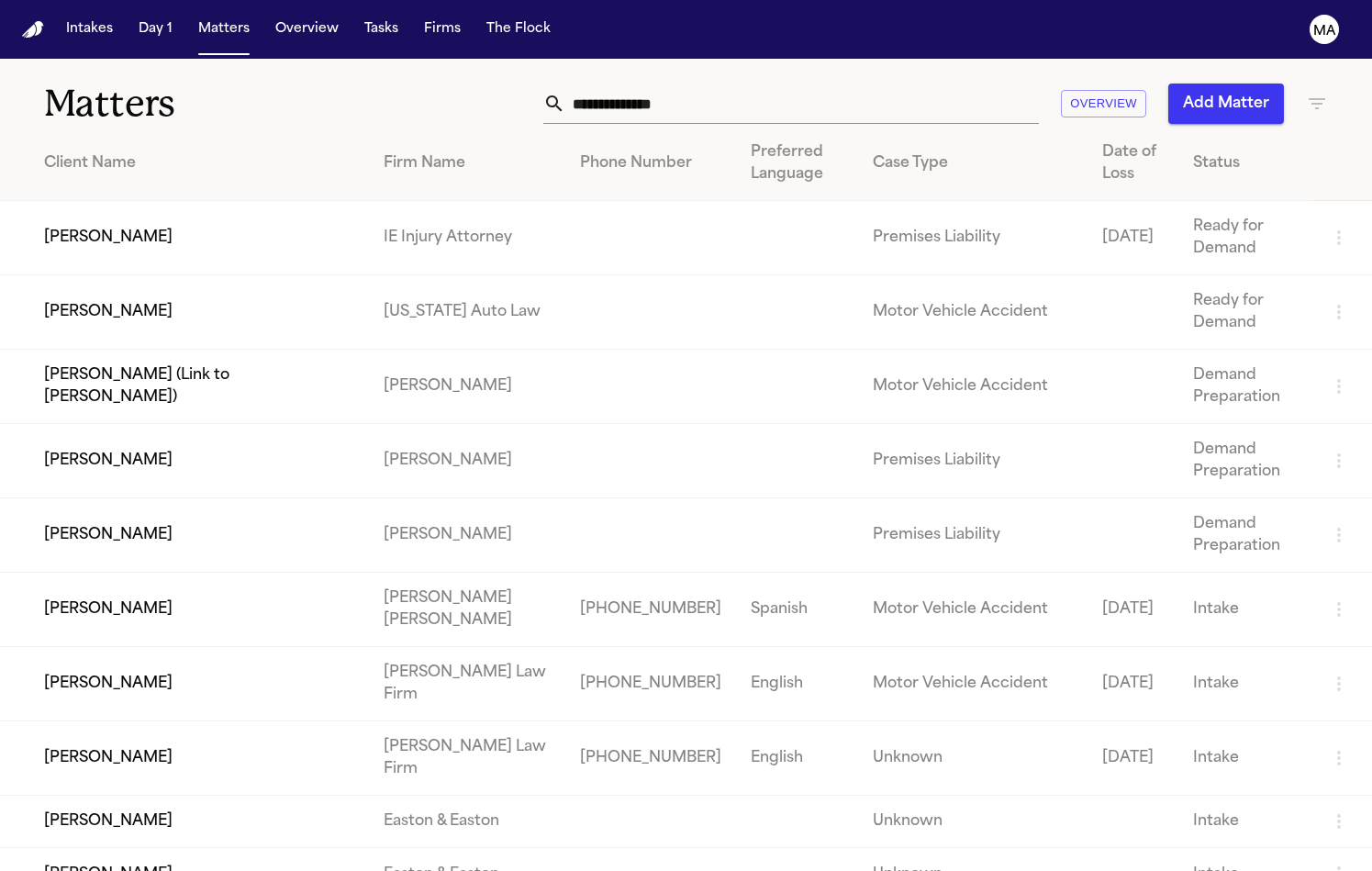
click at [206, 276] on td "[PERSON_NAME]" at bounding box center [184, 313] width 369 height 75
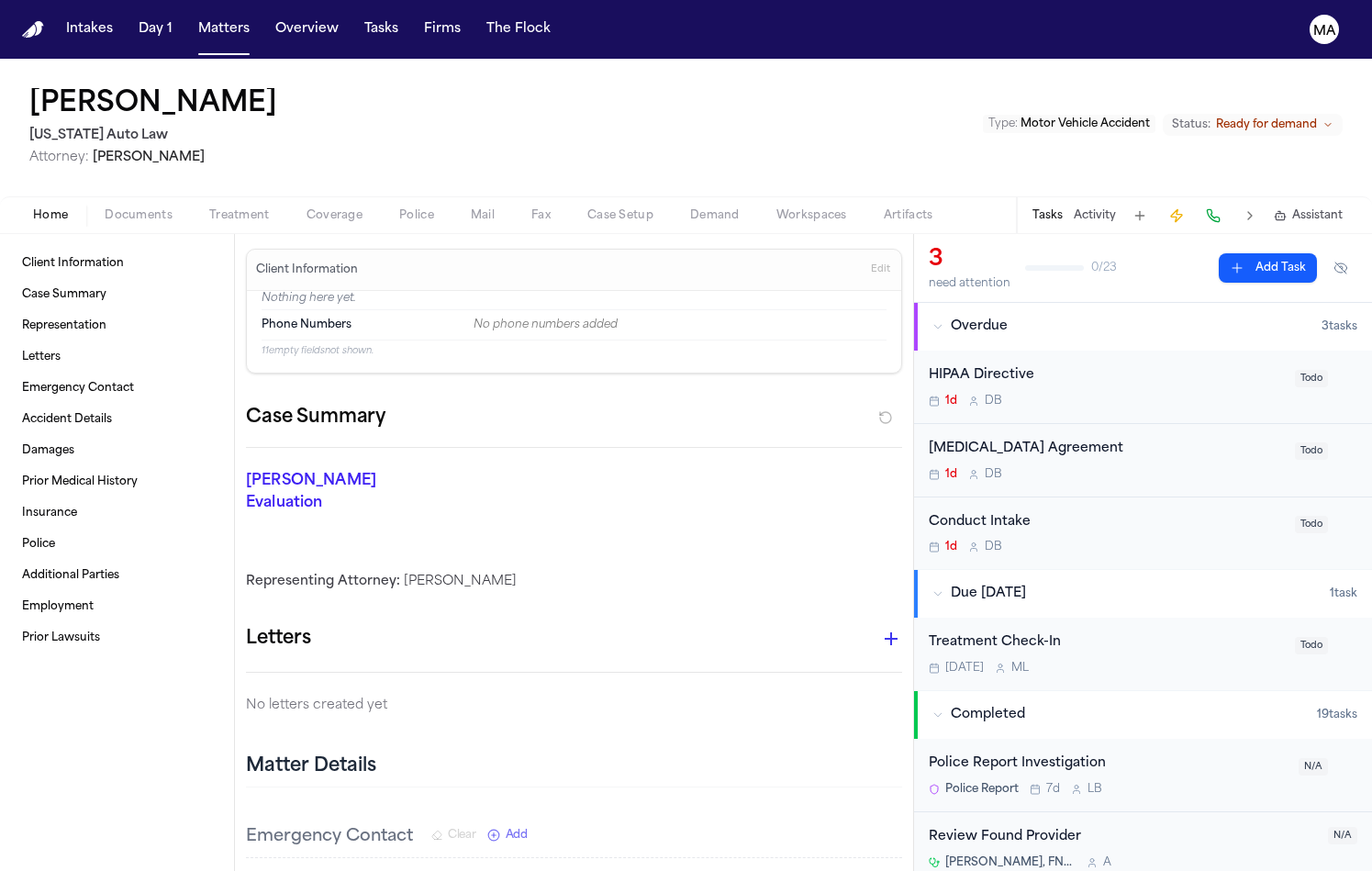
click at [104, 209] on span "Documents" at bounding box center [138, 216] width 68 height 15
